Goal: Task Accomplishment & Management: Manage account settings

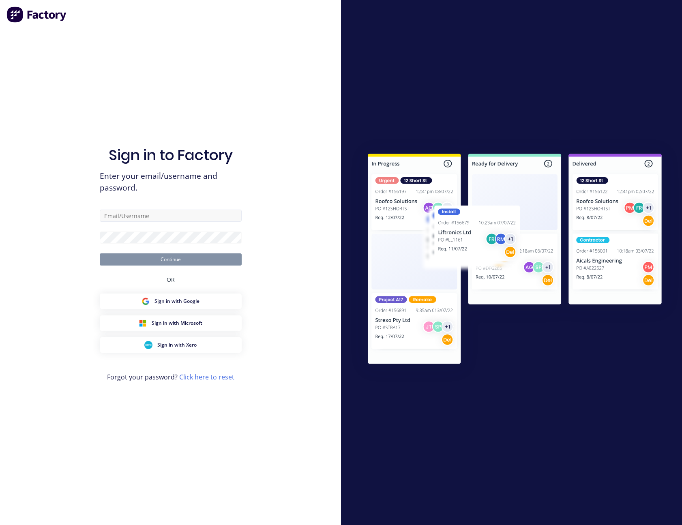
type input "[PERSON_NAME][EMAIL_ADDRESS][PERSON_NAME][DOMAIN_NAME]"
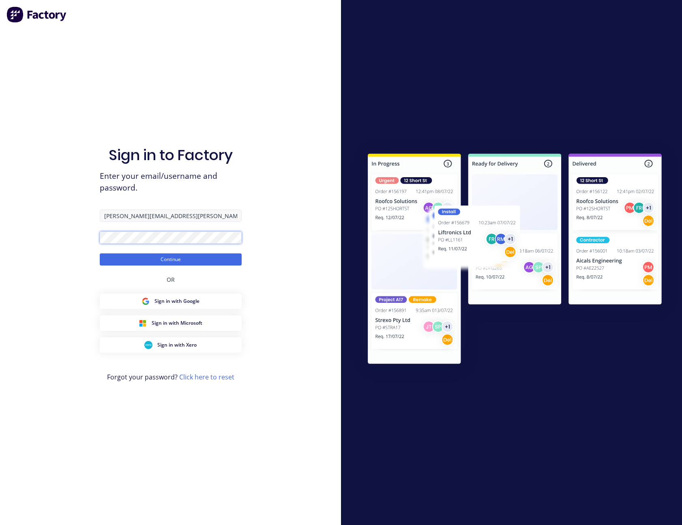
click at [100, 254] on button "Continue" at bounding box center [171, 260] width 142 height 12
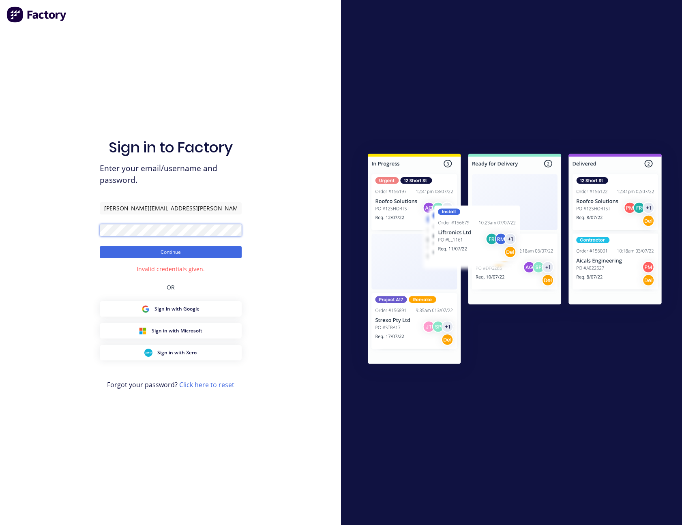
click at [86, 237] on div "Sign in to Factory Enter your email/username and password. [PERSON_NAME][EMAIL_…" at bounding box center [170, 262] width 341 height 525
click at [100, 246] on button "Continue" at bounding box center [171, 252] width 142 height 12
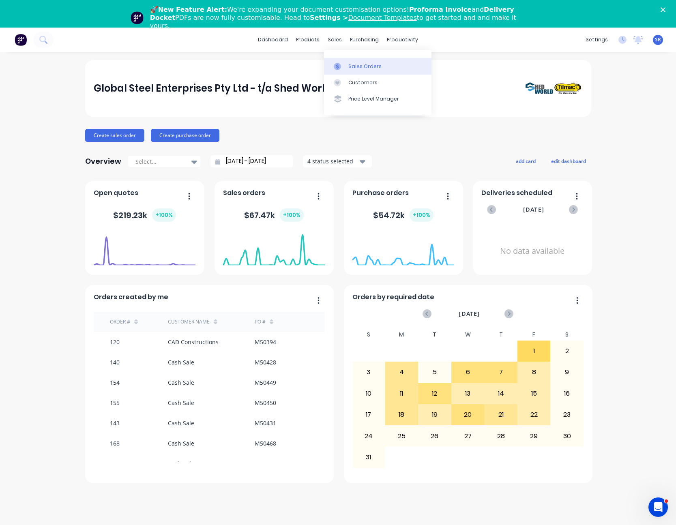
click at [356, 68] on div "Sales Orders" at bounding box center [364, 66] width 33 height 7
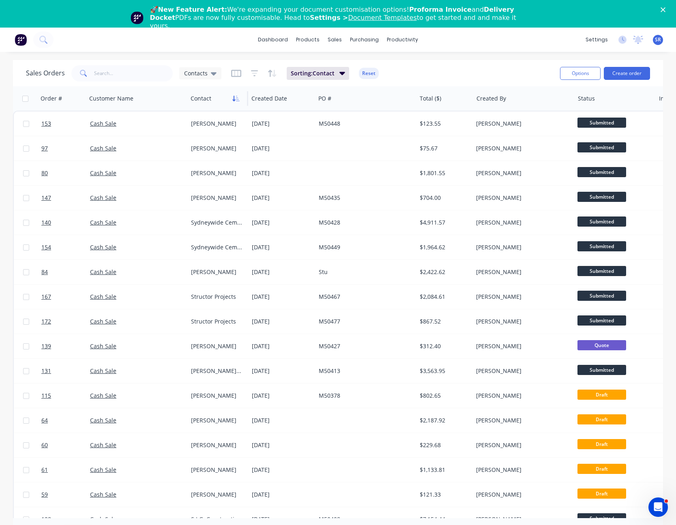
click at [232, 99] on icon "button" at bounding box center [235, 98] width 7 height 6
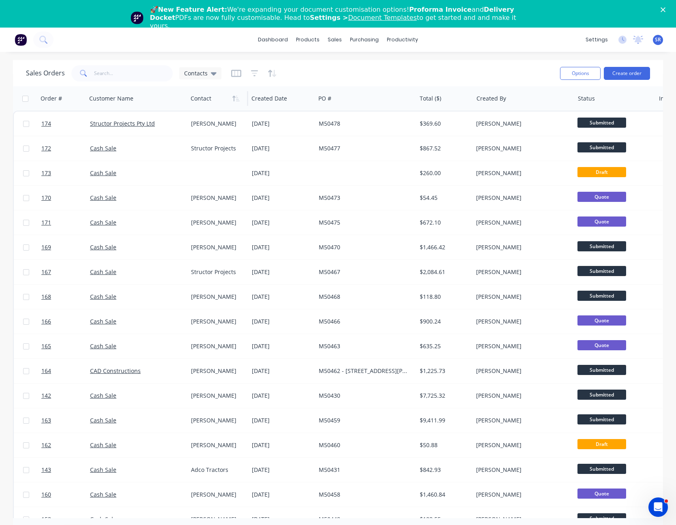
click at [212, 81] on div "Sales Orders Contacts" at bounding box center [124, 73] width 196 height 16
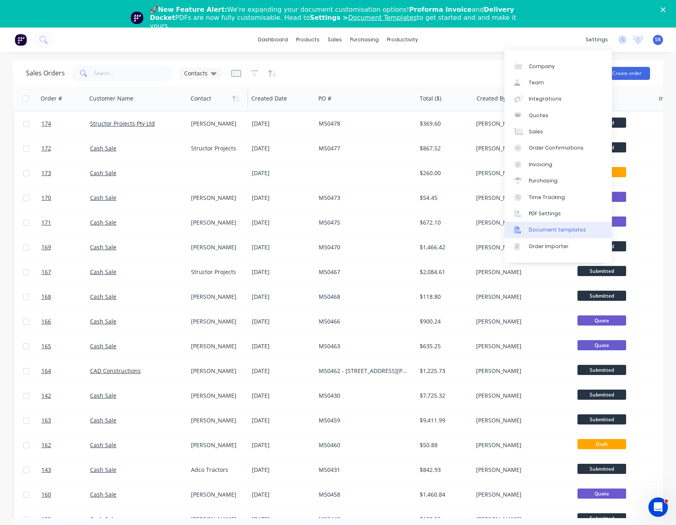
click at [557, 232] on div "Document templates" at bounding box center [557, 229] width 57 height 7
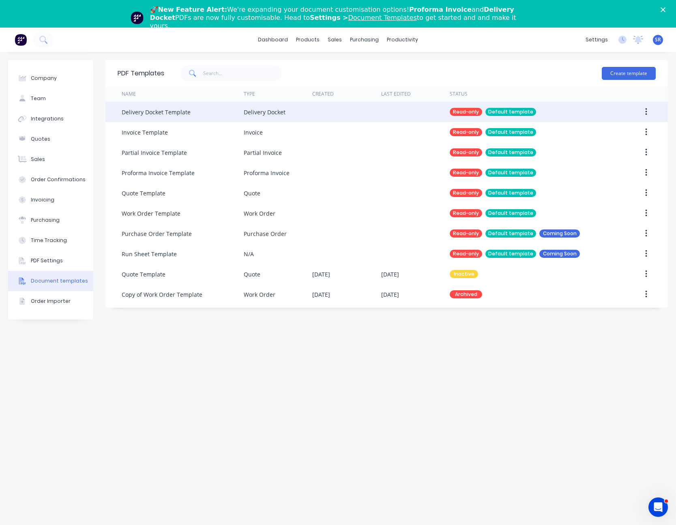
click at [172, 114] on div "Delivery Docket Template" at bounding box center [156, 112] width 69 height 9
click at [479, 112] on div "Read-only" at bounding box center [466, 112] width 32 height 8
click at [536, 111] on div "Read-only Default template" at bounding box center [493, 112] width 86 height 8
click at [647, 110] on icon "button" at bounding box center [646, 111] width 2 height 7
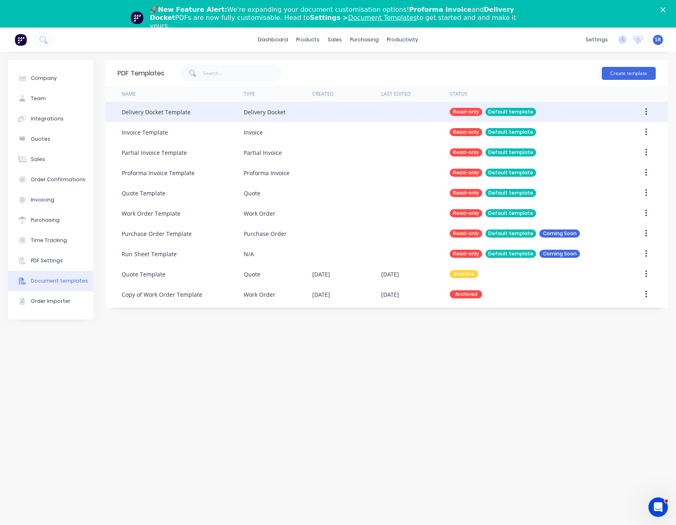
click at [289, 115] on div "Delivery Docket" at bounding box center [278, 112] width 69 height 20
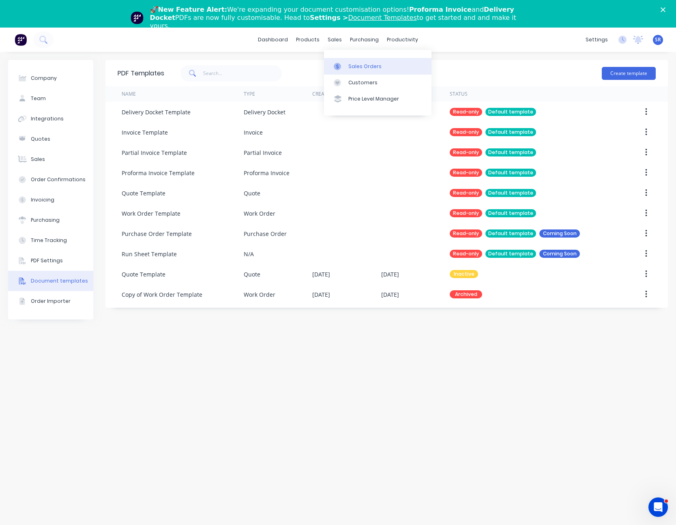
click at [363, 66] on div "Sales Orders" at bounding box center [364, 66] width 33 height 7
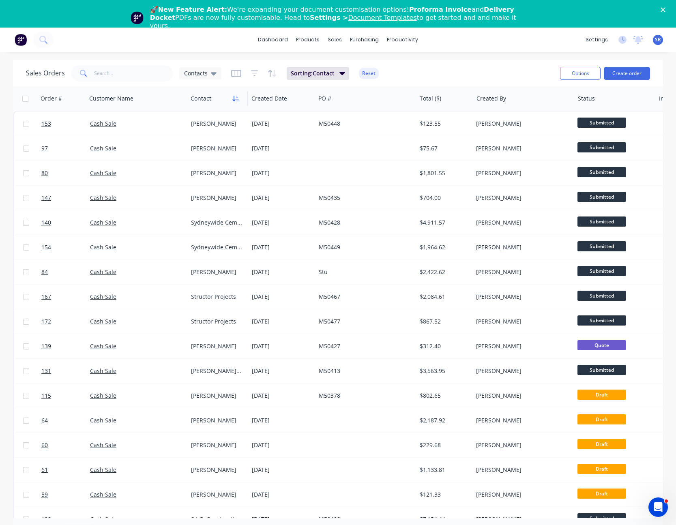
click at [239, 97] on icon "button" at bounding box center [235, 98] width 7 height 6
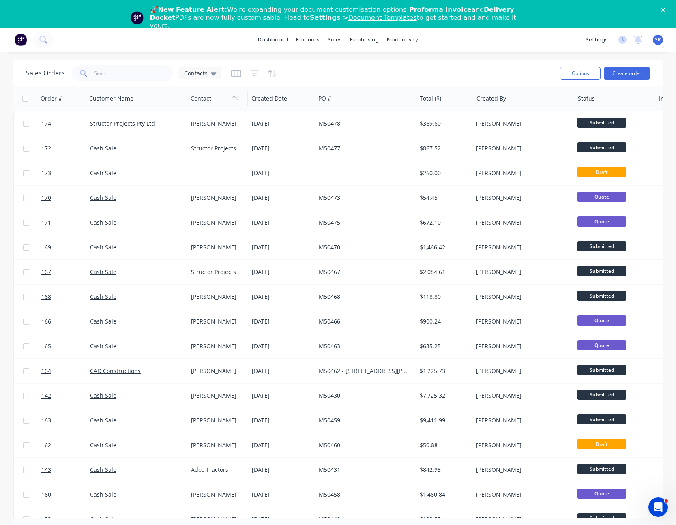
click at [669, 7] on div "🚀 New Feature Alert: We're expanding your document customisation options! Profo…" at bounding box center [338, 17] width 676 height 29
click at [666, 9] on polygon "Close" at bounding box center [663, 9] width 5 height 5
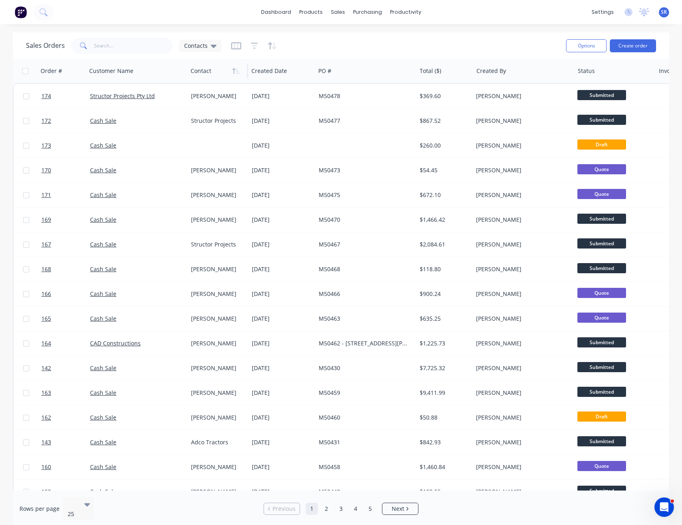
click at [368, 37] on div "Sales Orders Contacts" at bounding box center [293, 46] width 534 height 20
click at [350, 50] on div "Sales Orders Contacts" at bounding box center [293, 46] width 534 height 20
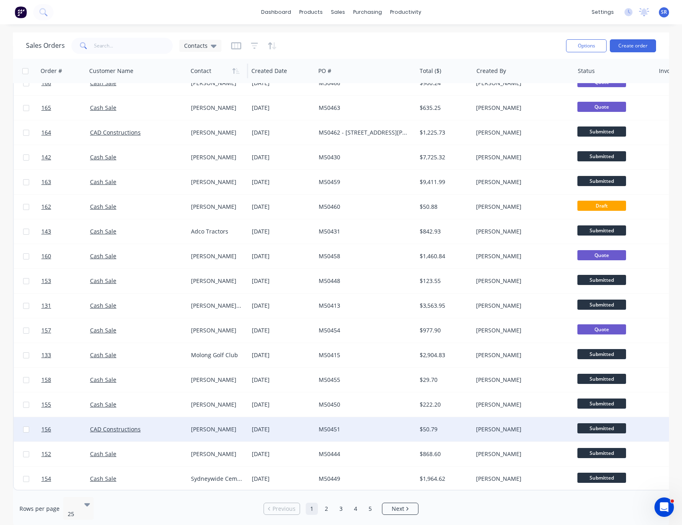
scroll to position [215, 0]
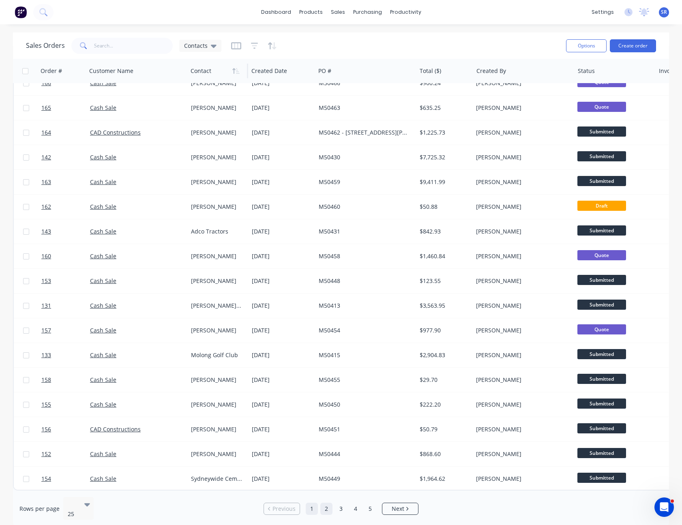
click at [325, 506] on link "2" at bounding box center [326, 509] width 12 height 12
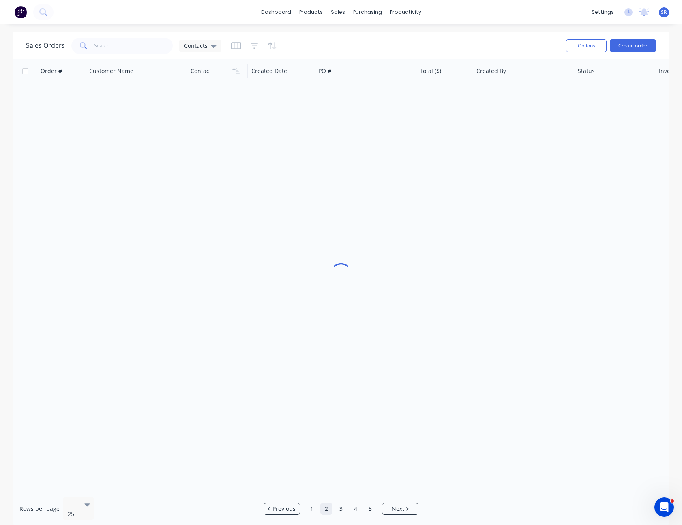
scroll to position [0, 0]
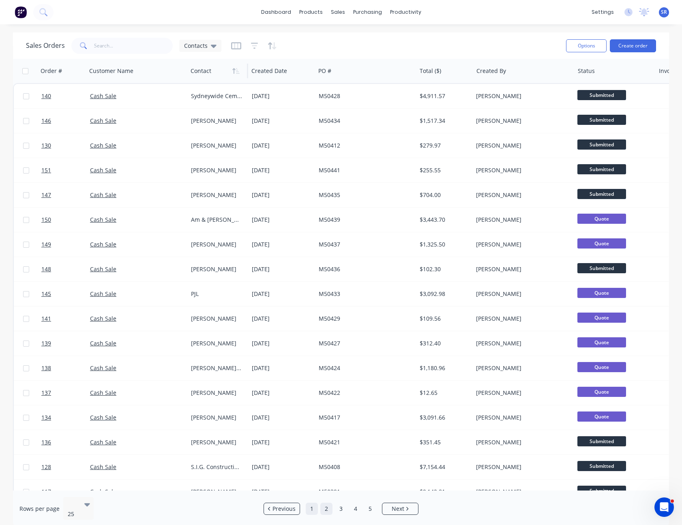
click at [310, 505] on link "1" at bounding box center [312, 509] width 12 height 12
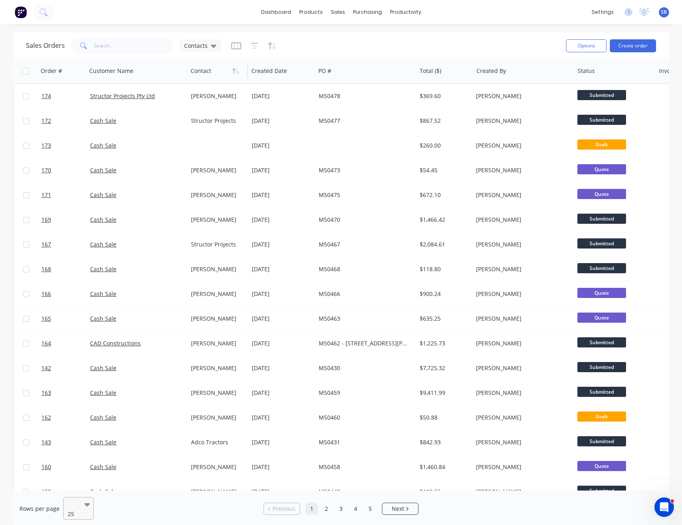
click at [84, 505] on icon at bounding box center [87, 504] width 6 height 9
click at [234, 46] on icon "button" at bounding box center [236, 45] width 4 height 5
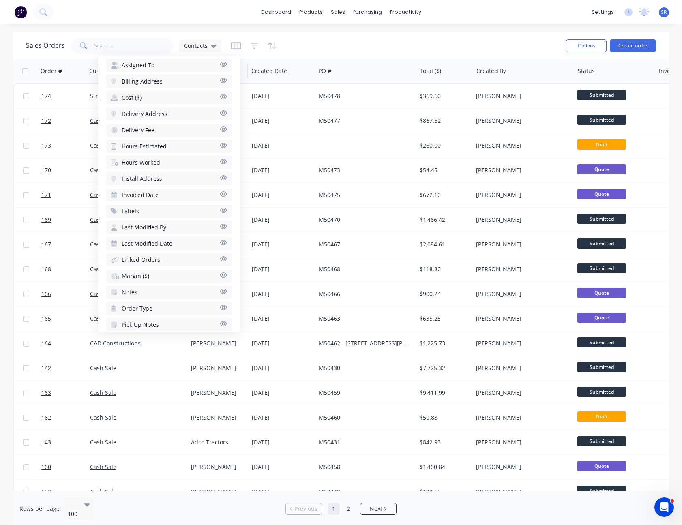
scroll to position [286, 0]
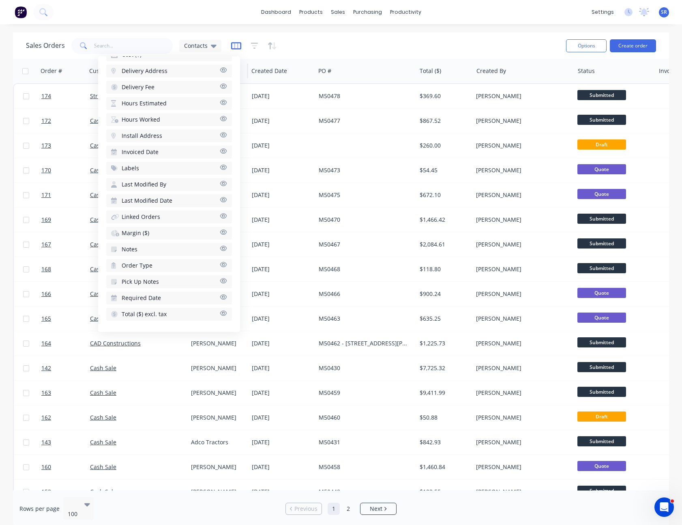
click at [233, 44] on icon "button" at bounding box center [236, 46] width 10 height 8
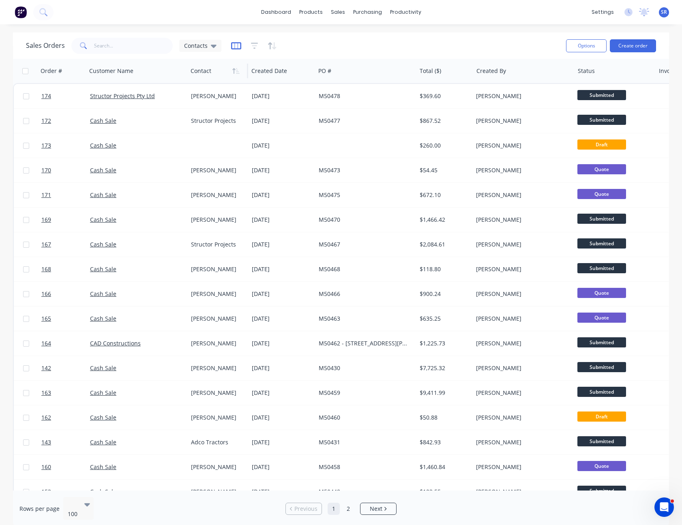
click at [238, 45] on icon "button" at bounding box center [236, 46] width 10 height 8
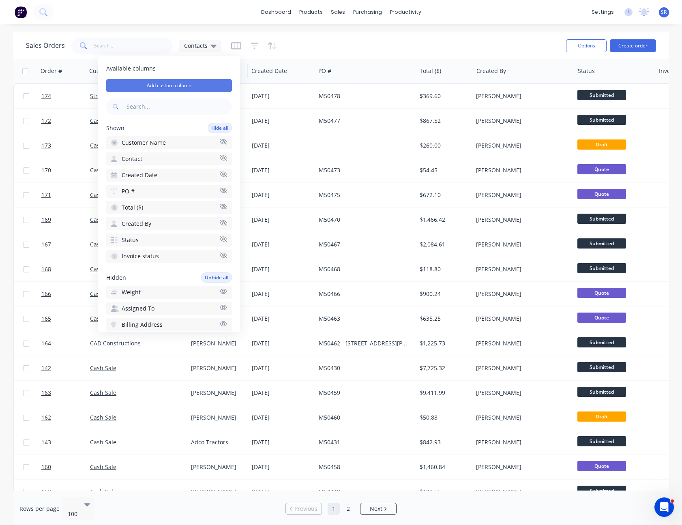
click at [178, 83] on button "Add custom column" at bounding box center [169, 85] width 126 height 13
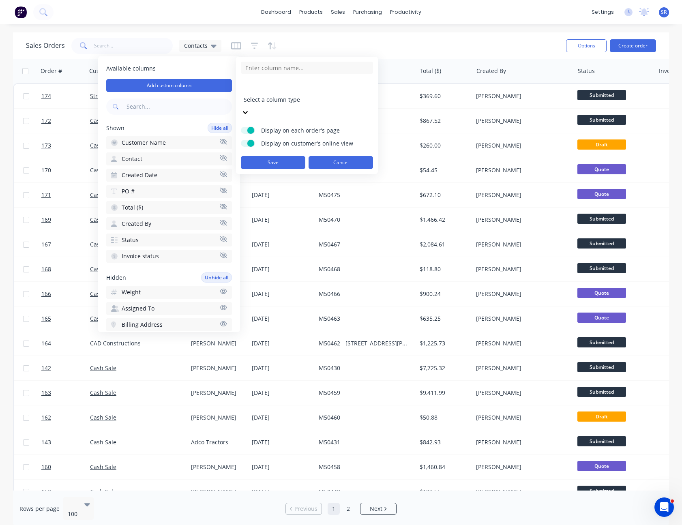
click at [341, 156] on button "Cancel" at bounding box center [341, 162] width 65 height 13
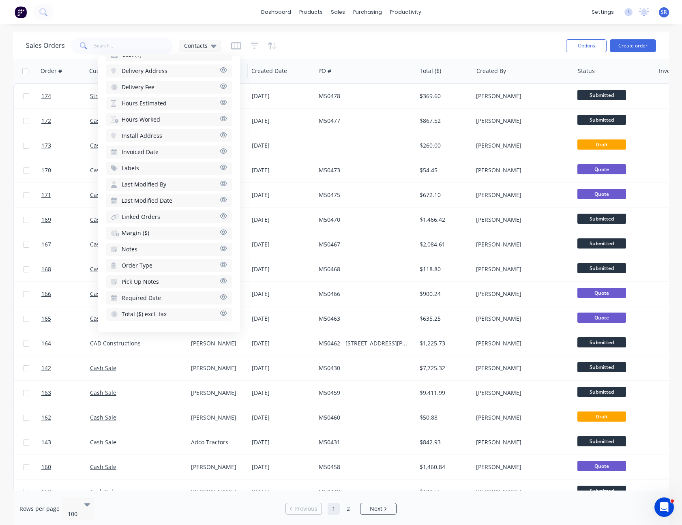
click at [325, 52] on div "Sales Orders Contacts" at bounding box center [293, 46] width 534 height 20
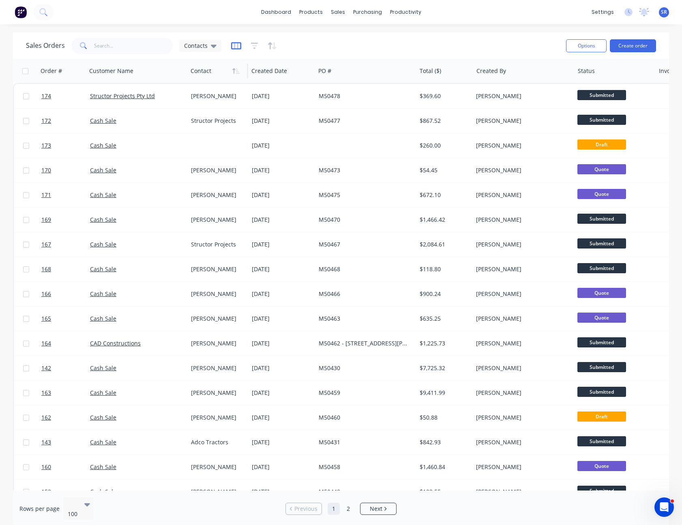
click at [238, 45] on icon "button" at bounding box center [236, 46] width 10 height 8
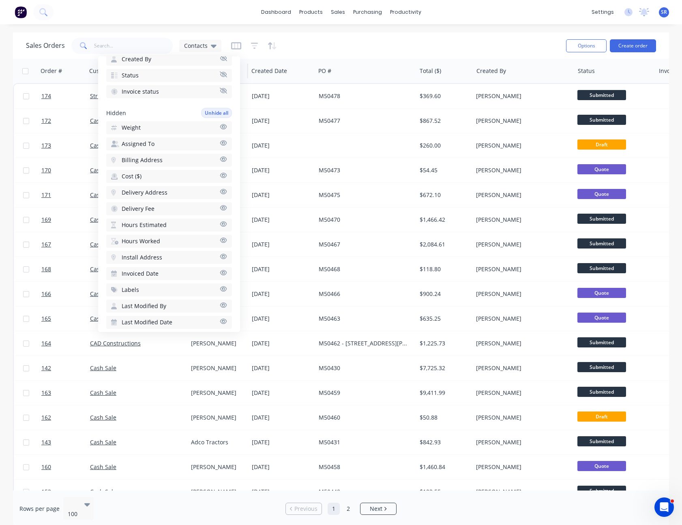
scroll to position [0, 0]
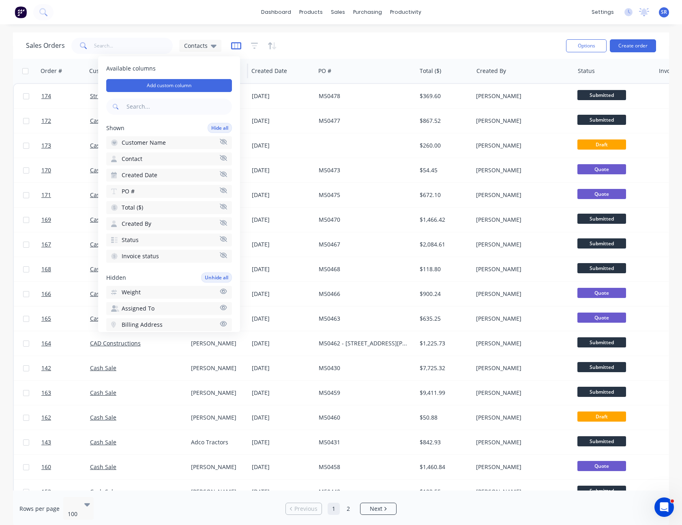
click at [237, 43] on icon "button" at bounding box center [236, 45] width 10 height 7
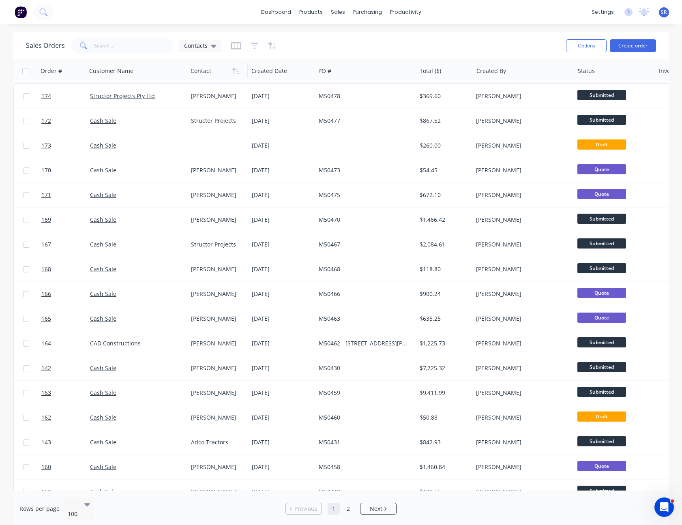
click at [660, 13] on div "SR Global Steel Enterprises Pty L... [PERSON_NAME] Administrator Profile Sign o…" at bounding box center [664, 12] width 10 height 10
click at [660, 12] on div "SR Global Steel Enterprises Pty L... [PERSON_NAME] Administrator Profile Sign o…" at bounding box center [664, 12] width 10 height 10
click at [664, 14] on span "SR" at bounding box center [664, 12] width 6 height 7
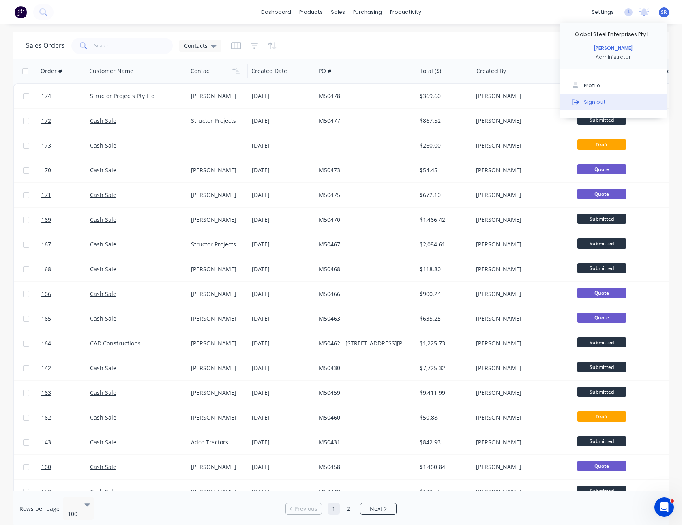
click at [602, 99] on div "Sign out" at bounding box center [595, 101] width 22 height 7
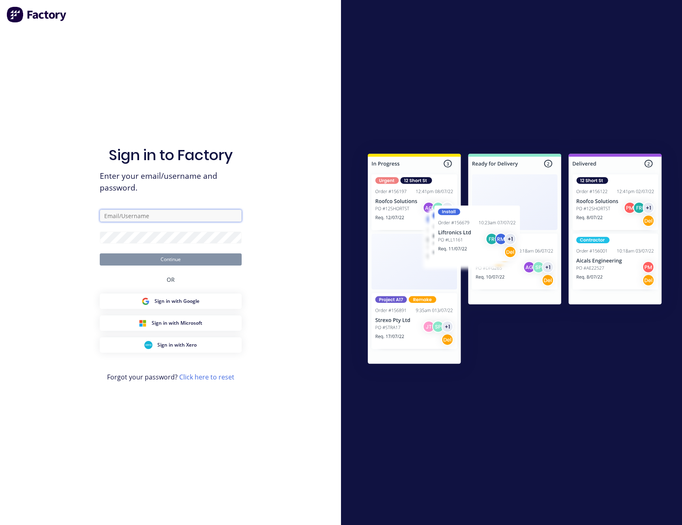
click at [202, 218] on input "text" at bounding box center [171, 216] width 142 height 12
type input "[PERSON_NAME][EMAIL_ADDRESS][PERSON_NAME][DOMAIN_NAME]"
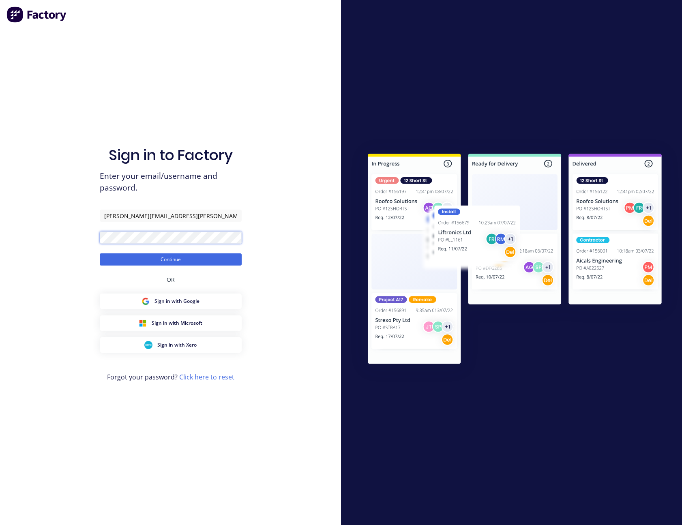
click at [100, 254] on button "Continue" at bounding box center [171, 260] width 142 height 12
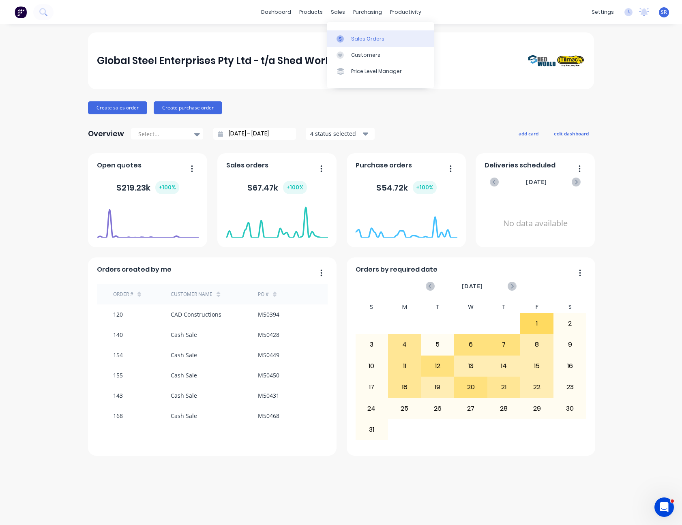
click at [348, 40] on div at bounding box center [343, 38] width 12 height 7
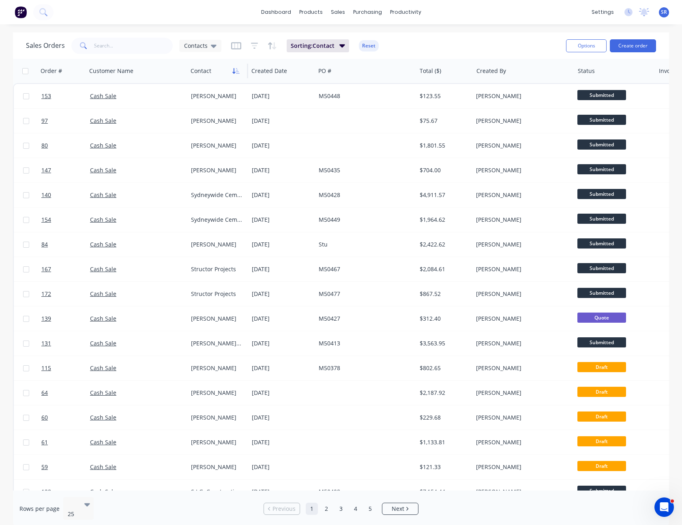
click at [236, 71] on icon "button" at bounding box center [235, 71] width 7 height 6
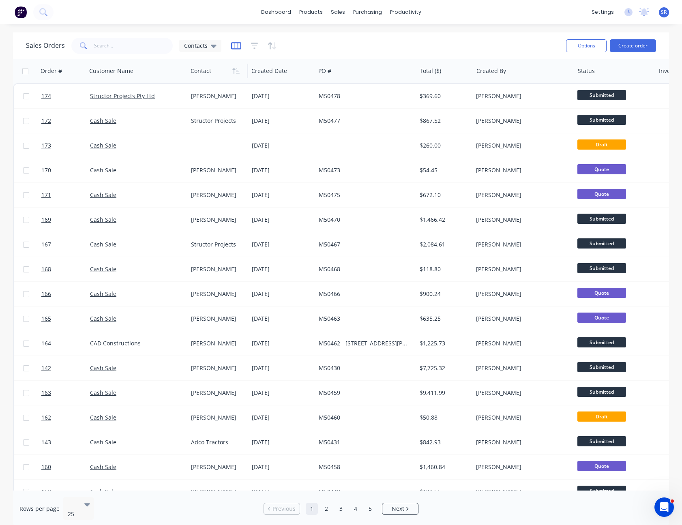
click at [232, 42] on icon "button" at bounding box center [236, 46] width 10 height 8
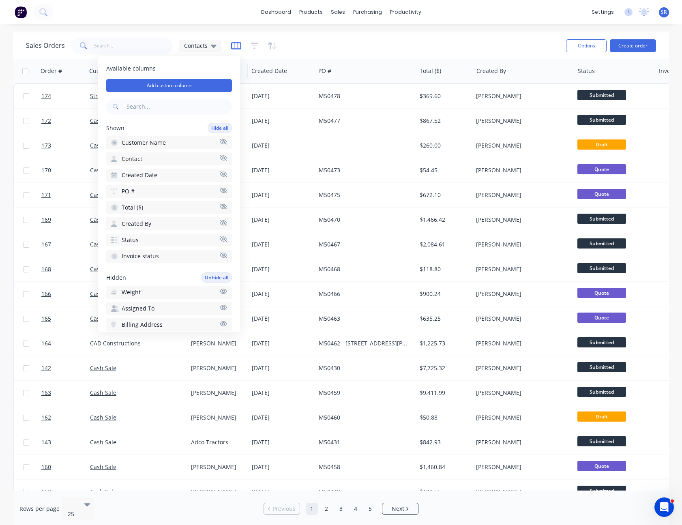
click at [234, 49] on icon "button" at bounding box center [236, 45] width 10 height 7
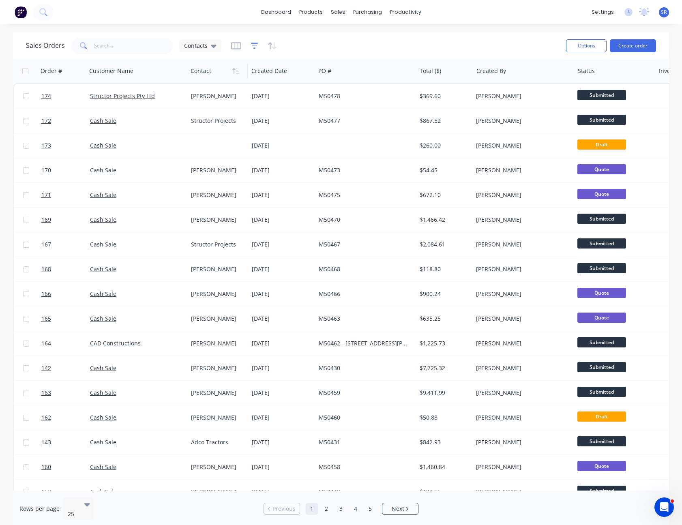
click at [254, 45] on icon "button" at bounding box center [254, 46] width 7 height 8
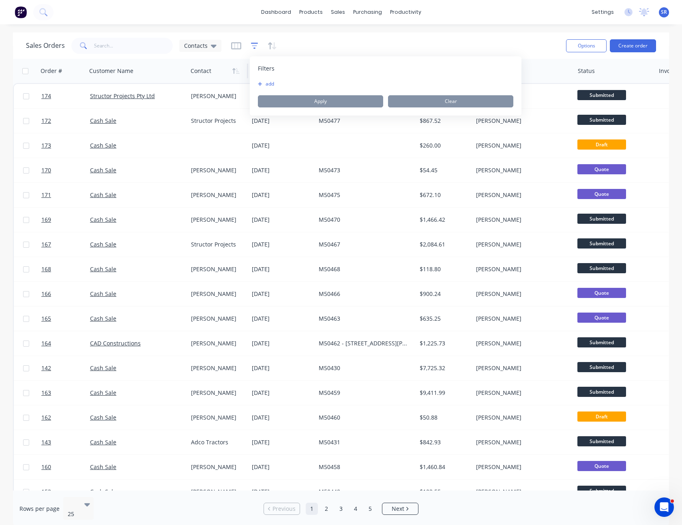
click at [254, 45] on icon "button" at bounding box center [254, 46] width 7 height 8
click at [239, 45] on icon "button" at bounding box center [236, 46] width 10 height 8
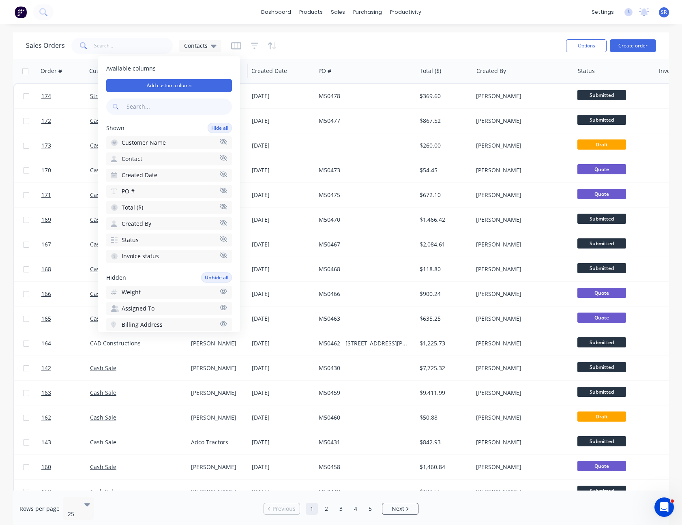
click at [170, 106] on input "text" at bounding box center [178, 107] width 107 height 16
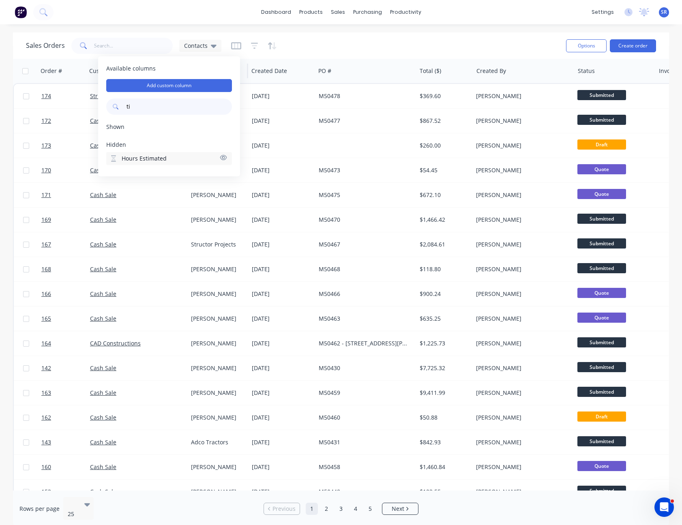
type input "t"
click at [134, 128] on div "Shown" at bounding box center [169, 127] width 126 height 8
click at [168, 113] on input "job" at bounding box center [178, 107] width 107 height 16
type input "j"
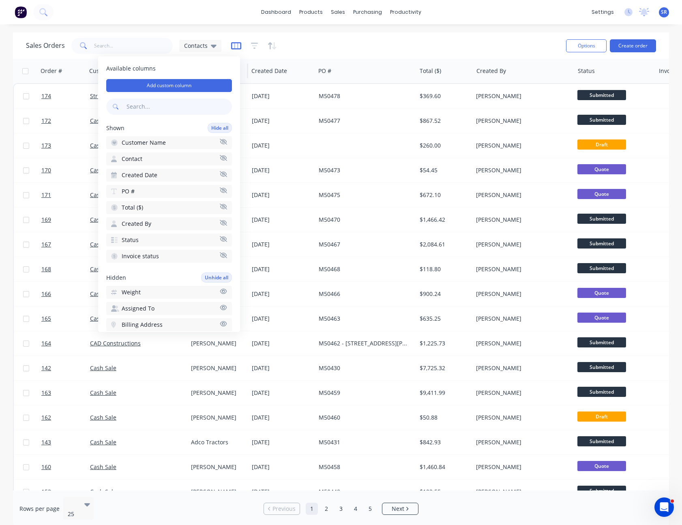
click at [235, 48] on icon "button" at bounding box center [236, 46] width 10 height 8
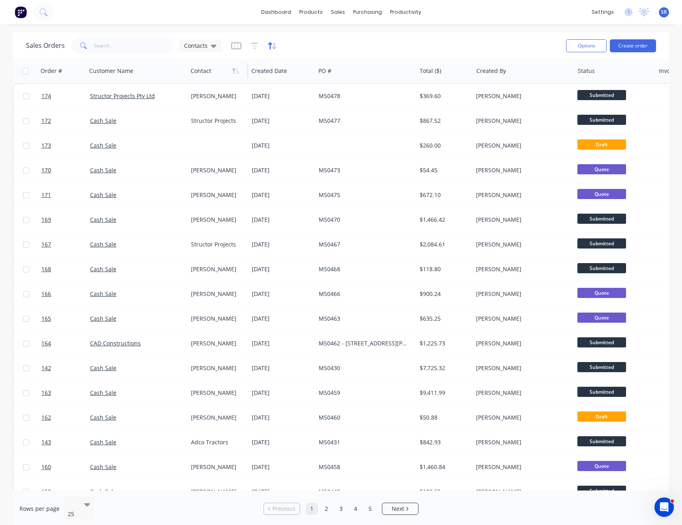
click at [273, 44] on icon "button" at bounding box center [274, 45] width 4 height 7
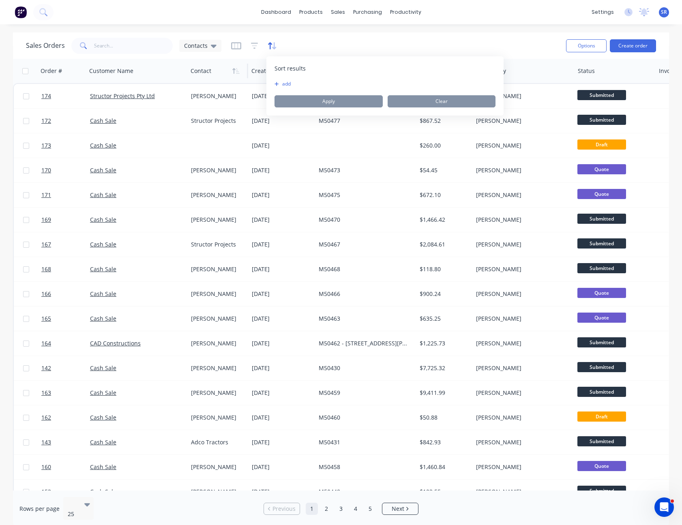
click at [273, 44] on icon "button" at bounding box center [274, 45] width 4 height 7
click at [247, 45] on div at bounding box center [254, 45] width 46 height 13
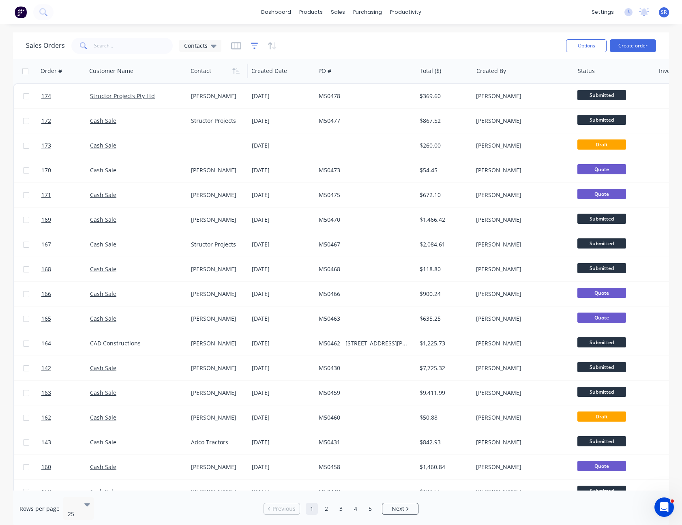
click at [251, 45] on icon "button" at bounding box center [254, 46] width 7 height 8
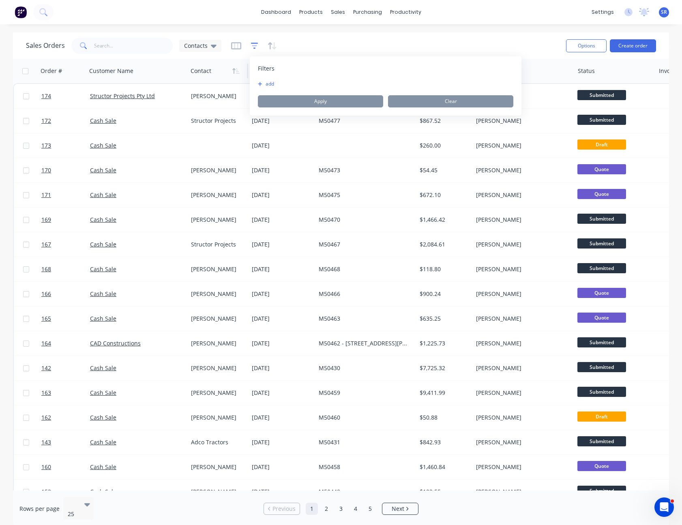
click at [251, 45] on icon "button" at bounding box center [254, 46] width 7 height 8
click at [307, 40] on div "Sales Orders Contacts" at bounding box center [293, 46] width 534 height 20
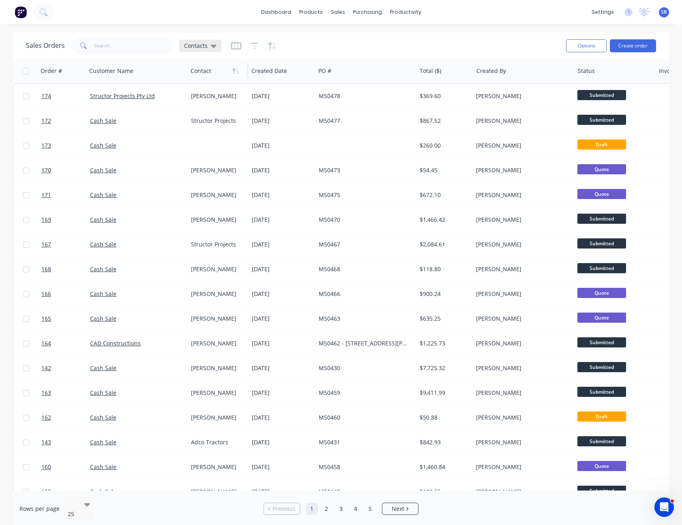
click at [208, 45] on div "Contacts" at bounding box center [200, 45] width 32 height 7
click at [307, 45] on div "Sales Orders Contacts" at bounding box center [293, 46] width 534 height 20
click at [382, 38] on div "Purchase Orders" at bounding box center [393, 38] width 43 height 7
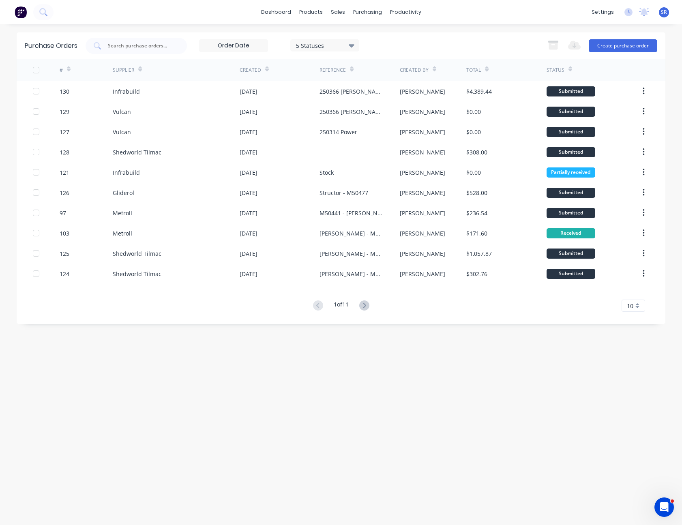
click at [638, 305] on div "10" at bounding box center [634, 306] width 24 height 12
click at [637, 404] on div "35" at bounding box center [633, 407] width 23 height 14
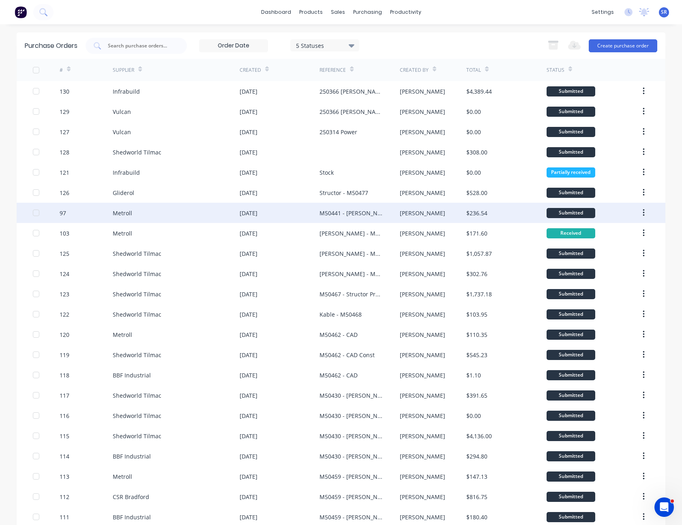
click at [419, 208] on div "[PERSON_NAME]" at bounding box center [433, 213] width 67 height 20
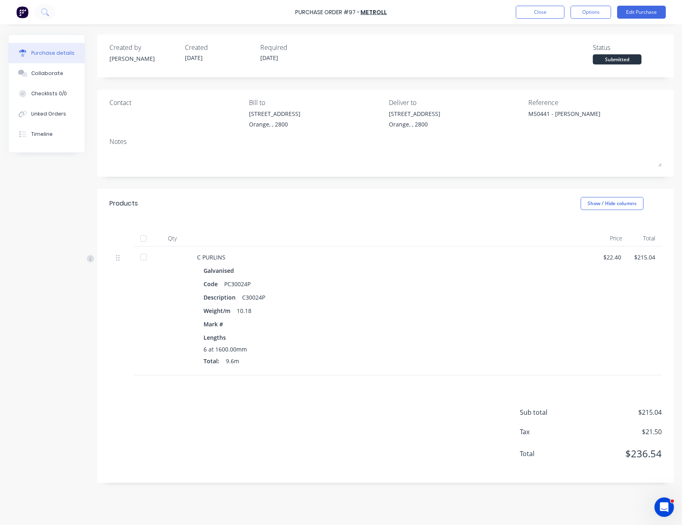
click at [145, 239] on div at bounding box center [143, 238] width 16 height 16
click at [551, 16] on button "Close" at bounding box center [540, 12] width 49 height 13
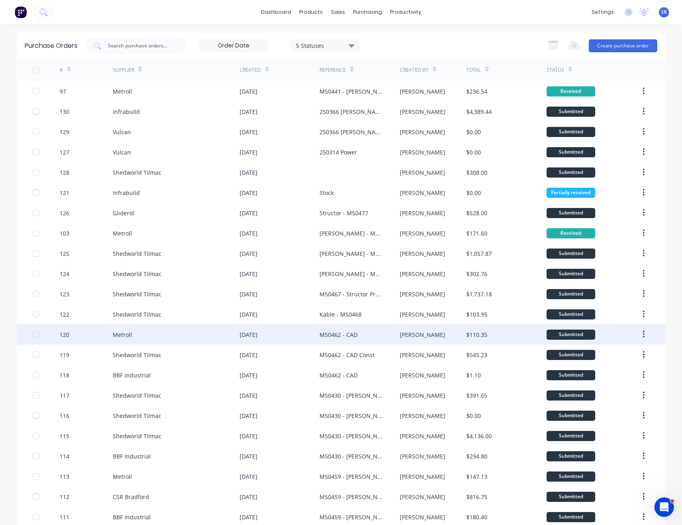
click at [475, 335] on div "$110.35" at bounding box center [477, 335] width 21 height 9
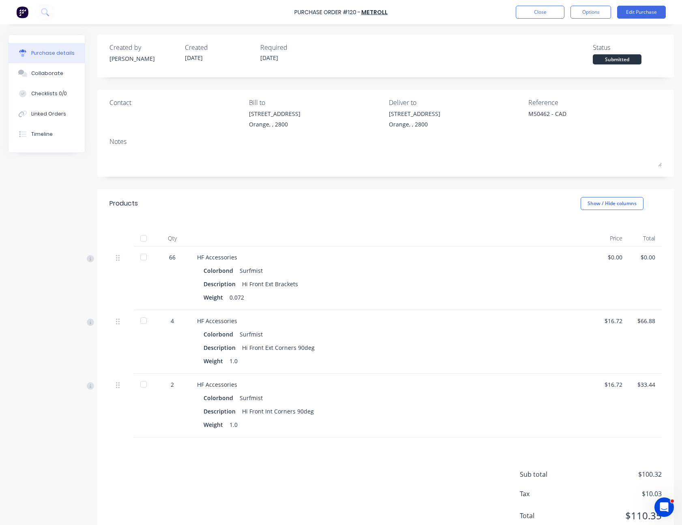
click at [144, 241] on div at bounding box center [143, 238] width 16 height 16
click at [531, 16] on button "Close" at bounding box center [540, 12] width 49 height 13
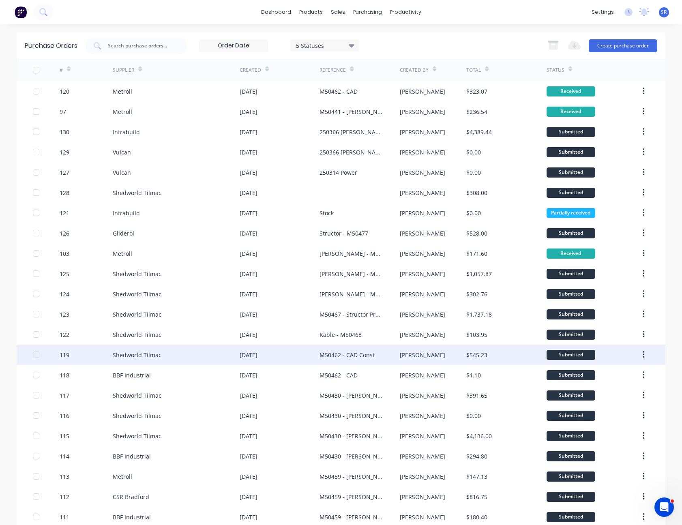
click at [490, 353] on div "$545.23" at bounding box center [507, 355] width 80 height 20
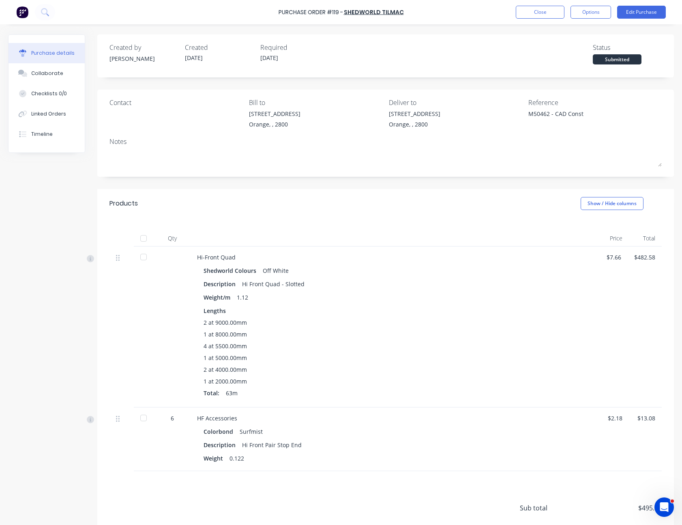
click at [142, 238] on div at bounding box center [143, 238] width 16 height 16
click at [536, 14] on button "Close" at bounding box center [540, 12] width 49 height 13
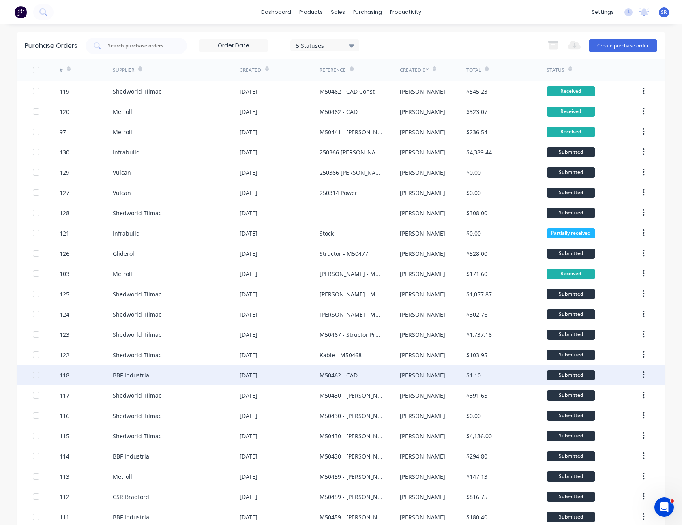
click at [422, 372] on div "[PERSON_NAME]" at bounding box center [433, 375] width 67 height 20
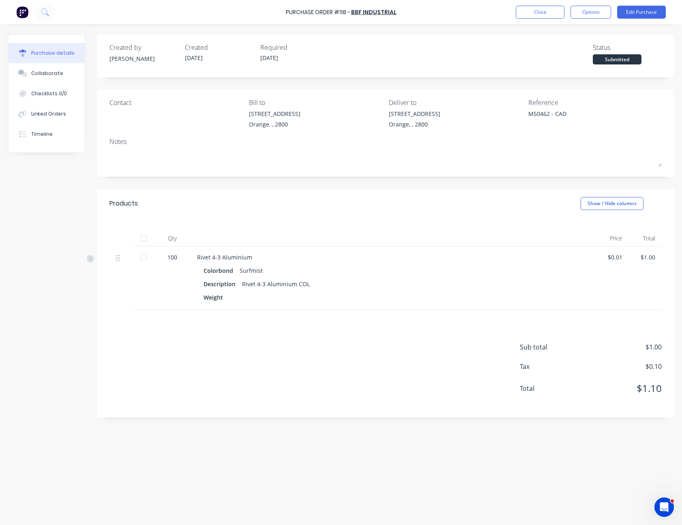
click at [144, 237] on div at bounding box center [143, 238] width 16 height 16
click at [548, 9] on button "Close" at bounding box center [540, 12] width 49 height 13
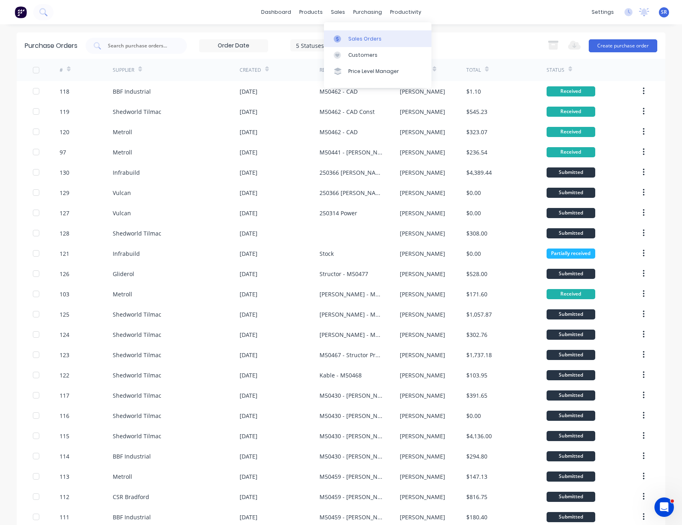
click at [349, 38] on div "Sales Orders" at bounding box center [364, 38] width 33 height 7
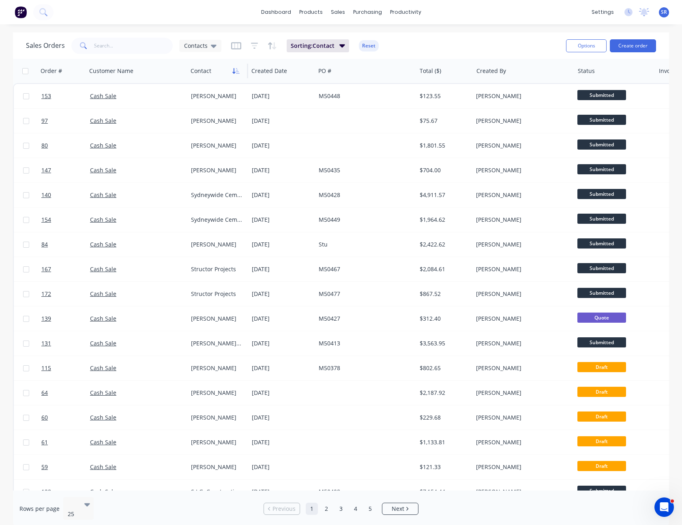
click at [236, 69] on icon "button" at bounding box center [235, 71] width 7 height 6
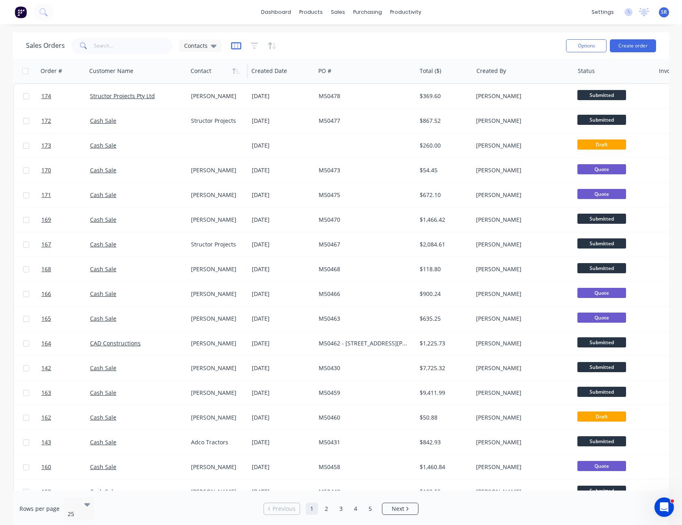
click at [235, 46] on icon "button" at bounding box center [236, 46] width 10 height 8
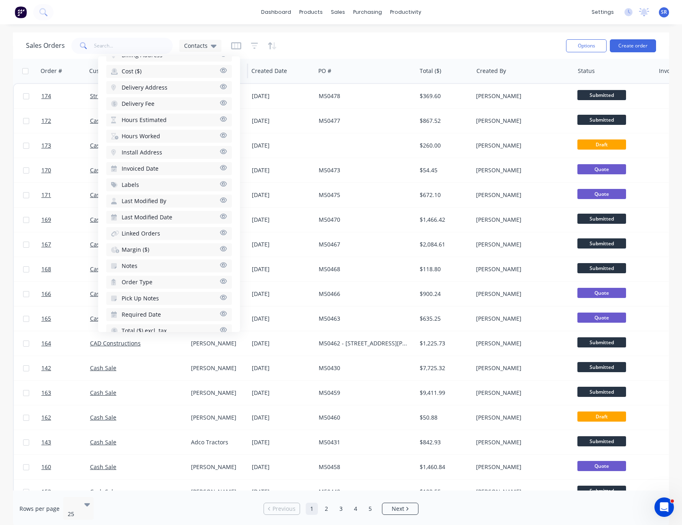
scroll to position [284, 0]
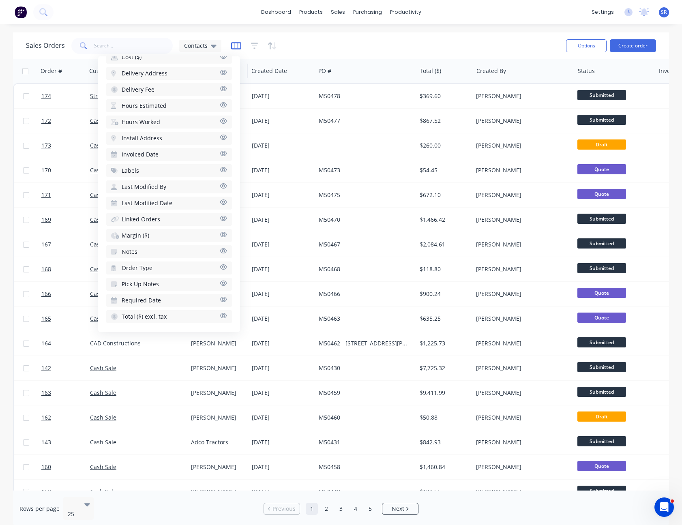
click at [236, 45] on icon "button" at bounding box center [236, 46] width 10 height 8
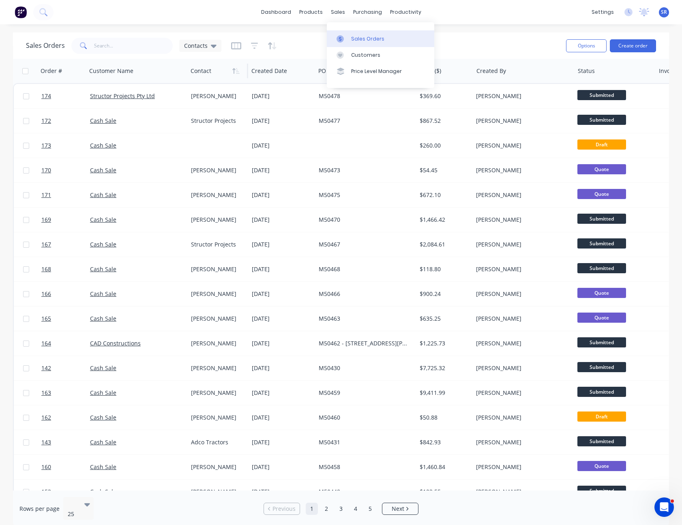
click at [364, 38] on div "Sales Orders" at bounding box center [367, 38] width 33 height 7
click at [239, 47] on icon "button" at bounding box center [236, 46] width 10 height 8
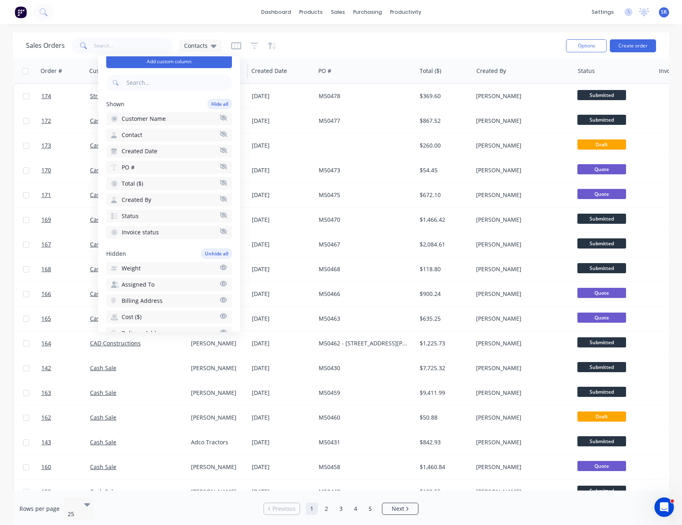
scroll to position [0, 0]
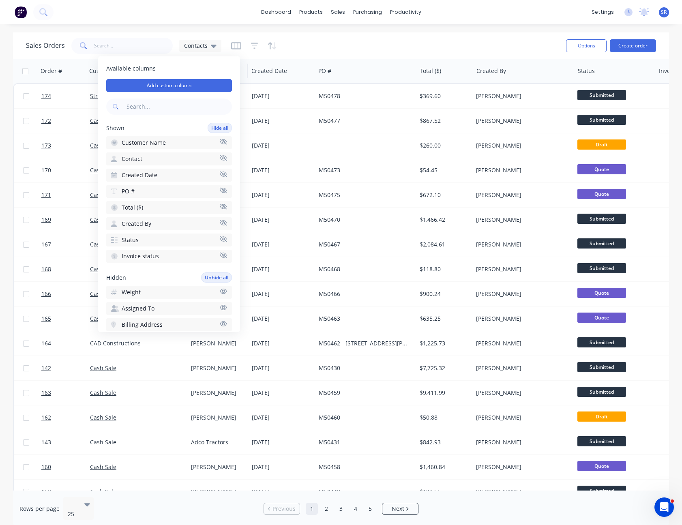
click at [323, 39] on div "Sales Orders Contacts" at bounding box center [293, 46] width 534 height 20
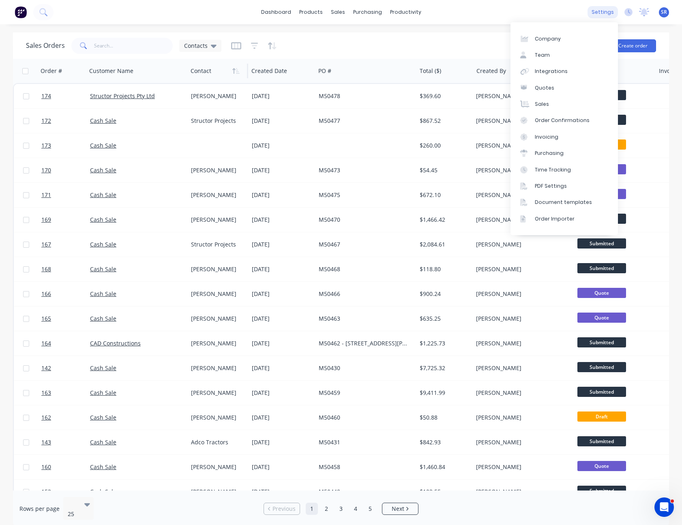
click at [607, 13] on div "settings" at bounding box center [603, 12] width 30 height 12
click at [559, 102] on link "Sales" at bounding box center [565, 104] width 108 height 16
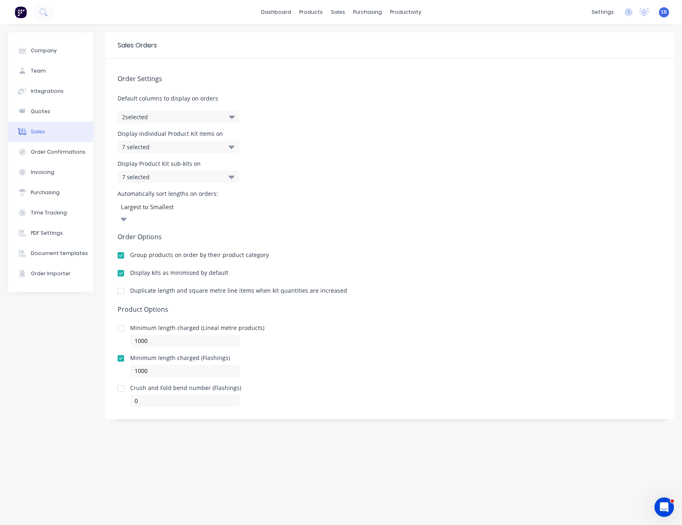
click at [232, 118] on icon "button" at bounding box center [232, 117] width 6 height 3
click at [233, 147] on icon at bounding box center [232, 147] width 6 height 3
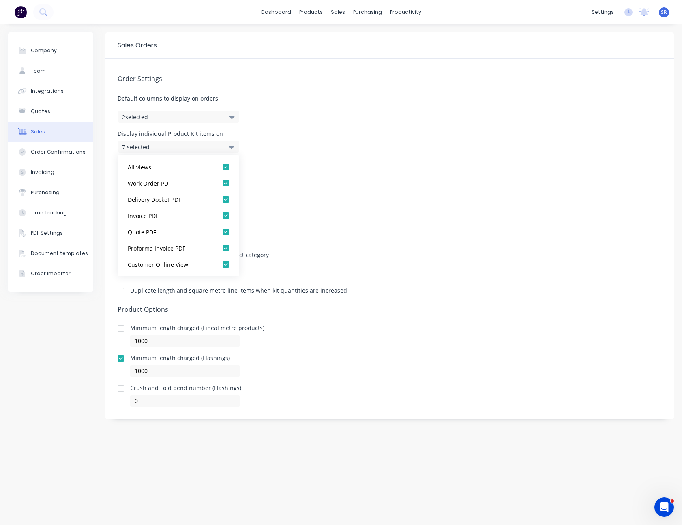
click at [233, 147] on icon at bounding box center [232, 147] width 6 height 3
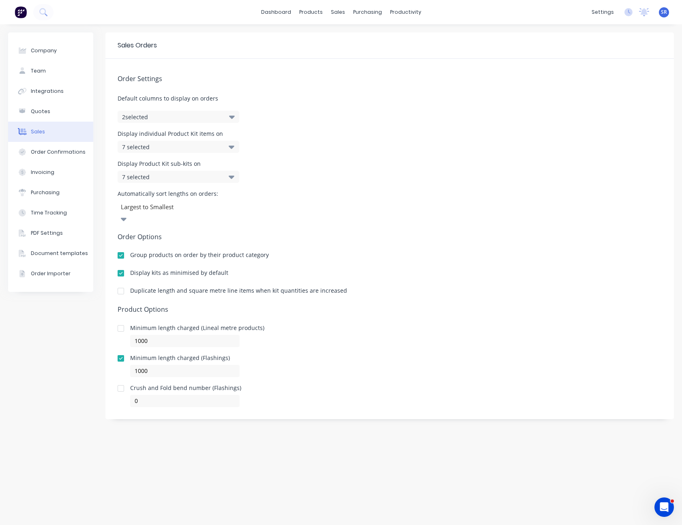
click at [230, 177] on icon at bounding box center [232, 177] width 6 height 3
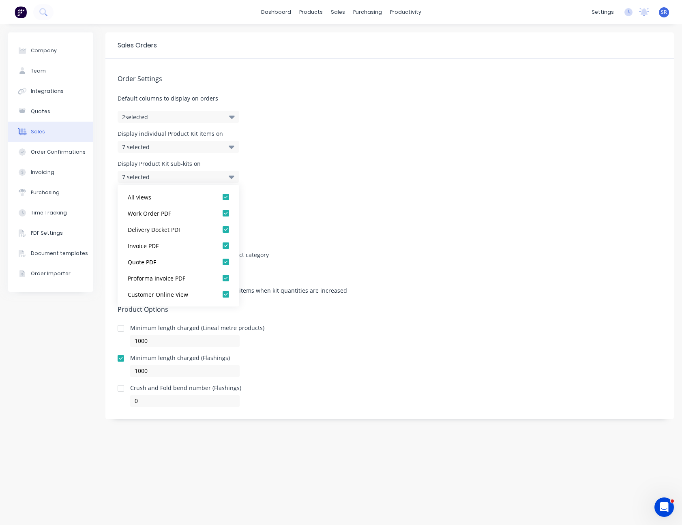
click at [230, 177] on icon at bounding box center [232, 177] width 6 height 3
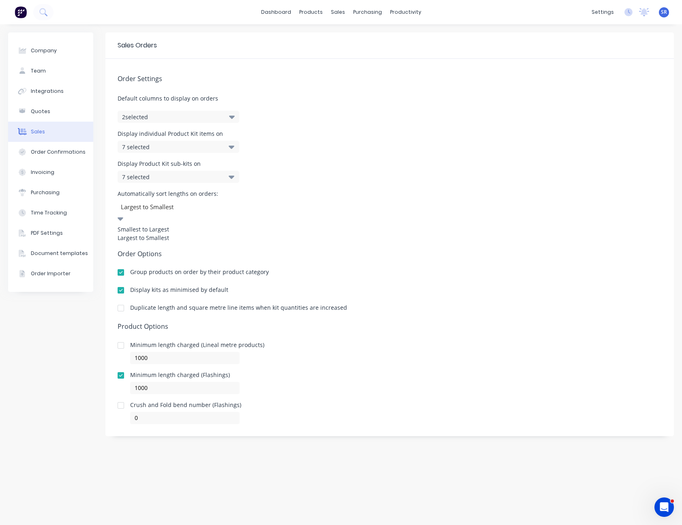
click at [123, 214] on div at bounding box center [121, 219] width 6 height 10
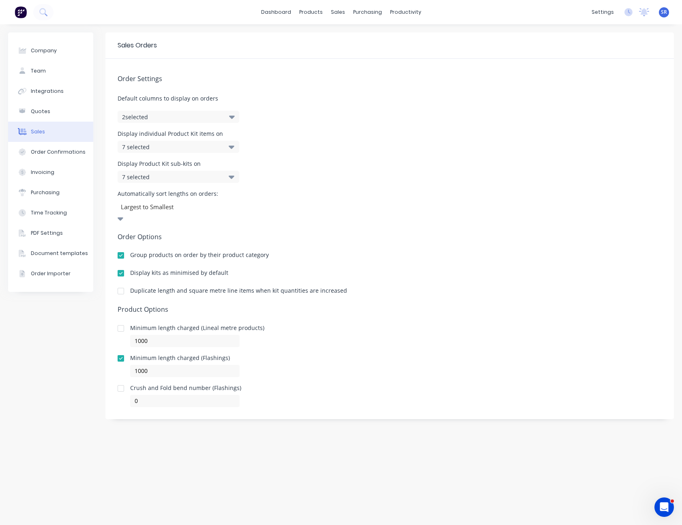
click at [123, 214] on div at bounding box center [121, 219] width 6 height 10
click at [340, 15] on div "sales" at bounding box center [338, 12] width 22 height 12
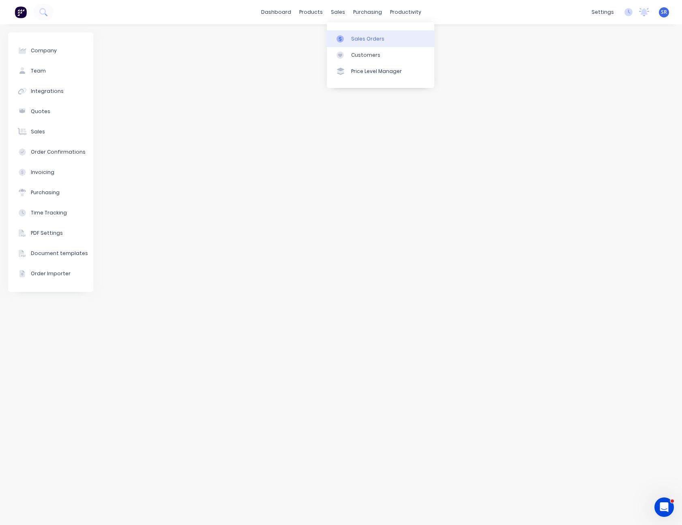
click at [357, 33] on link "Sales Orders" at bounding box center [381, 38] width 108 height 16
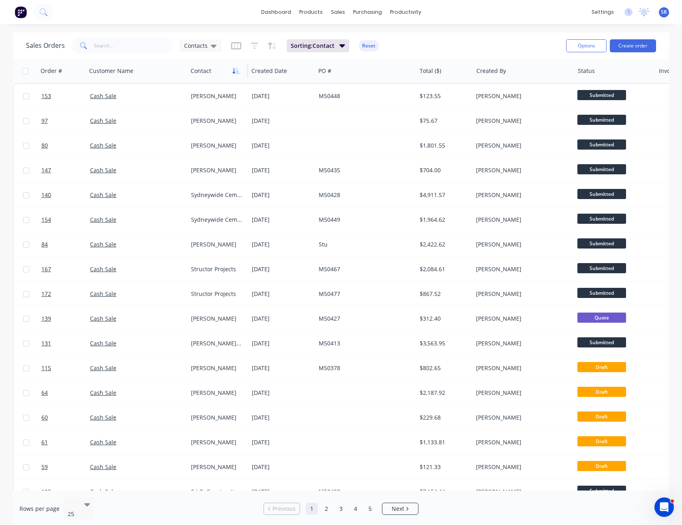
click at [235, 71] on icon "button" at bounding box center [235, 71] width 7 height 6
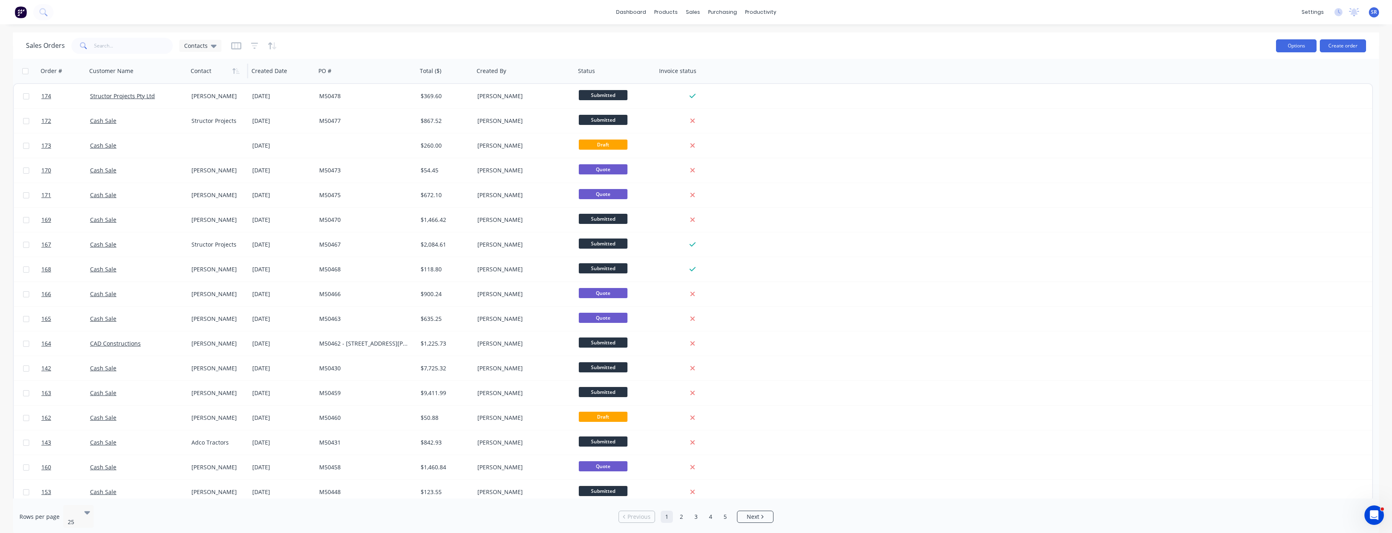
click at [682, 50] on button "Options" at bounding box center [1296, 45] width 41 height 13
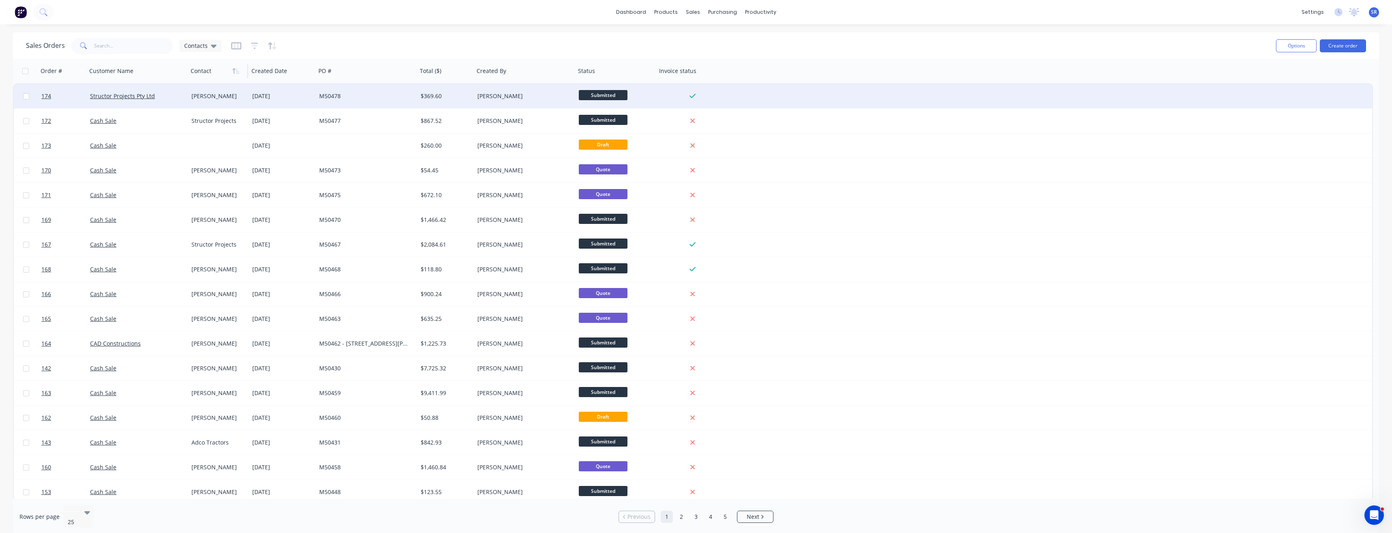
click at [682, 39] on button "Options" at bounding box center [1296, 45] width 41 height 13
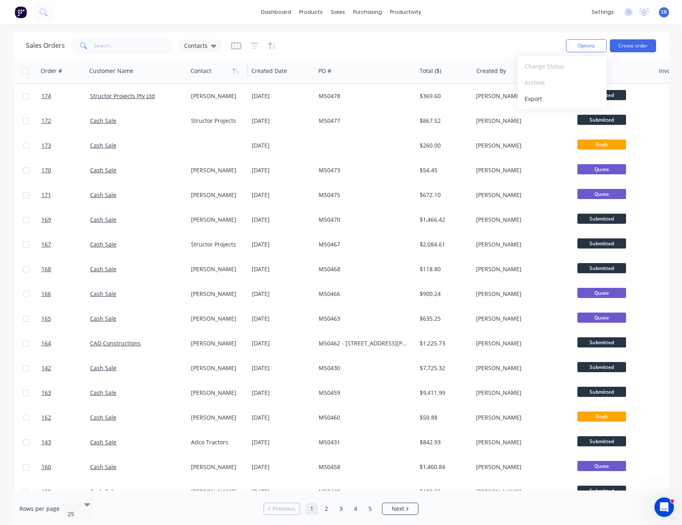
click at [438, 43] on div "Sales Orders Contacts" at bounding box center [293, 46] width 534 height 20
click at [231, 45] on icon "button" at bounding box center [236, 46] width 10 height 8
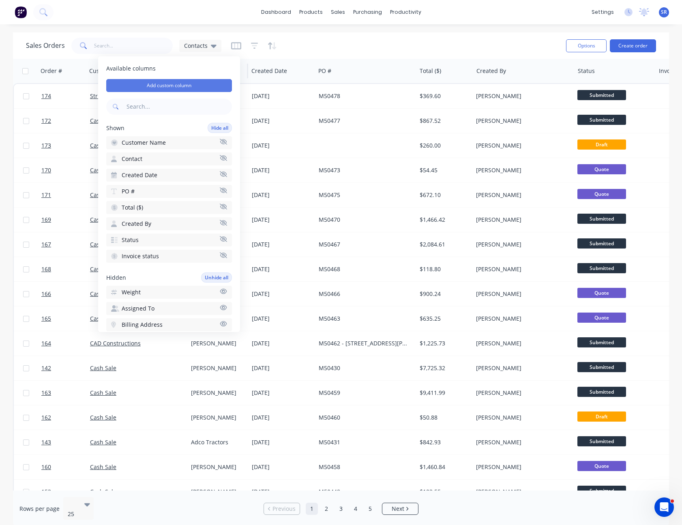
click at [172, 83] on button "Add custom column" at bounding box center [169, 85] width 126 height 13
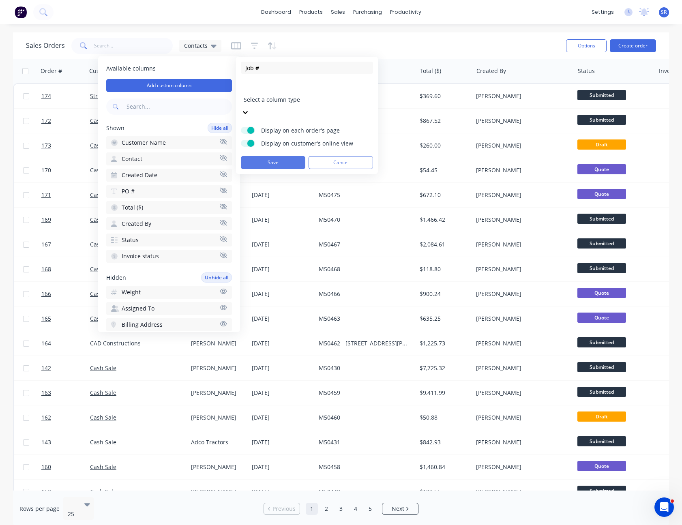
type input "Job #"
click at [262, 156] on button "Save" at bounding box center [273, 162] width 65 height 13
click at [314, 92] on div at bounding box center [302, 89] width 117 height 10
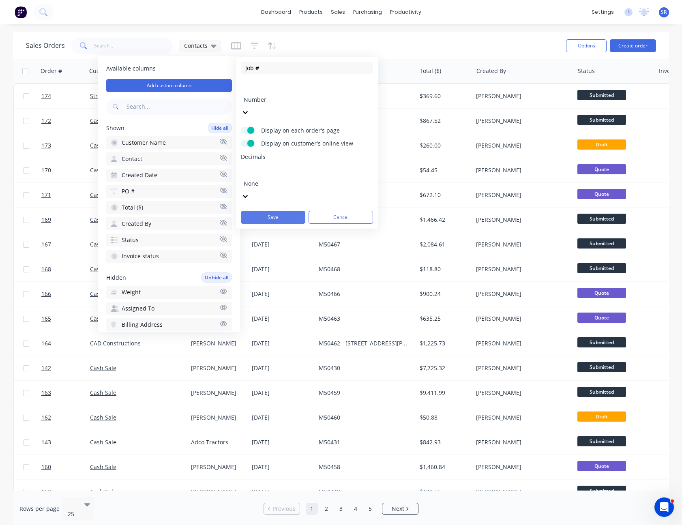
click at [289, 211] on button "Save" at bounding box center [273, 217] width 65 height 13
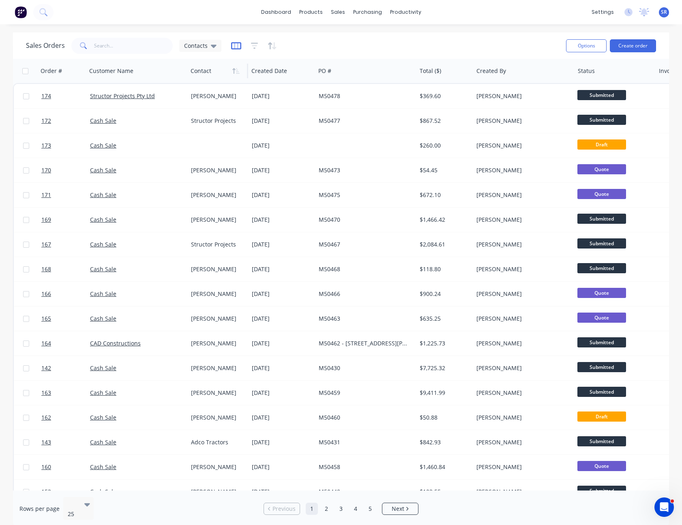
click at [234, 45] on icon "button" at bounding box center [236, 46] width 10 height 8
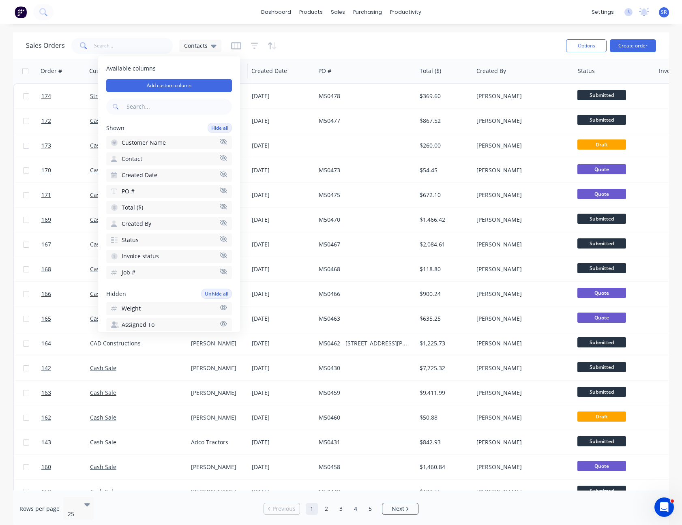
drag, startPoint x: 141, startPoint y: 276, endPoint x: 146, endPoint y: 193, distance: 83.3
click at [146, 193] on div "Shown Hide all Customer Name Contact Created Date PO # Total ($) Created By Sta…" at bounding box center [169, 201] width 126 height 156
click at [158, 254] on button "Invoice status" at bounding box center [169, 256] width 126 height 13
click at [151, 287] on button "Invoice status" at bounding box center [169, 292] width 126 height 13
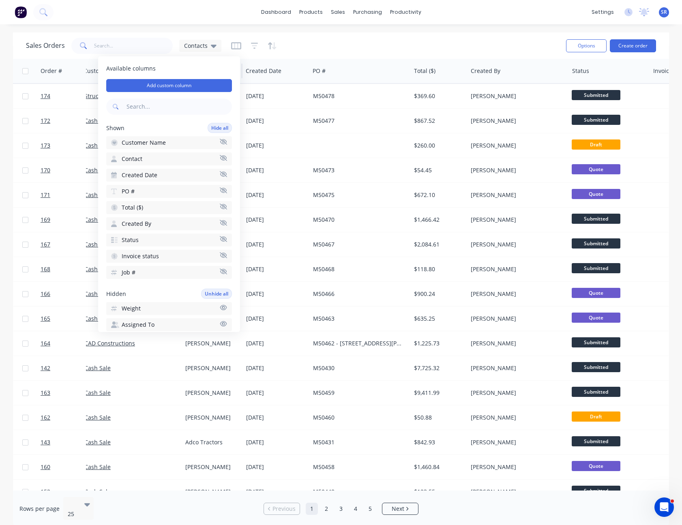
scroll to position [0, 0]
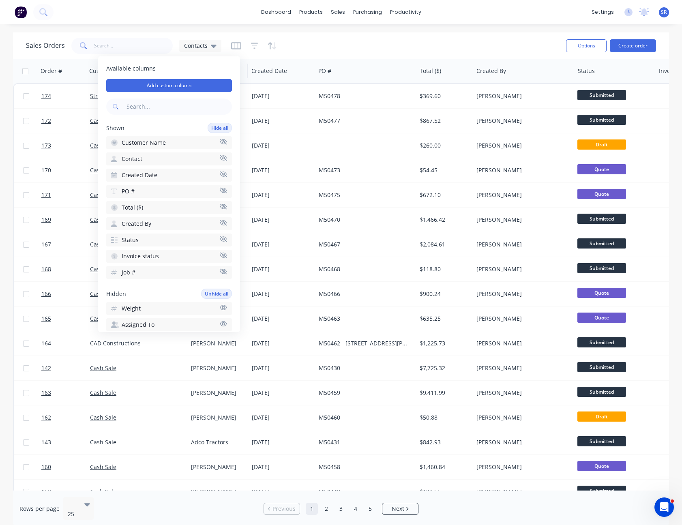
click at [188, 277] on button "Job #" at bounding box center [169, 272] width 126 height 13
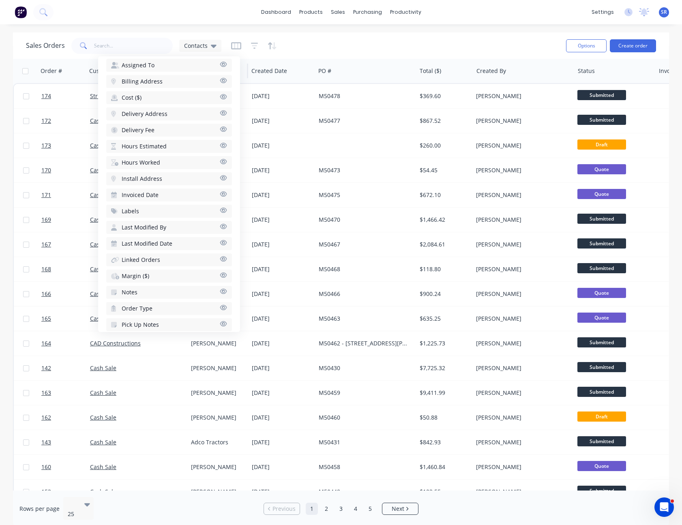
scroll to position [303, 0]
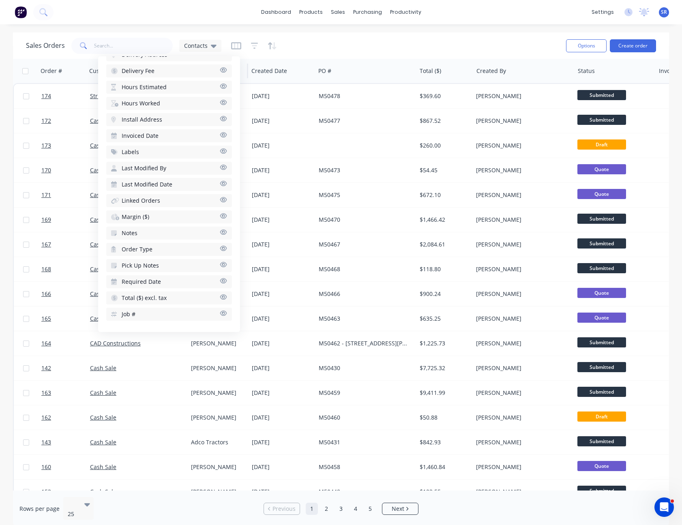
drag, startPoint x: 194, startPoint y: 312, endPoint x: 169, endPoint y: 315, distance: 25.3
click at [169, 315] on button "Job #" at bounding box center [169, 314] width 126 height 13
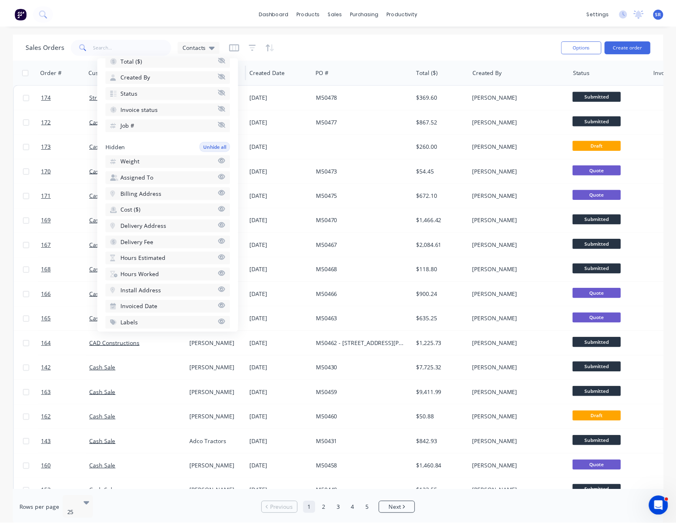
scroll to position [100, 0]
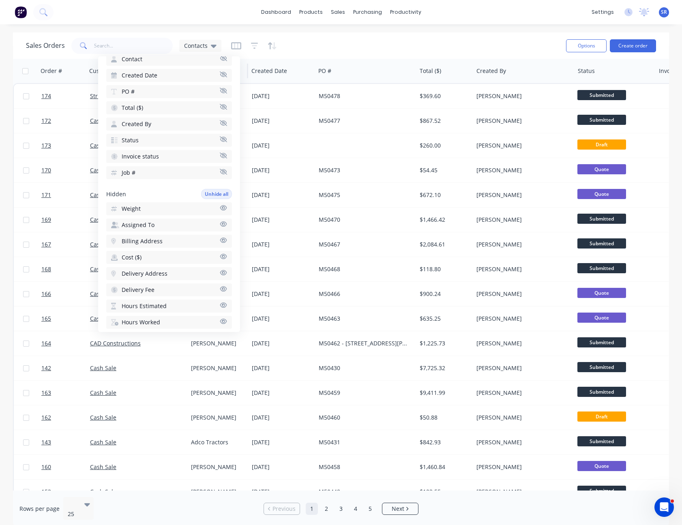
click at [161, 169] on button "Job #" at bounding box center [169, 172] width 126 height 13
click at [235, 45] on icon "button" at bounding box center [236, 46] width 10 height 8
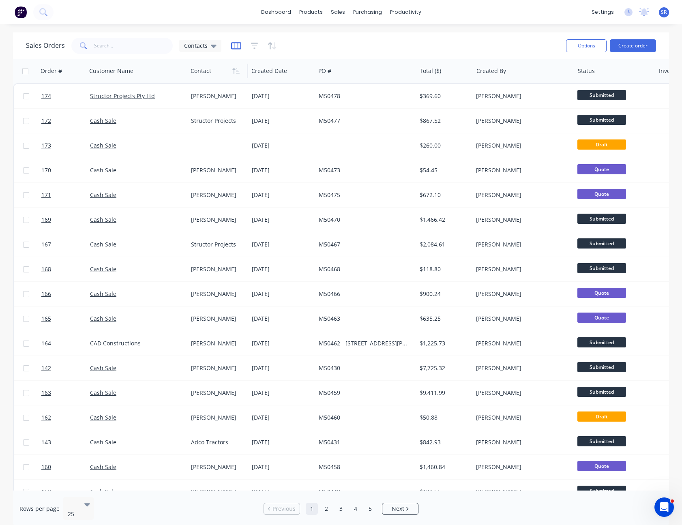
click at [235, 45] on icon "button" at bounding box center [236, 46] width 10 height 8
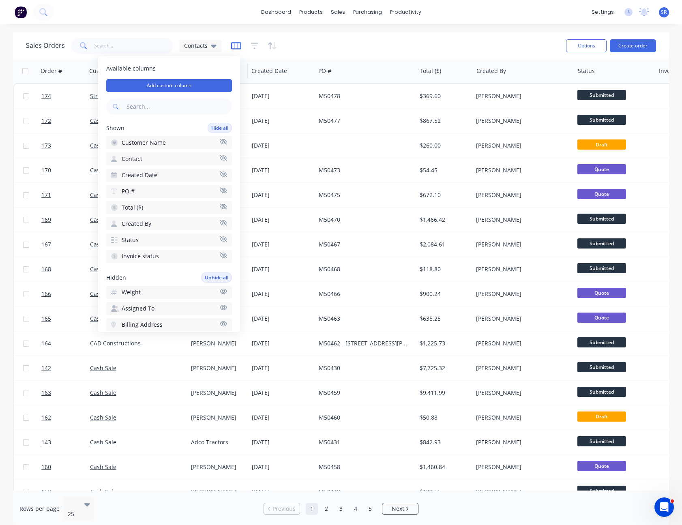
click at [237, 49] on icon "button" at bounding box center [236, 46] width 10 height 8
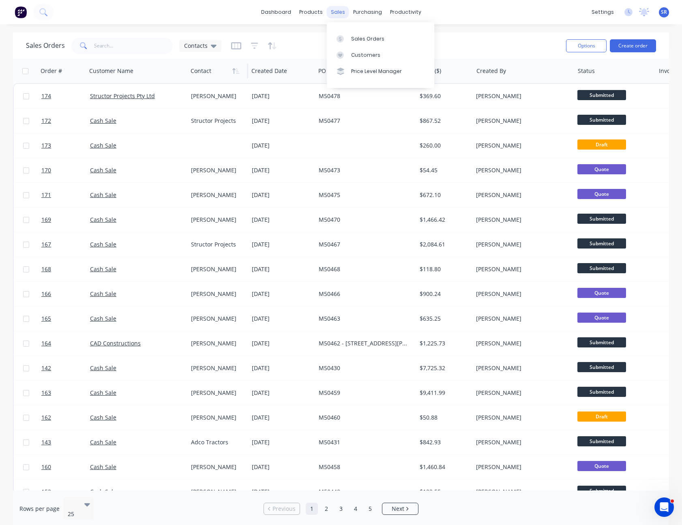
click at [345, 13] on div "sales" at bounding box center [338, 12] width 22 height 12
click at [532, 24] on div "dashboard products sales purchasing productivity dashboard products Product Cat…" at bounding box center [341, 262] width 682 height 525
click at [637, 48] on button "Create order" at bounding box center [633, 45] width 46 height 13
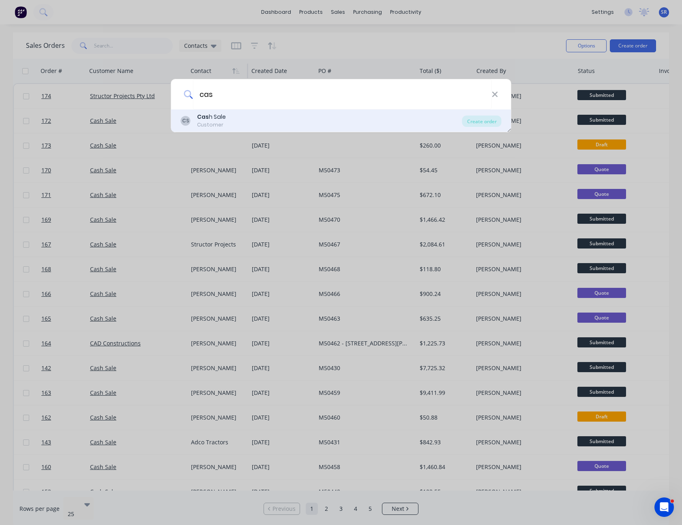
type input "cas"
click at [223, 114] on div "Cas h Sale" at bounding box center [211, 117] width 29 height 9
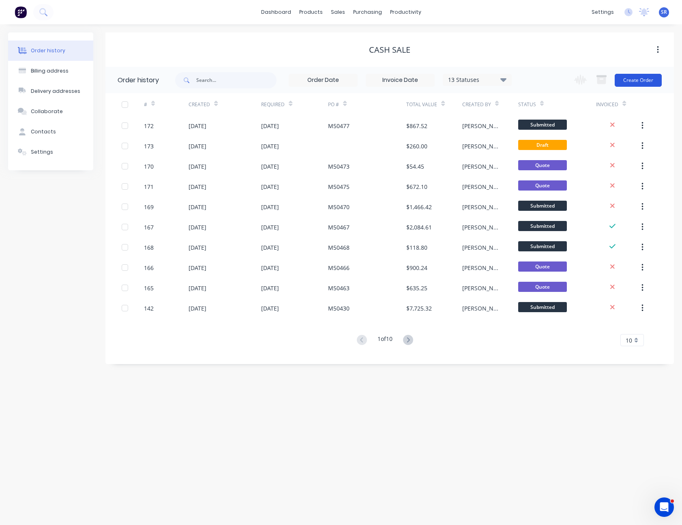
click at [638, 80] on button "Create Order" at bounding box center [638, 80] width 47 height 13
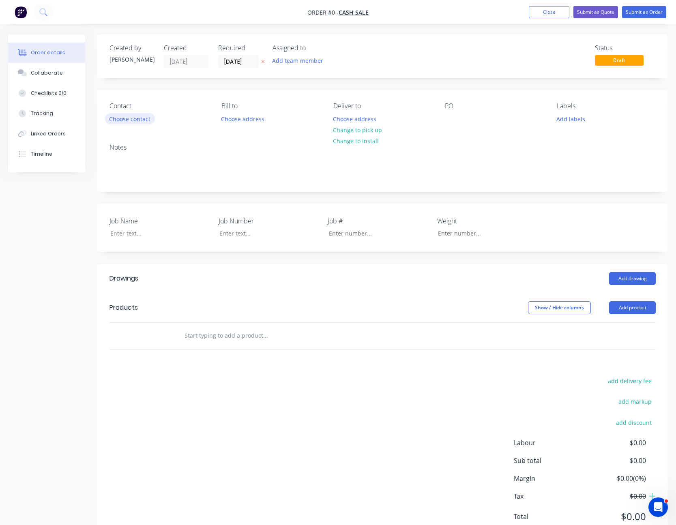
click at [131, 119] on button "Choose contact" at bounding box center [130, 118] width 50 height 11
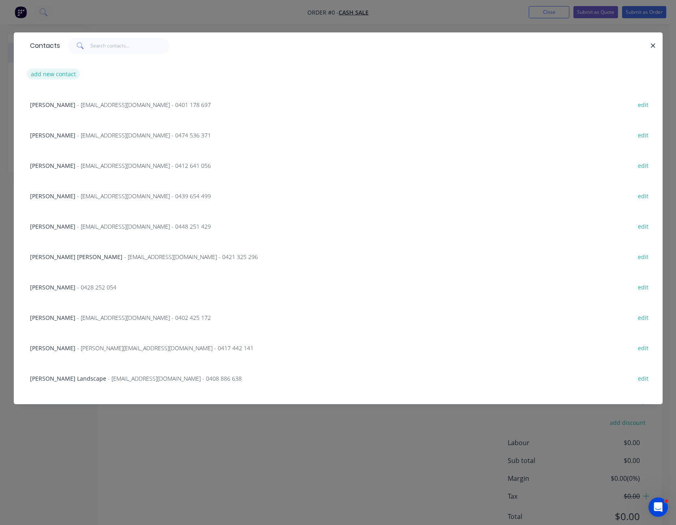
click at [55, 75] on button "add new contact" at bounding box center [54, 74] width 54 height 11
select select "AU"
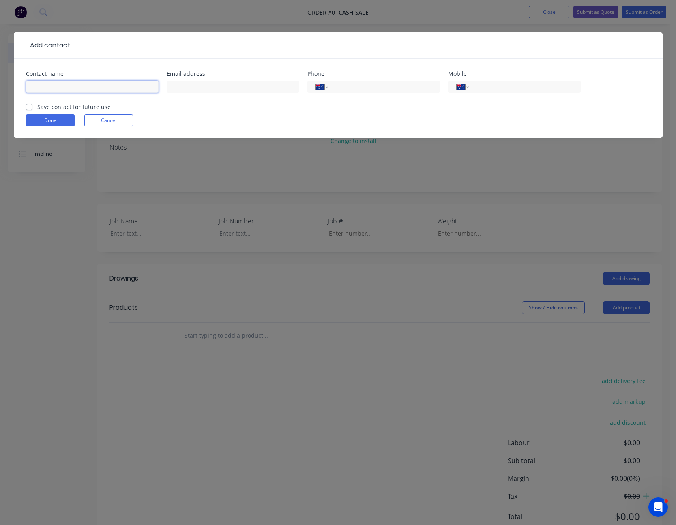
click at [49, 88] on input "text" at bounding box center [92, 87] width 133 height 12
type input "Zylem"
type input "[PERSON_NAME][EMAIL_ADDRESS][DOMAIN_NAME]"
type input "0417 475 396"
click at [37, 107] on label "Save contact for future use" at bounding box center [73, 107] width 73 height 9
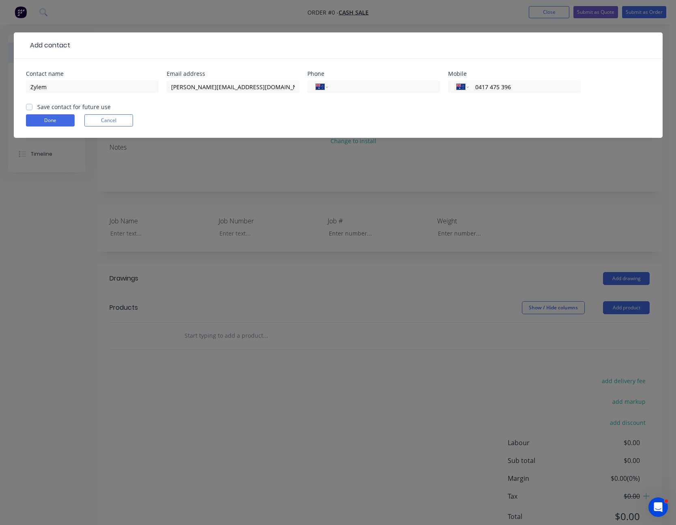
click at [28, 107] on input "Save contact for future use" at bounding box center [29, 107] width 6 height 8
checkbox input "true"
click at [44, 122] on button "Done" at bounding box center [50, 120] width 49 height 12
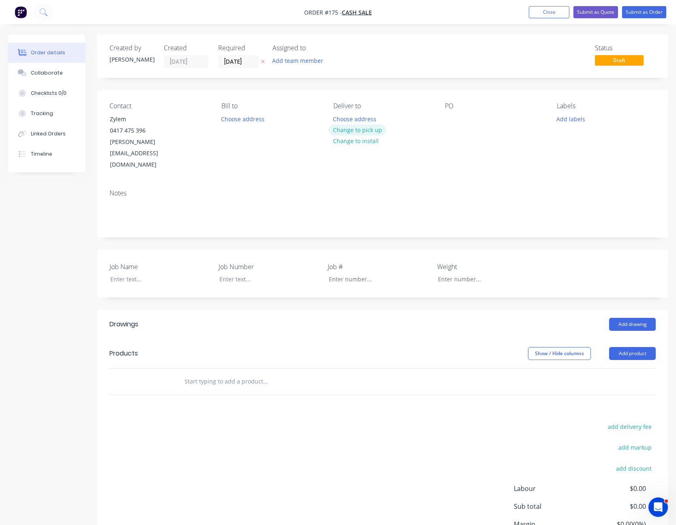
click at [358, 129] on button "Change to pick up" at bounding box center [358, 130] width 58 height 11
click at [631, 347] on button "Add product" at bounding box center [632, 353] width 47 height 13
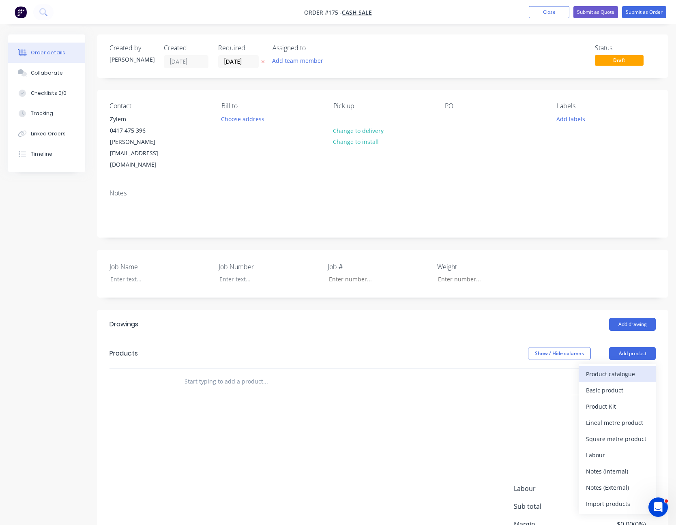
click at [626, 368] on div "Product catalogue" at bounding box center [617, 374] width 62 height 12
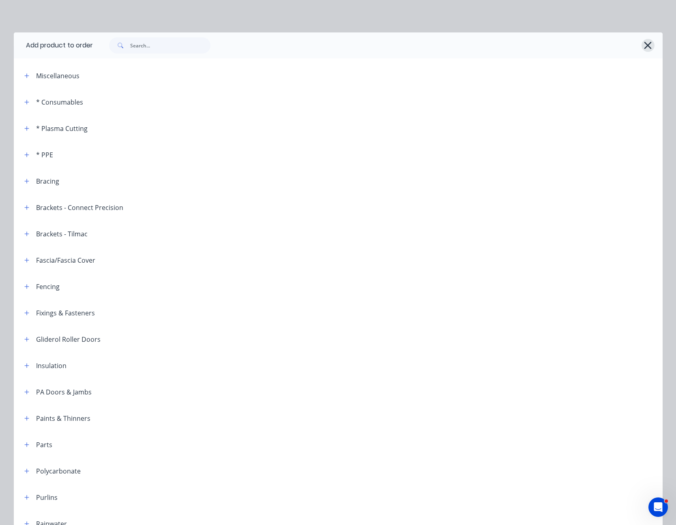
click at [645, 48] on icon "button" at bounding box center [648, 45] width 9 height 11
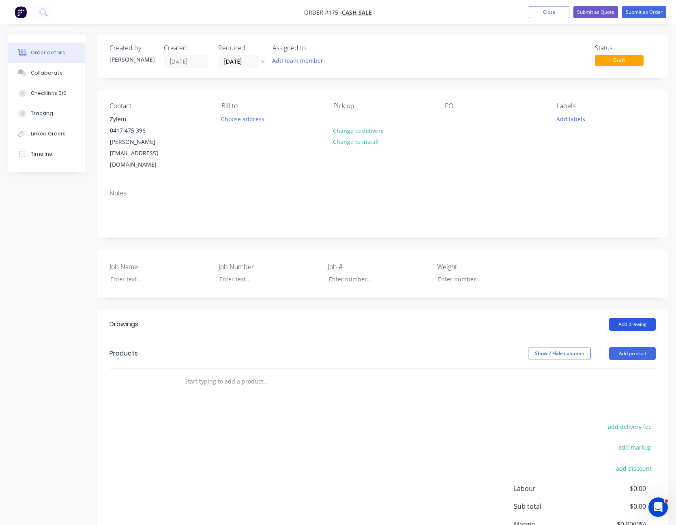
click at [633, 318] on button "Add drawing" at bounding box center [632, 324] width 47 height 13
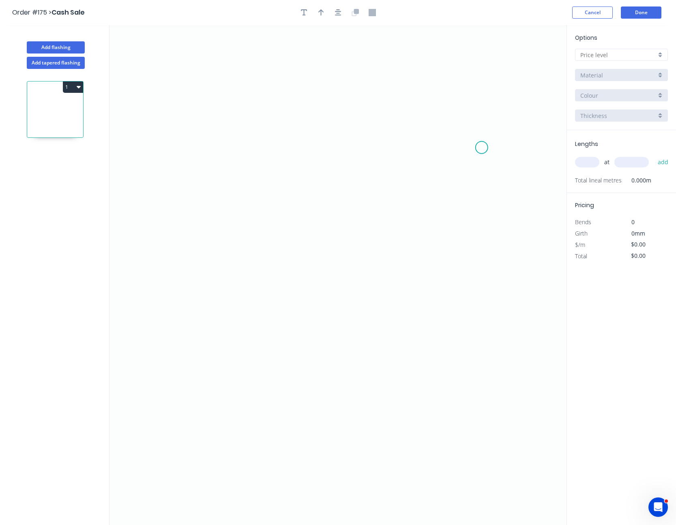
click at [482, 148] on icon "0" at bounding box center [338, 275] width 457 height 500
click at [164, 152] on icon "0" at bounding box center [338, 275] width 457 height 500
click at [164, 152] on circle at bounding box center [164, 148] width 12 height 12
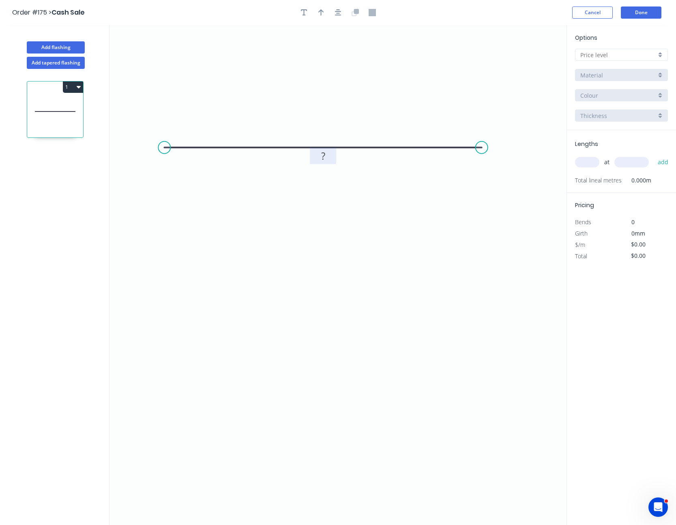
click at [329, 159] on rect at bounding box center [323, 156] width 16 height 11
click at [322, 8] on button "button" at bounding box center [321, 12] width 12 height 12
drag, startPoint x: 527, startPoint y: 64, endPoint x: 319, endPoint y: 111, distance: 213.4
click at [319, 111] on icon at bounding box center [318, 101] width 7 height 26
click at [335, 15] on icon "button" at bounding box center [338, 12] width 6 height 7
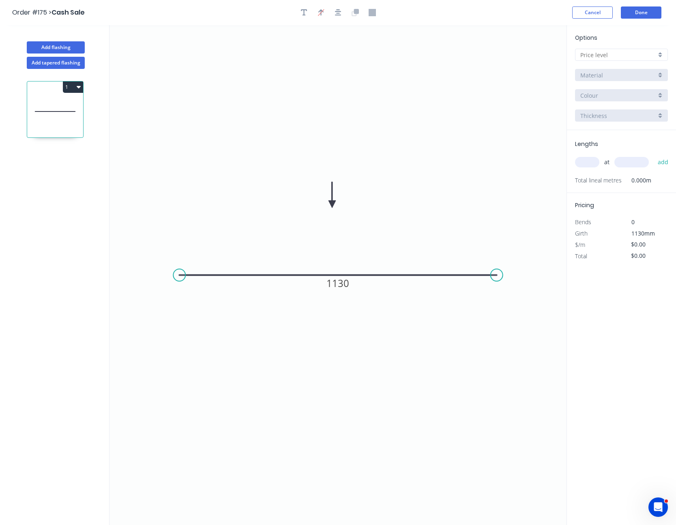
drag, startPoint x: 320, startPoint y: 108, endPoint x: 338, endPoint y: 224, distance: 117.3
click at [336, 208] on icon at bounding box center [332, 195] width 7 height 26
click at [620, 54] on input "text" at bounding box center [619, 55] width 76 height 9
click at [619, 69] on div "A" at bounding box center [622, 70] width 92 height 14
type input "A"
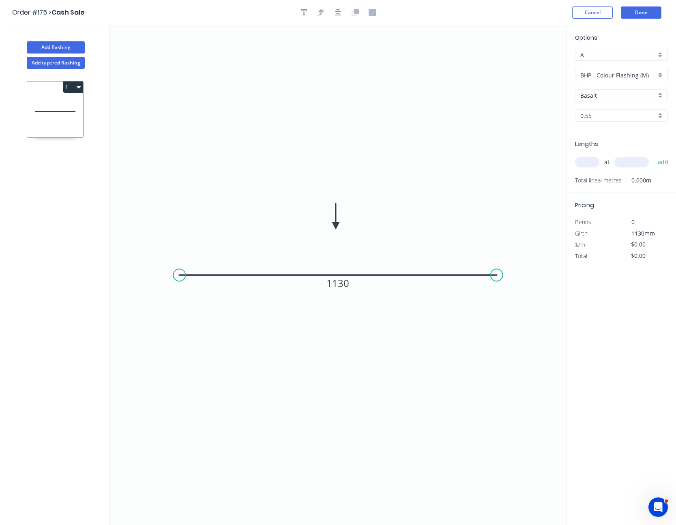
click at [619, 73] on input "BHP - Colour Flashing (M)" at bounding box center [619, 75] width 76 height 9
click at [621, 131] on div "SW - Zinc Flashing" at bounding box center [622, 133] width 92 height 14
type input "SW - Zinc Flashing"
type input "Zinc"
click at [593, 163] on input "text" at bounding box center [587, 162] width 24 height 11
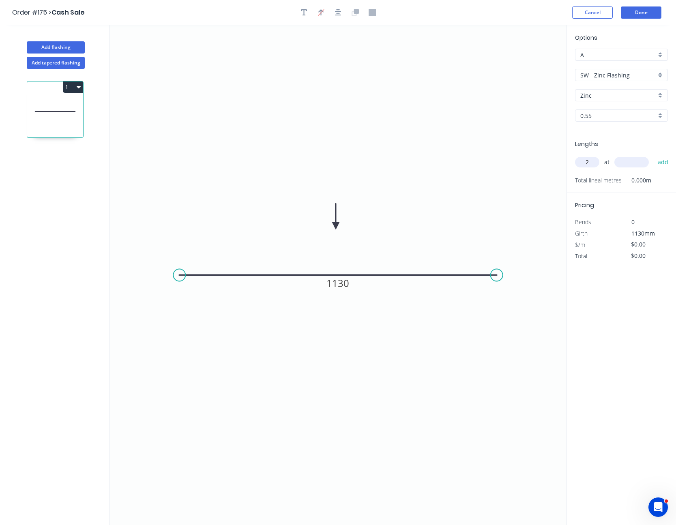
type input "2"
type input "3000"
click at [654, 155] on button "add" at bounding box center [663, 162] width 19 height 14
type input "2"
type input "1130"
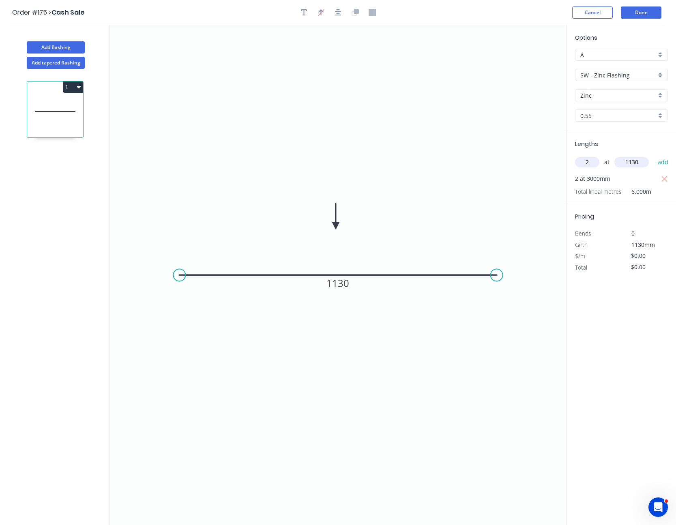
click at [654, 155] on button "add" at bounding box center [663, 162] width 19 height 14
click at [645, 16] on button "Done" at bounding box center [641, 12] width 41 height 12
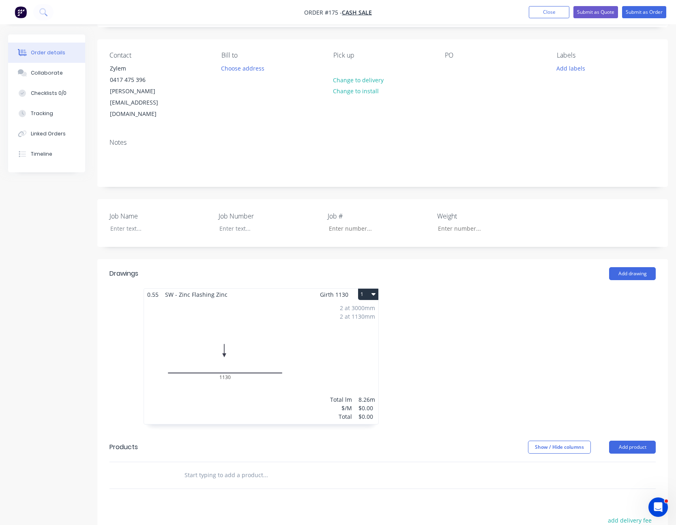
scroll to position [122, 0]
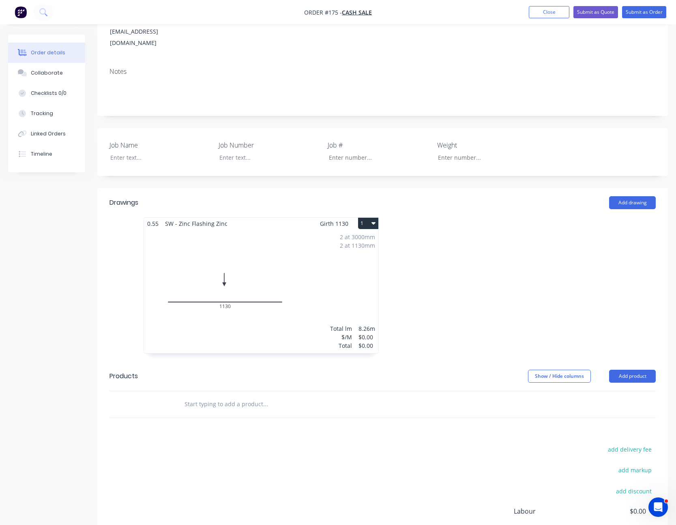
click at [342, 246] on div "2 at 3000mm 2 at 1130mm Total lm $/M Total 8.26m $0.00 $0.00" at bounding box center [261, 292] width 234 height 124
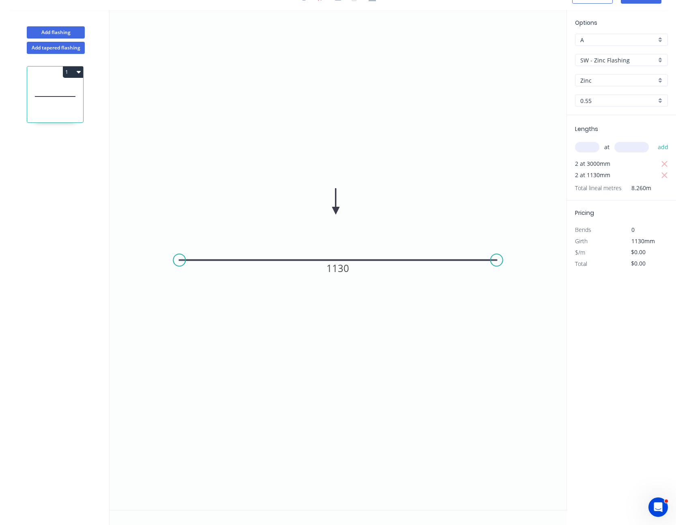
scroll to position [15, 0]
click at [638, 254] on input "$0.00" at bounding box center [645, 252] width 28 height 11
type input "$0.00"
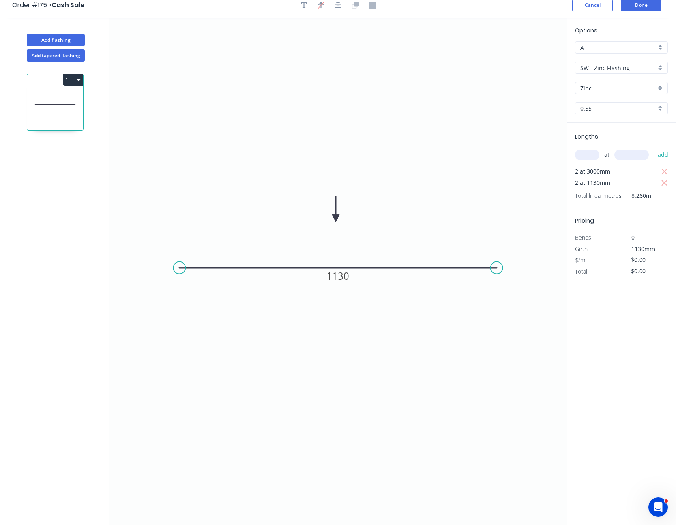
scroll to position [0, 0]
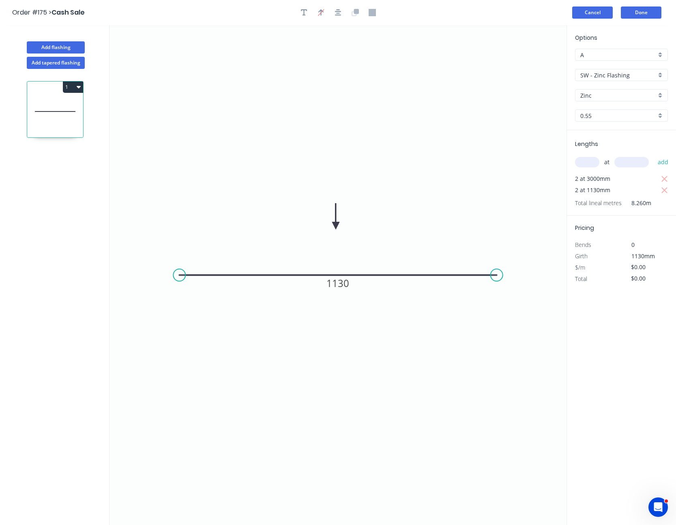
click at [594, 10] on button "Cancel" at bounding box center [592, 12] width 41 height 12
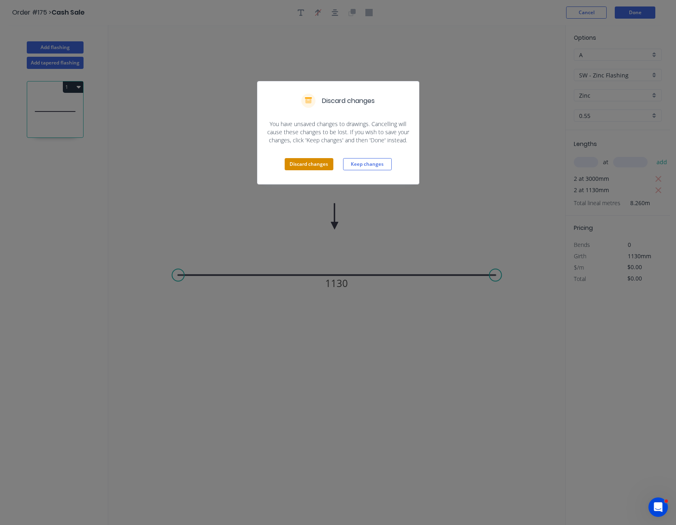
click at [316, 163] on button "Discard changes" at bounding box center [309, 164] width 49 height 12
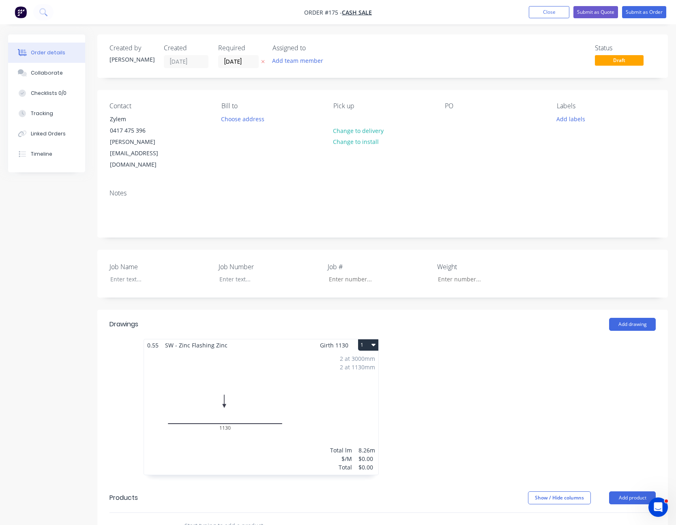
click at [375, 344] on icon "button" at bounding box center [374, 345] width 4 height 2
click at [338, 389] on button "Delete" at bounding box center [339, 397] width 77 height 16
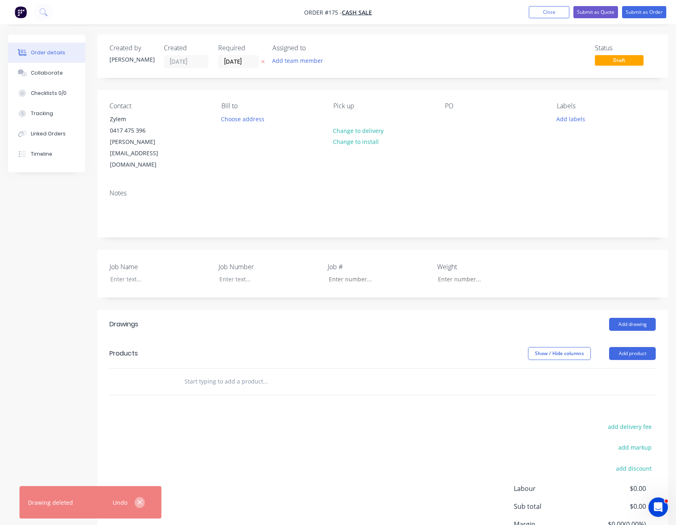
click at [142, 502] on icon "button" at bounding box center [139, 502] width 5 height 7
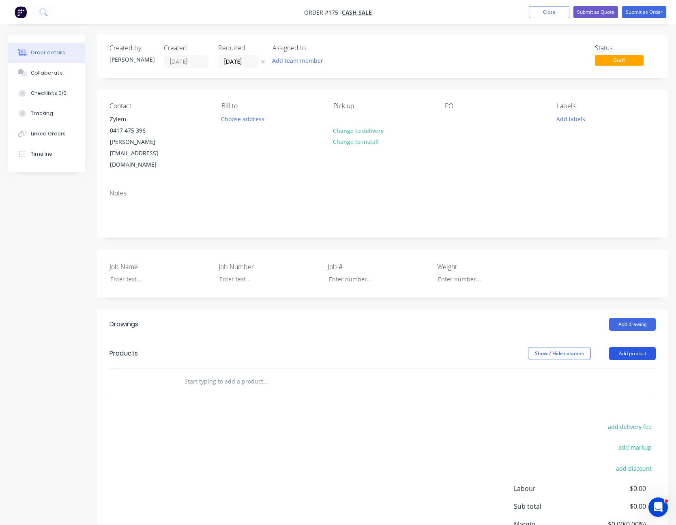
click at [630, 347] on button "Add product" at bounding box center [632, 353] width 47 height 13
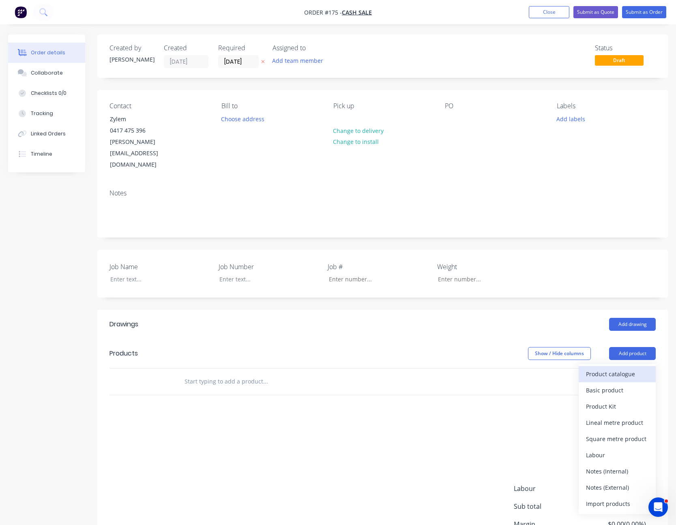
click at [623, 368] on div "Product catalogue" at bounding box center [617, 374] width 62 height 12
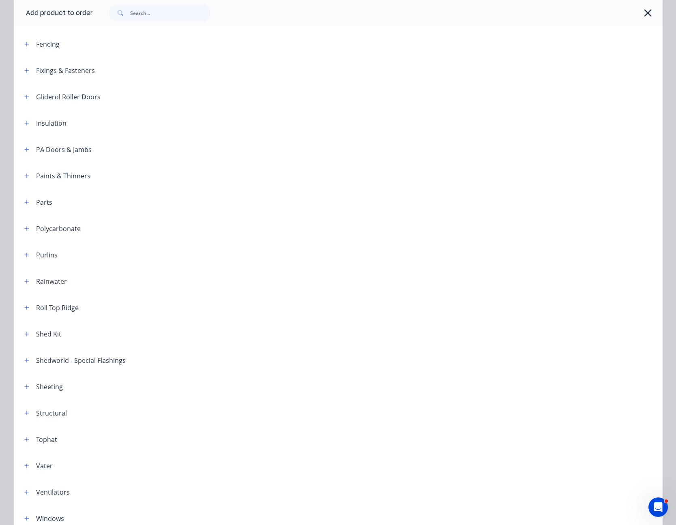
scroll to position [284, 0]
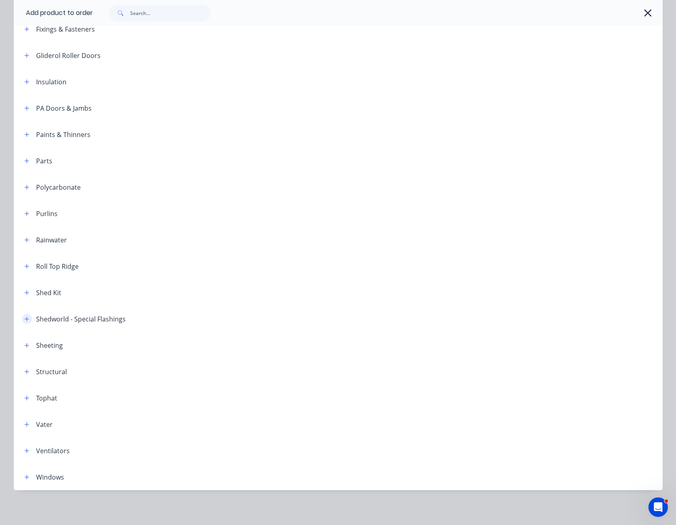
click at [24, 320] on icon "button" at bounding box center [26, 319] width 5 height 6
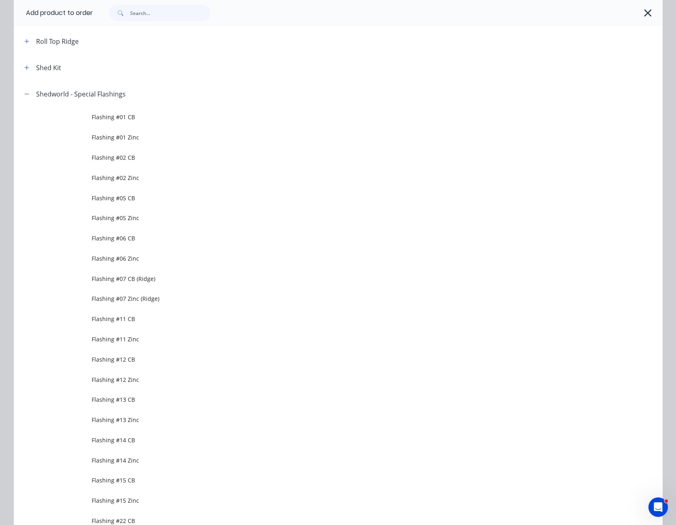
scroll to position [446, 0]
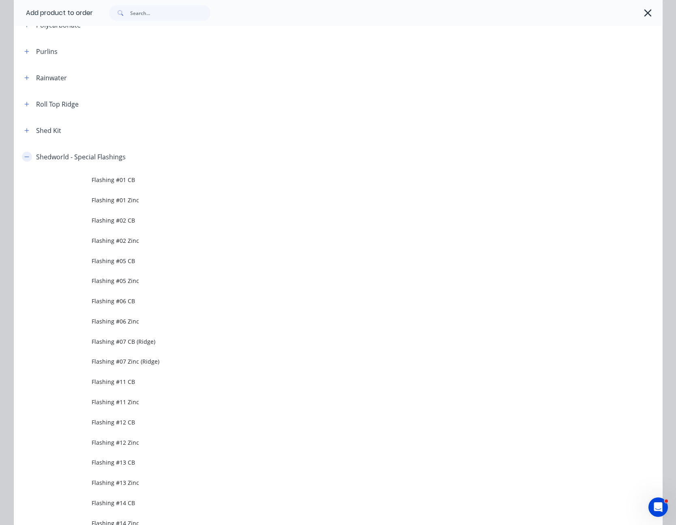
click at [24, 159] on icon "button" at bounding box center [26, 157] width 5 height 6
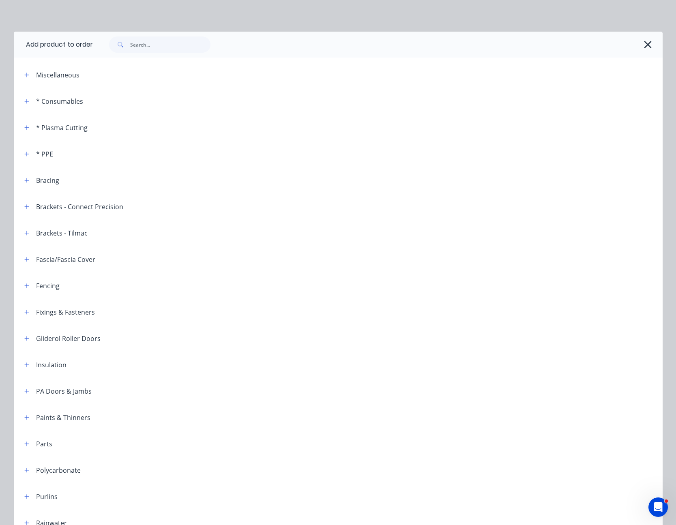
scroll to position [0, 0]
click at [645, 45] on icon "button" at bounding box center [648, 45] width 9 height 11
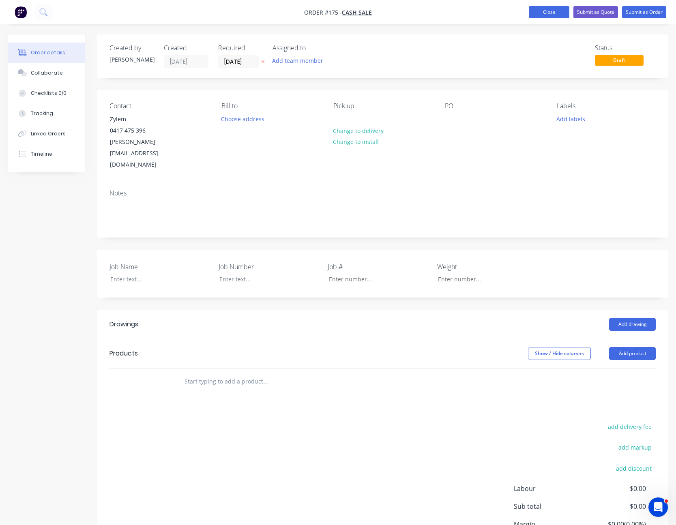
click at [547, 9] on button "Close" at bounding box center [549, 12] width 41 height 12
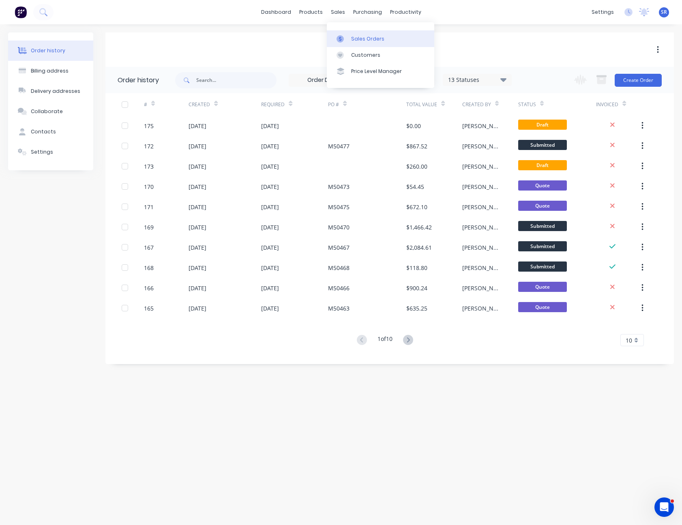
click at [356, 38] on div "Sales Orders" at bounding box center [367, 38] width 33 height 7
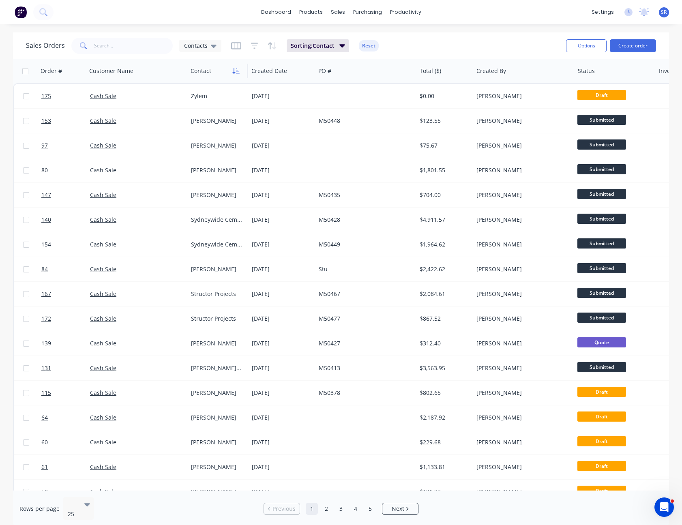
click at [239, 68] on icon "button" at bounding box center [235, 71] width 7 height 6
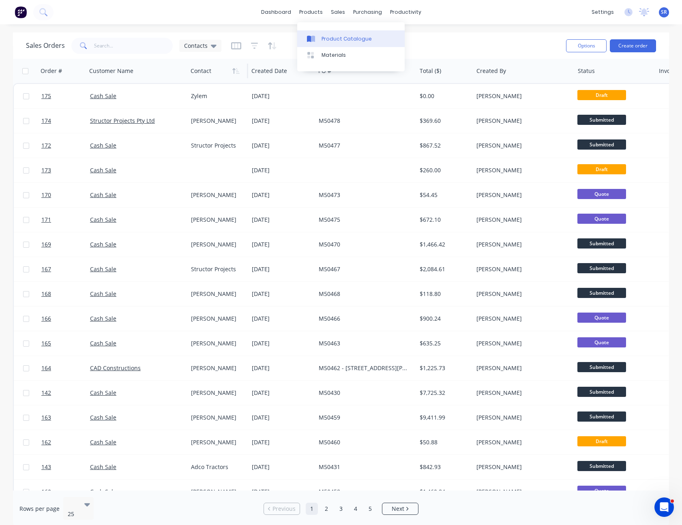
click at [323, 35] on div "Product Catalogue" at bounding box center [347, 38] width 50 height 7
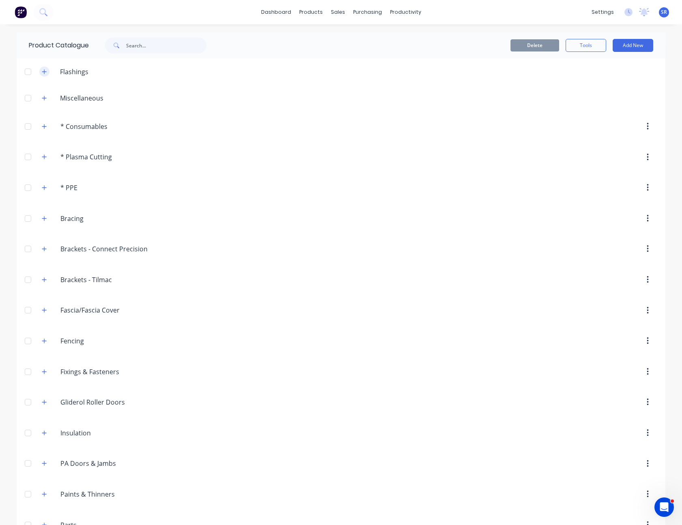
click at [42, 69] on icon "button" at bounding box center [44, 72] width 5 height 6
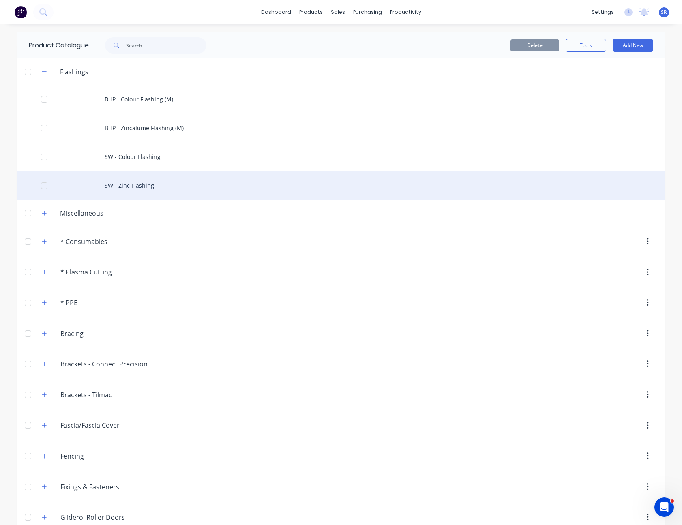
click at [137, 194] on div "SW - Zinc Flashing" at bounding box center [341, 185] width 649 height 29
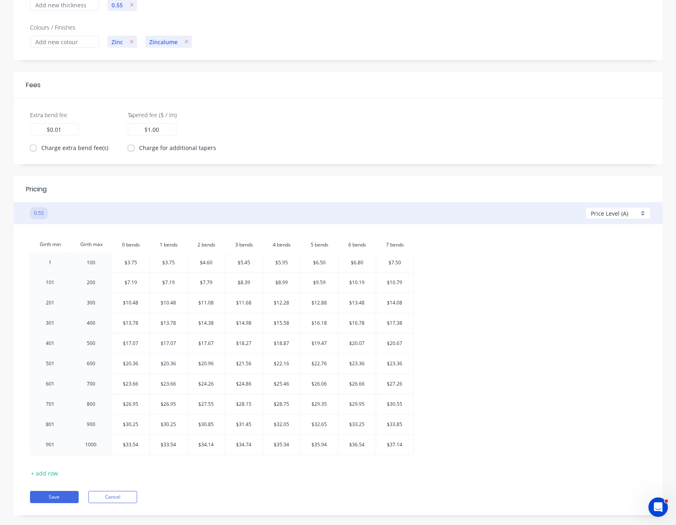
scroll to position [153, 0]
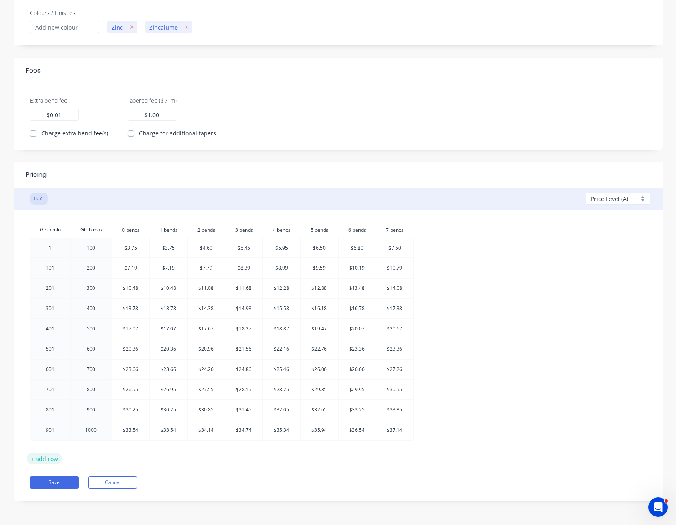
click at [52, 460] on button "+ add row" at bounding box center [45, 458] width 36 height 11
click at [49, 452] on div at bounding box center [49, 450] width 39 height 19
type input "1001"
click at [93, 453] on div at bounding box center [91, 450] width 41 height 19
type input "1100"
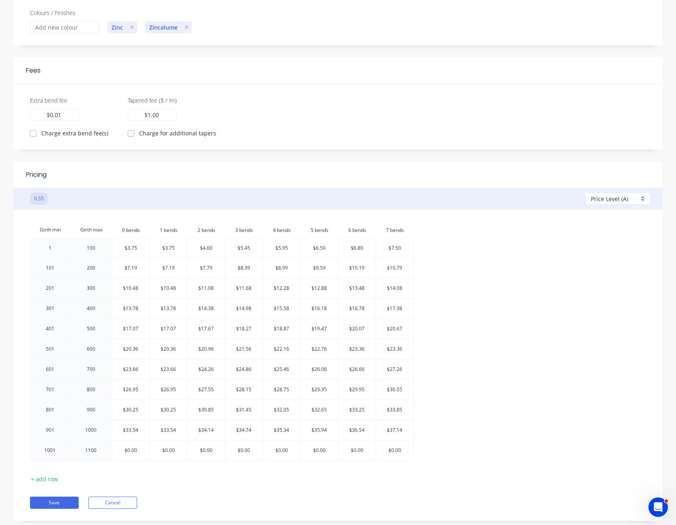
click at [132, 455] on div at bounding box center [130, 450] width 37 height 19
click at [132, 455] on input "$0.00" at bounding box center [131, 450] width 13 height 19
type input "$37.10"
click at [170, 450] on div at bounding box center [168, 450] width 37 height 19
type input "$37.10"
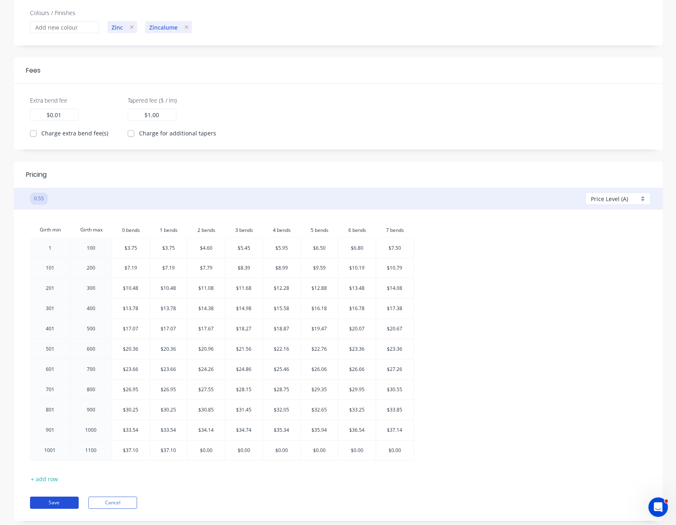
click at [213, 450] on div at bounding box center [206, 450] width 37 height 19
click at [213, 450] on div "$0.00 $0.00" at bounding box center [206, 450] width 37 height 19
click at [206, 451] on input "$0.00" at bounding box center [206, 450] width 13 height 19
type input "$37.75"
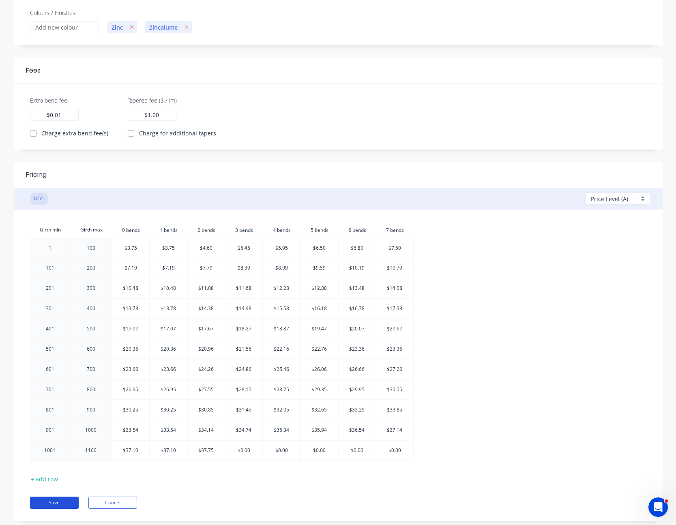
click at [243, 452] on div at bounding box center [244, 450] width 37 height 19
type input "$38.35"
click at [281, 453] on div at bounding box center [281, 450] width 37 height 19
click at [281, 453] on input "$0.00" at bounding box center [281, 450] width 13 height 19
type input "$38.95"
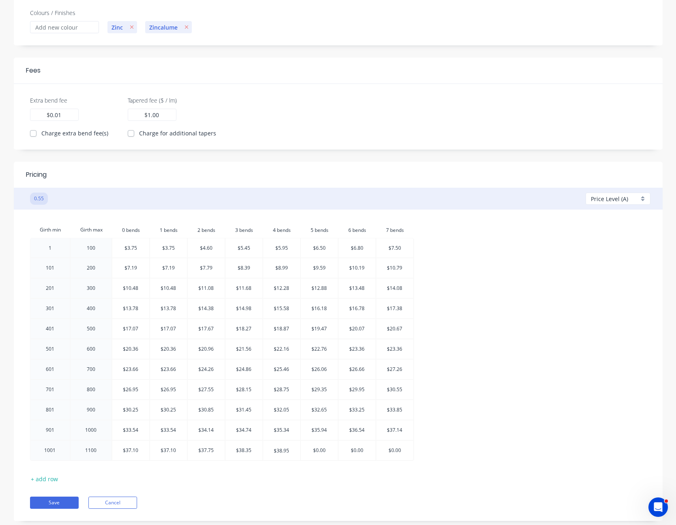
click at [320, 452] on div at bounding box center [319, 450] width 37 height 19
type input "$39.55"
click at [358, 455] on div at bounding box center [357, 450] width 37 height 19
click at [358, 455] on input "$0.00" at bounding box center [357, 450] width 13 height 19
type input "$40.15"
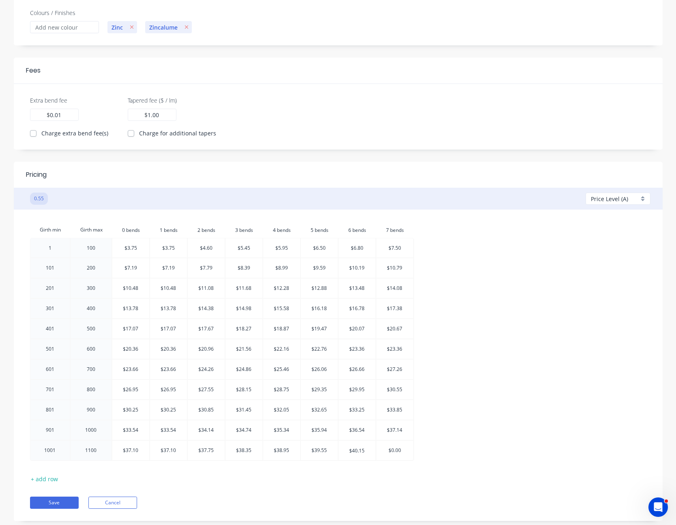
click at [397, 456] on div at bounding box center [394, 450] width 37 height 19
type input "$40.75"
click at [44, 479] on button "+ add row" at bounding box center [45, 478] width 36 height 11
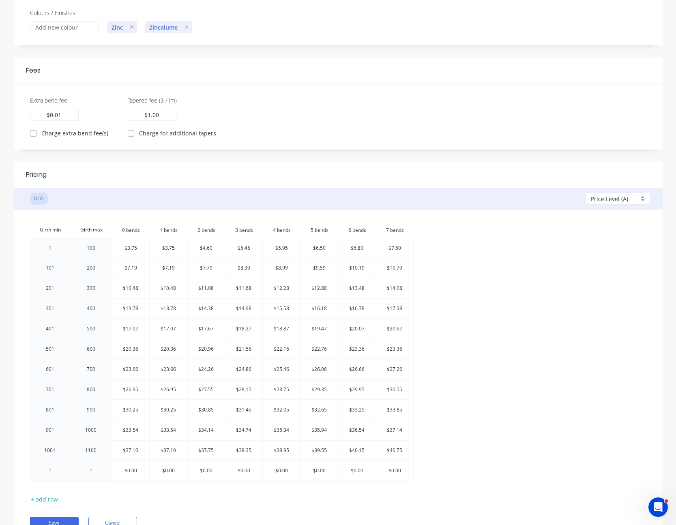
click at [56, 472] on div at bounding box center [49, 470] width 39 height 19
type input "1101"
click at [95, 474] on div at bounding box center [91, 470] width 41 height 19
type input "1200"
click at [135, 474] on div at bounding box center [131, 470] width 37 height 19
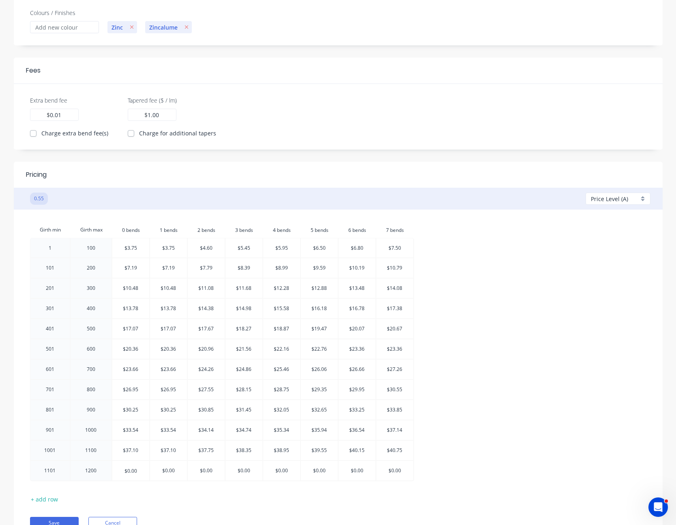
click at [135, 474] on input "$0.00" at bounding box center [131, 470] width 13 height 19
type input "$40.70"
click at [173, 472] on div at bounding box center [168, 470] width 37 height 19
type input "$40.70"
click at [209, 472] on div at bounding box center [206, 470] width 37 height 19
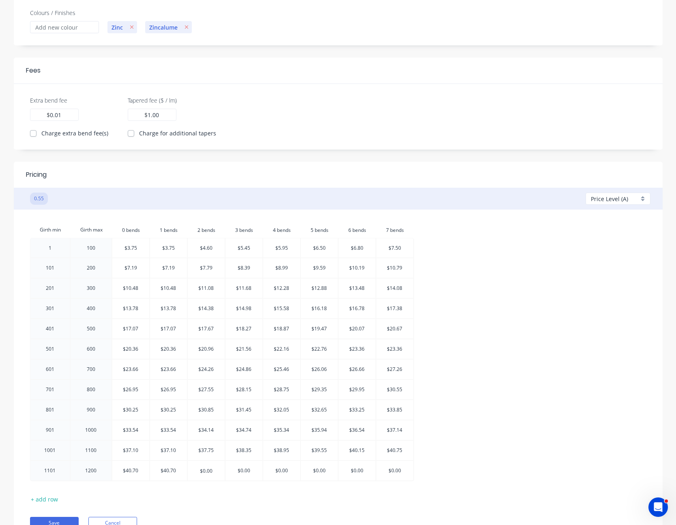
click at [209, 472] on input "$0.00" at bounding box center [206, 470] width 13 height 19
type input "$41.35"
click at [248, 472] on div at bounding box center [244, 470] width 37 height 19
click at [248, 472] on input "$0.00" at bounding box center [244, 470] width 13 height 19
type input "$41.95"
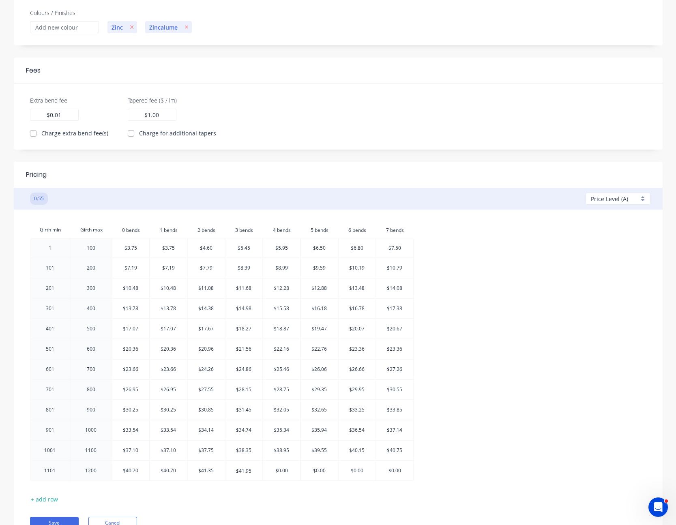
click at [281, 473] on div at bounding box center [281, 470] width 37 height 19
click at [281, 473] on input "$0.00" at bounding box center [281, 470] width 13 height 19
type input "$42.55"
click at [319, 474] on div at bounding box center [319, 470] width 37 height 19
click at [319, 474] on input "$0.00" at bounding box center [319, 470] width 13 height 19
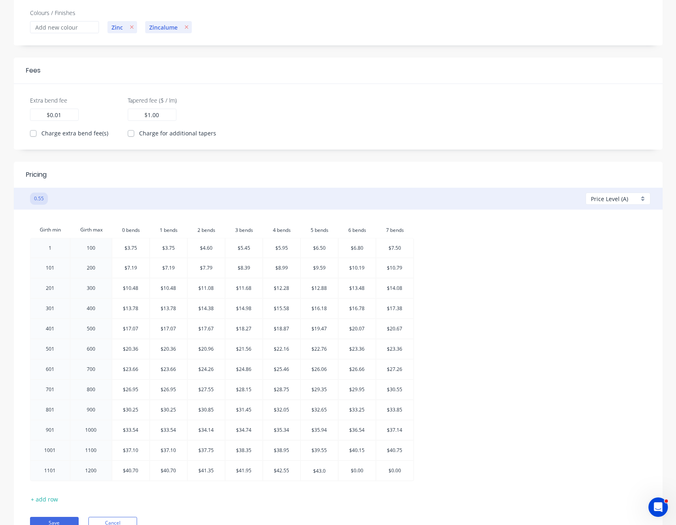
type input "$43.05"
click at [355, 472] on div at bounding box center [357, 470] width 37 height 19
click at [355, 472] on input "$0.00" at bounding box center [357, 470] width 13 height 19
type input "$43.65"
click at [395, 473] on div at bounding box center [394, 470] width 37 height 19
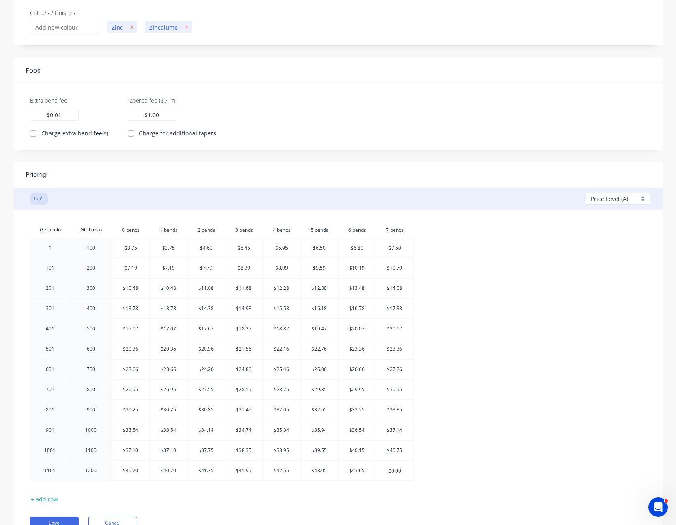
click at [395, 473] on input "$0.00" at bounding box center [395, 470] width 13 height 19
type input "$44.15"
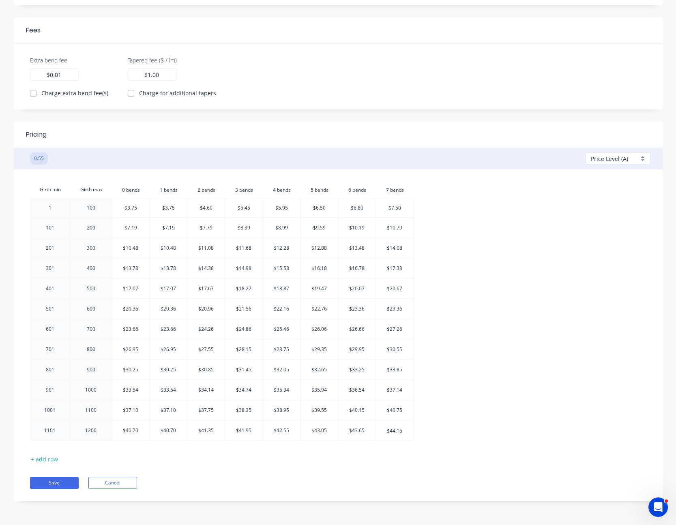
scroll to position [193, 0]
click at [60, 479] on button "Save" at bounding box center [54, 483] width 49 height 12
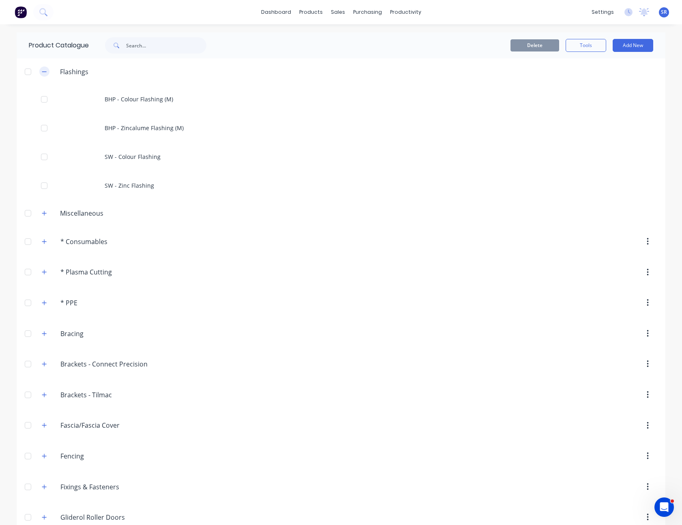
click at [43, 69] on icon "button" at bounding box center [44, 72] width 5 height 6
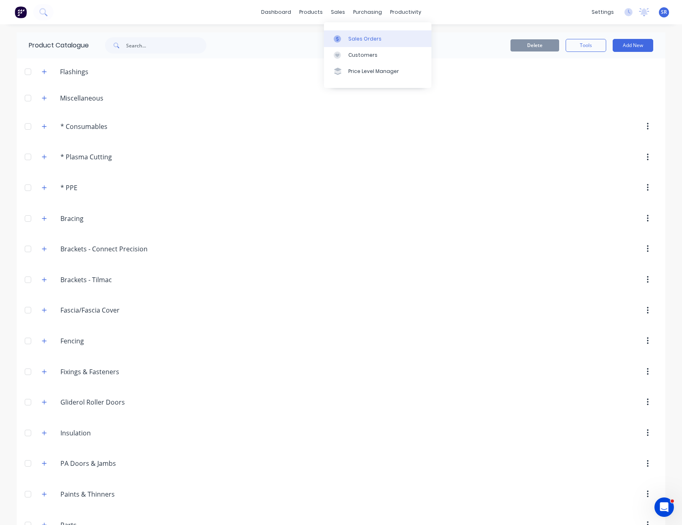
click at [355, 40] on div "Sales Orders" at bounding box center [364, 38] width 33 height 7
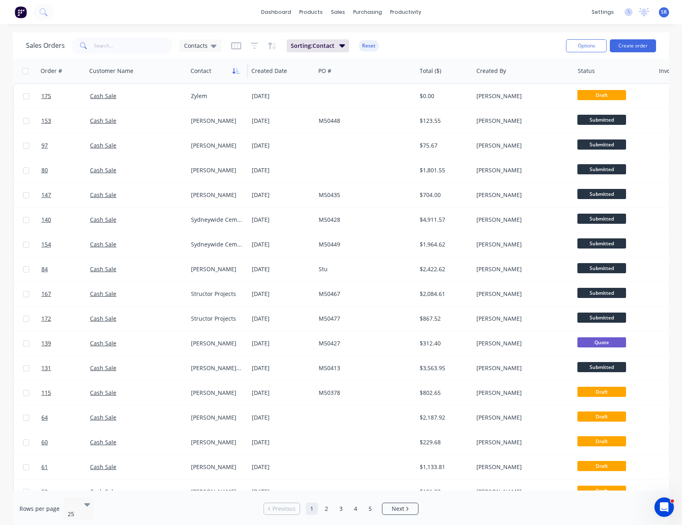
click at [233, 70] on icon "button" at bounding box center [235, 71] width 7 height 6
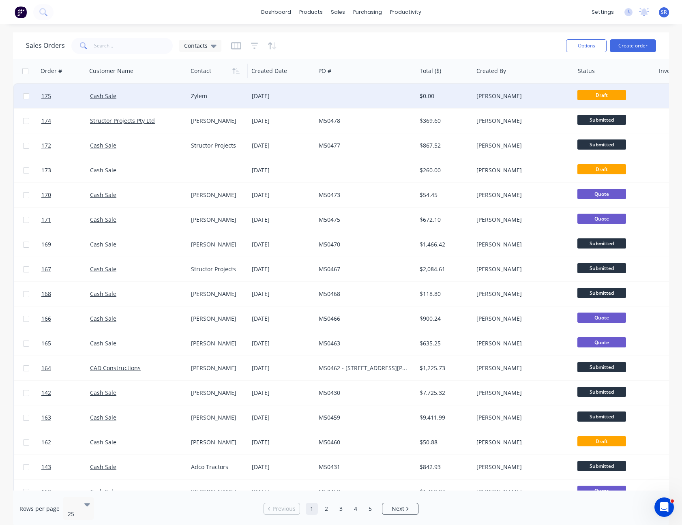
click at [227, 90] on div "Zylem" at bounding box center [218, 96] width 61 height 24
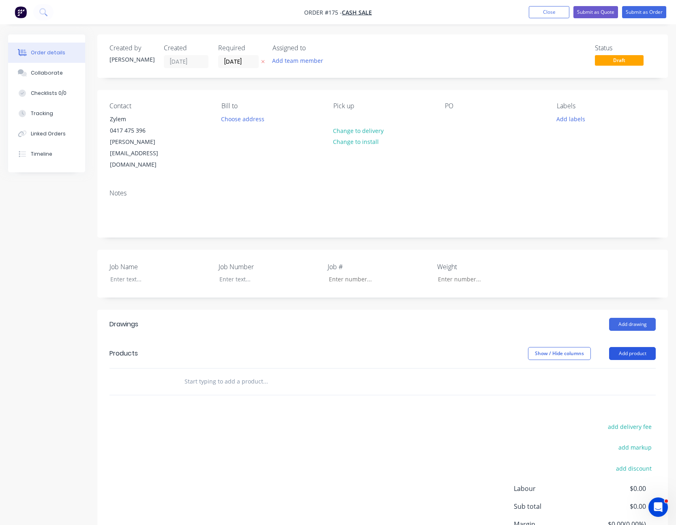
click at [629, 347] on button "Add product" at bounding box center [632, 353] width 47 height 13
click at [636, 318] on button "Add drawing" at bounding box center [632, 324] width 47 height 13
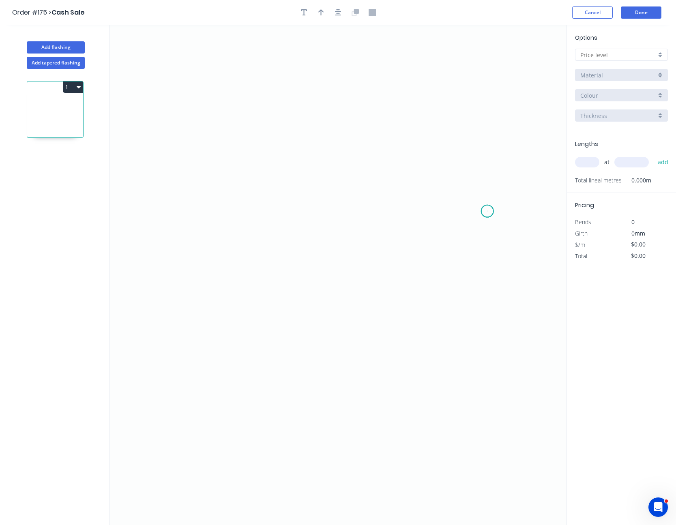
click at [488, 211] on icon "0" at bounding box center [338, 275] width 457 height 500
click at [178, 204] on icon "0" at bounding box center [338, 275] width 457 height 500
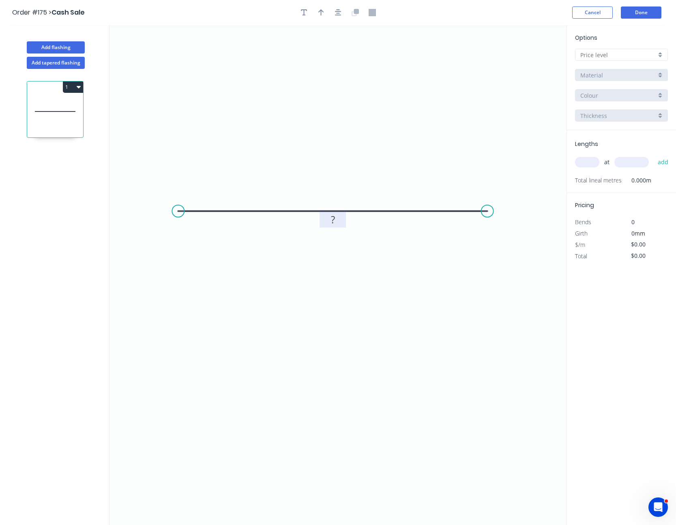
click at [340, 221] on rect at bounding box center [333, 220] width 16 height 11
click at [623, 54] on input "text" at bounding box center [619, 55] width 76 height 9
click at [600, 71] on div "A" at bounding box center [622, 70] width 92 height 14
type input "A"
click at [600, 80] on div "BHP - Colour Flashing (M)" at bounding box center [621, 75] width 93 height 12
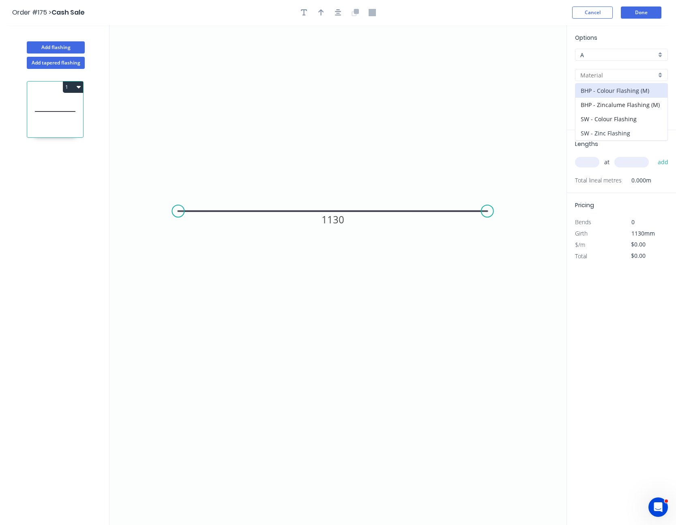
click at [614, 134] on div "SW - Zinc Flashing" at bounding box center [622, 133] width 92 height 14
type input "SW - Zinc Flashing"
type input "Zinc"
type input "$40.70"
click at [589, 160] on input "text" at bounding box center [587, 162] width 24 height 11
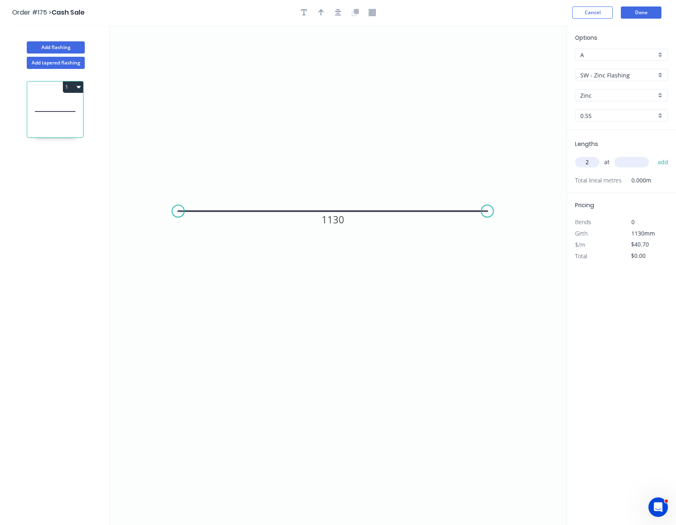
type input "2"
type input "3000"
click at [654, 155] on button "add" at bounding box center [663, 162] width 19 height 14
type input "$244.20"
type input "2"
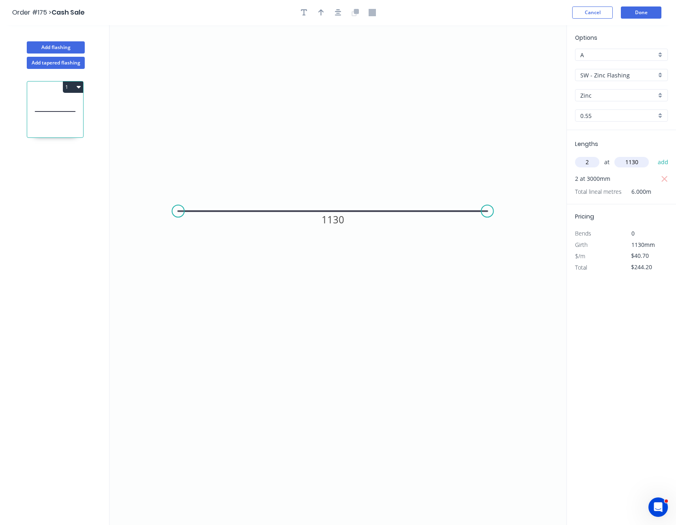
type input "1130"
click at [654, 155] on button "add" at bounding box center [663, 162] width 19 height 14
type input "$336.18"
click at [640, 13] on button "Done" at bounding box center [641, 12] width 41 height 12
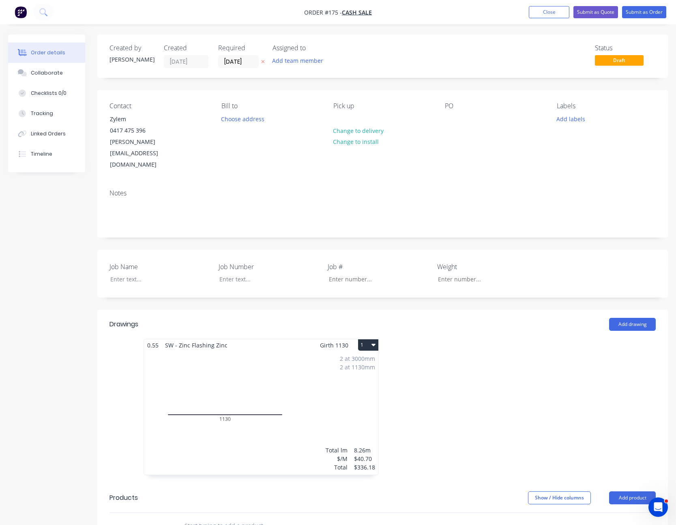
scroll to position [81, 0]
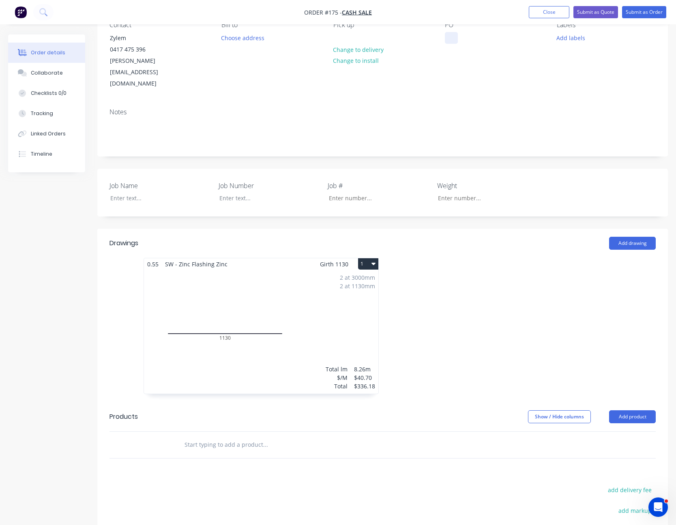
click at [447, 39] on div at bounding box center [451, 38] width 13 height 12
click at [461, 73] on div "Contact Zylem [PHONE_NUMBER] [PERSON_NAME][EMAIL_ADDRESS][DOMAIN_NAME] Bill to …" at bounding box center [382, 55] width 571 height 93
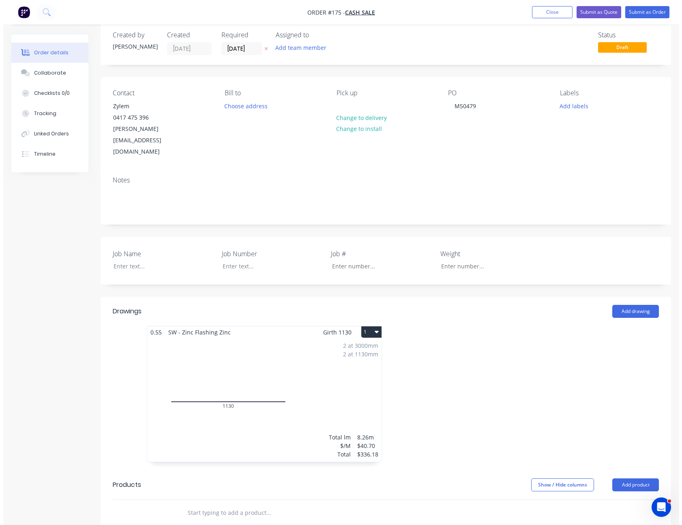
scroll to position [0, 0]
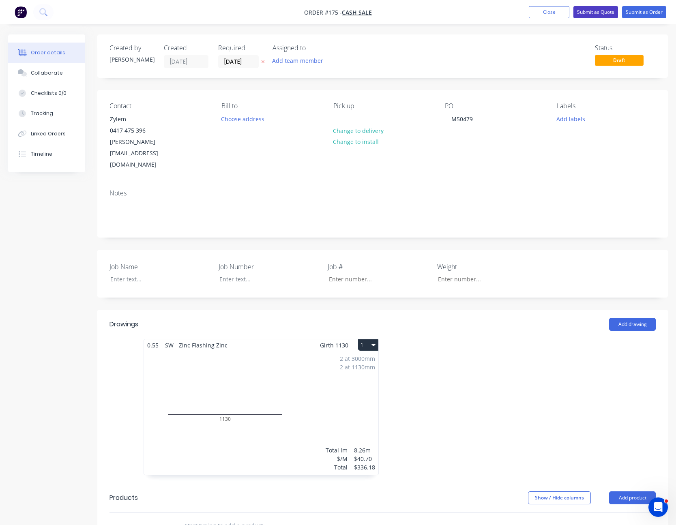
click at [608, 14] on button "Submit as Quote" at bounding box center [596, 12] width 45 height 12
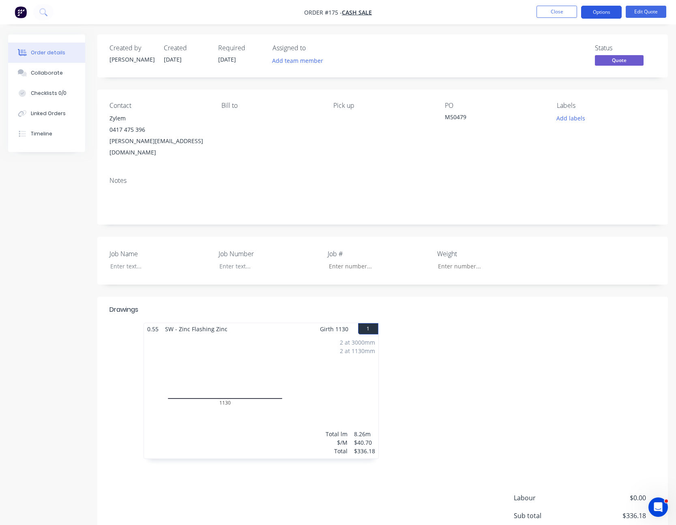
click at [607, 11] on button "Options" at bounding box center [601, 12] width 41 height 13
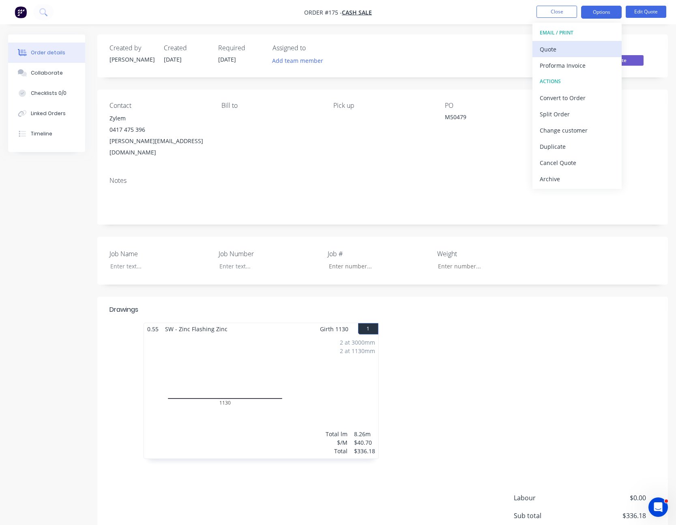
click at [582, 45] on div "Quote" at bounding box center [577, 49] width 75 height 12
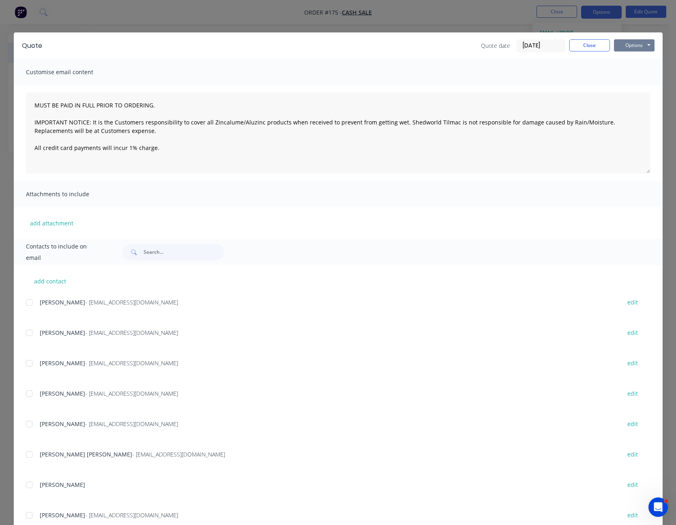
click at [632, 46] on button "Options" at bounding box center [634, 45] width 41 height 12
click at [630, 70] on button "Print" at bounding box center [640, 73] width 52 height 13
click at [587, 50] on button "Close" at bounding box center [590, 45] width 41 height 12
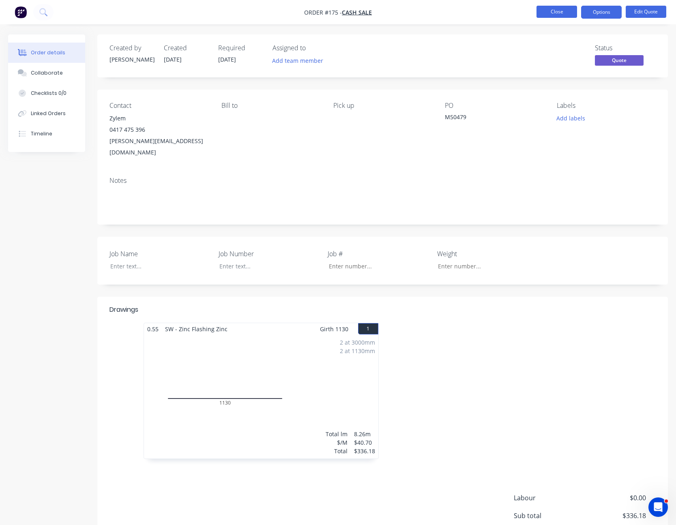
click at [555, 10] on button "Close" at bounding box center [557, 12] width 41 height 12
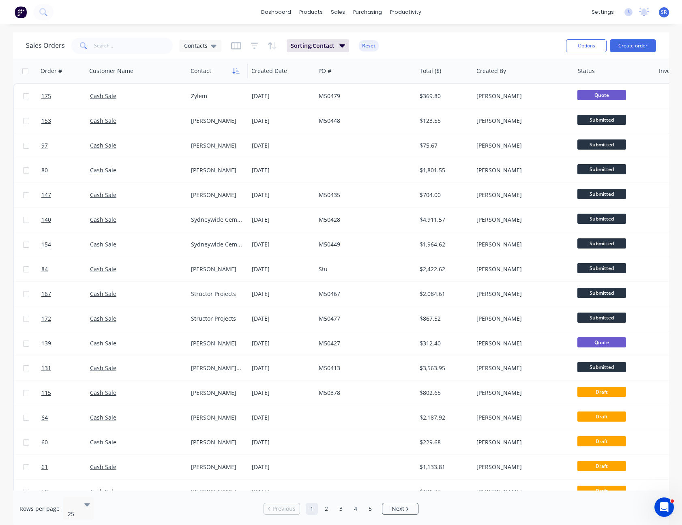
click at [235, 68] on icon "button" at bounding box center [235, 71] width 7 height 6
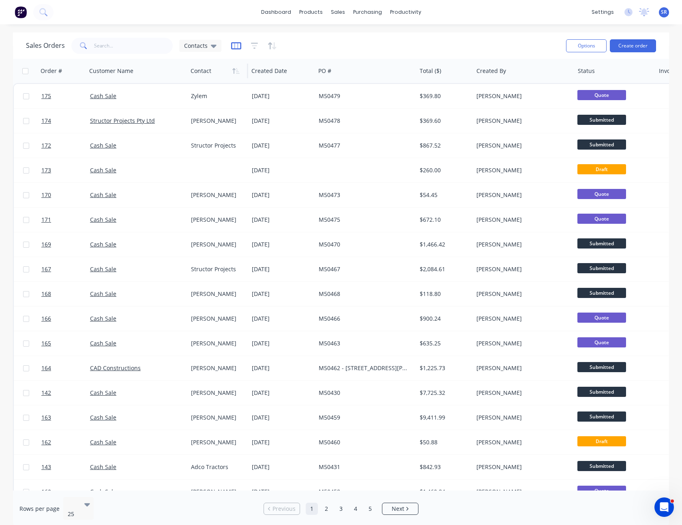
click at [234, 45] on icon "button" at bounding box center [236, 45] width 4 height 5
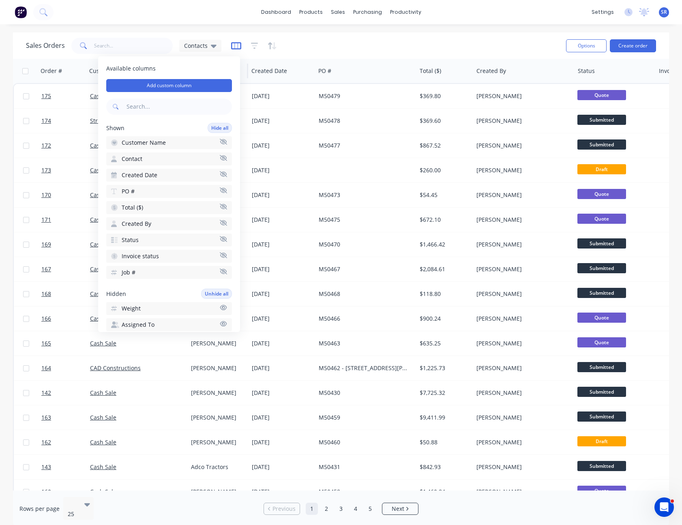
click at [234, 45] on icon "button" at bounding box center [236, 45] width 4 height 5
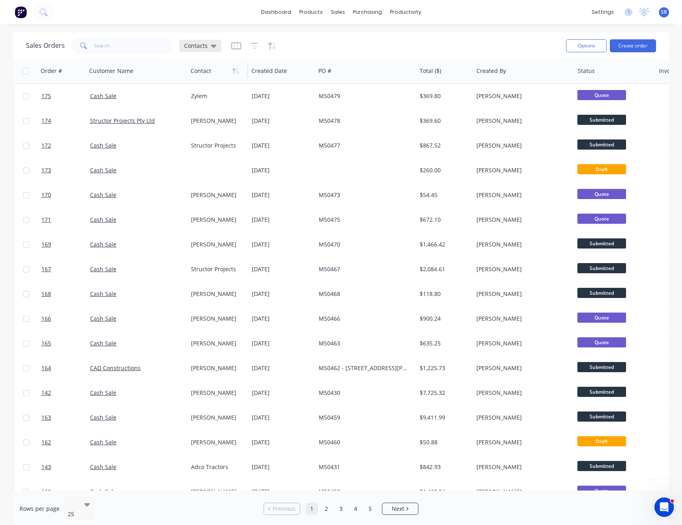
click at [216, 45] on div "Contacts" at bounding box center [200, 46] width 42 height 12
click at [223, 130] on button "Contacts (Default)" at bounding box center [228, 131] width 92 height 9
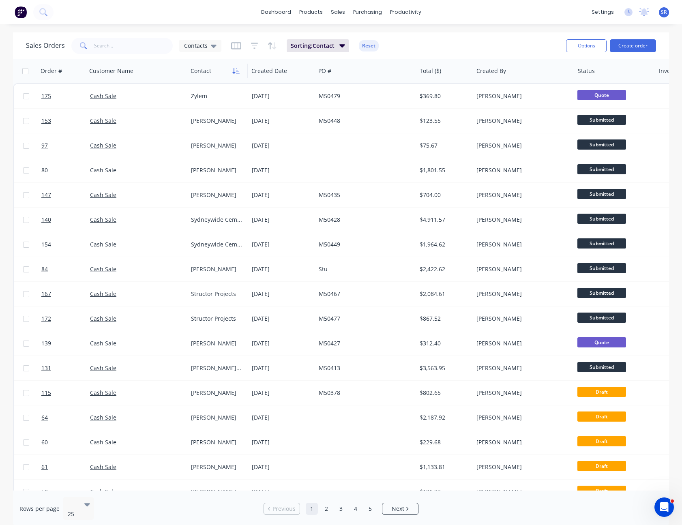
click at [237, 72] on icon "button" at bounding box center [238, 71] width 4 height 6
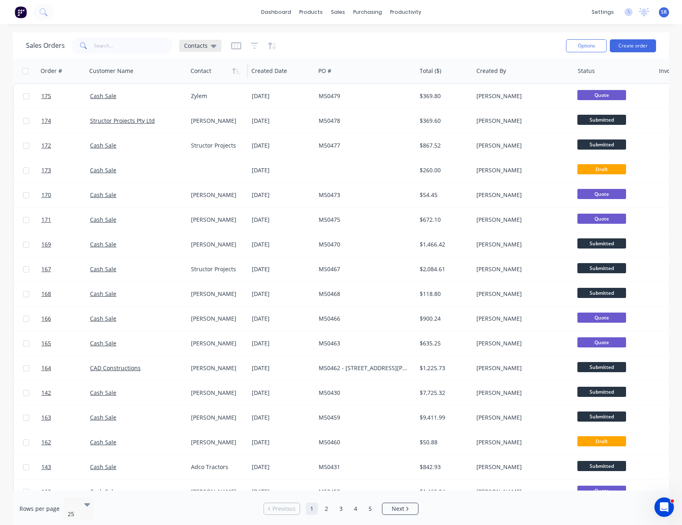
click at [215, 45] on icon at bounding box center [214, 46] width 6 height 3
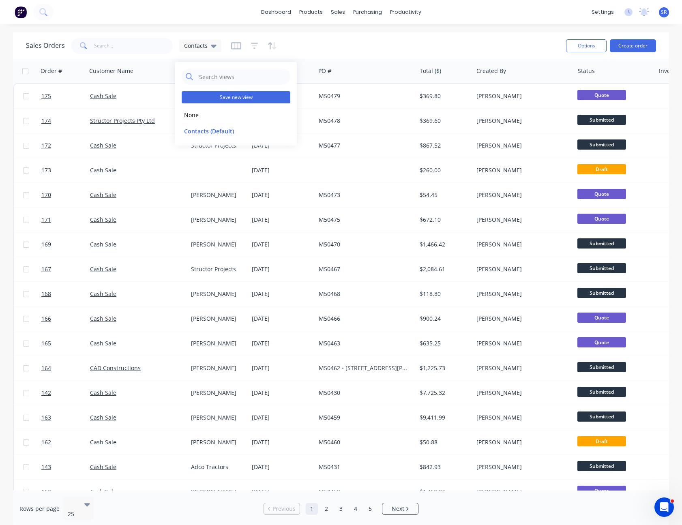
click at [228, 94] on button "Save new view" at bounding box center [236, 97] width 109 height 12
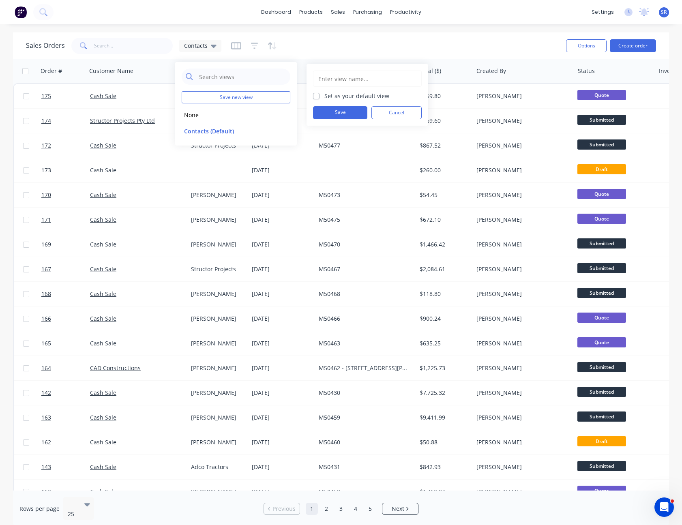
click at [370, 112] on div "Save Cancel" at bounding box center [367, 112] width 109 height 13
click at [374, 112] on button "Cancel" at bounding box center [397, 112] width 50 height 13
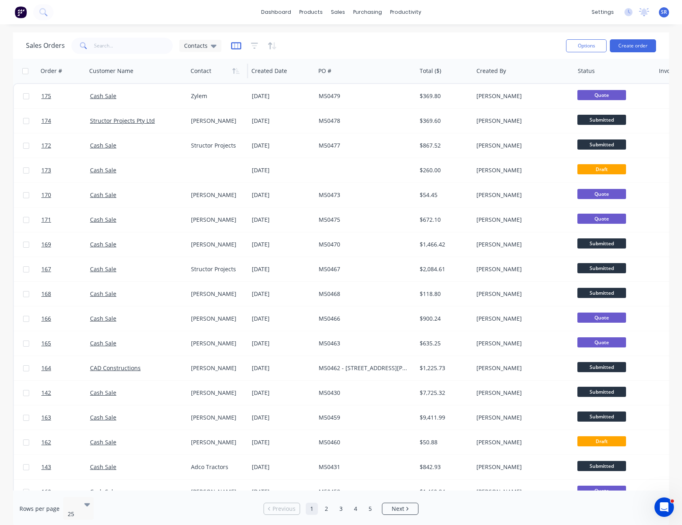
click at [239, 48] on icon "button" at bounding box center [236, 46] width 10 height 8
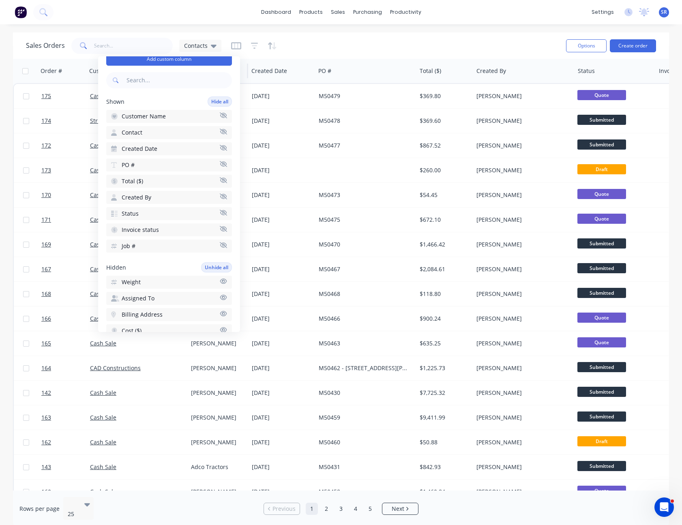
scroll to position [41, 0]
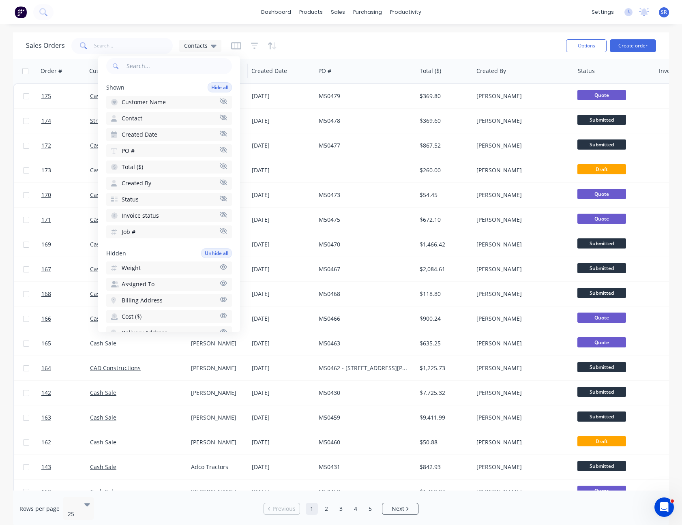
click at [180, 231] on button "Job #" at bounding box center [169, 232] width 126 height 13
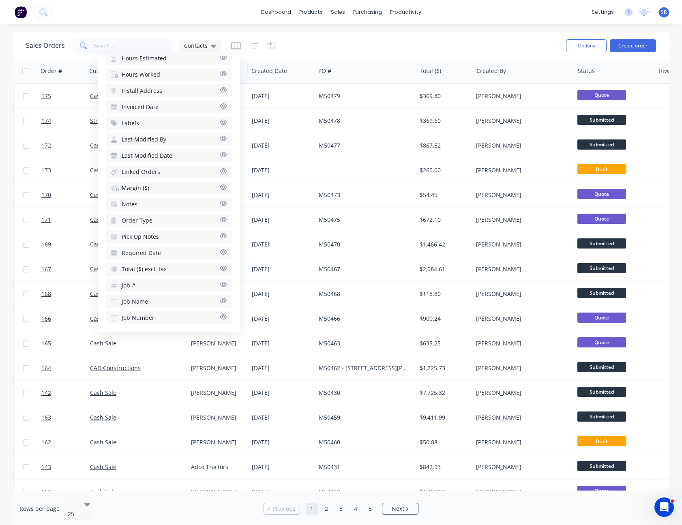
scroll to position [335, 0]
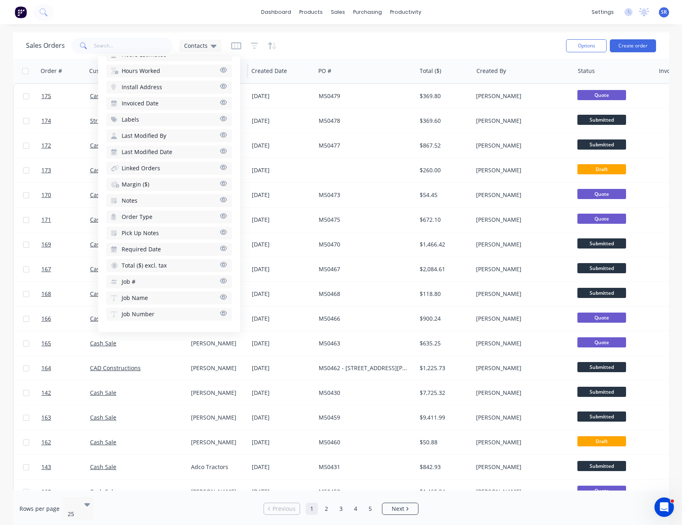
click at [149, 297] on button "Job Name" at bounding box center [169, 298] width 126 height 13
click at [146, 315] on span "Job Number" at bounding box center [138, 314] width 33 height 8
click at [343, 37] on div "Sales Orders Contacts" at bounding box center [293, 46] width 534 height 20
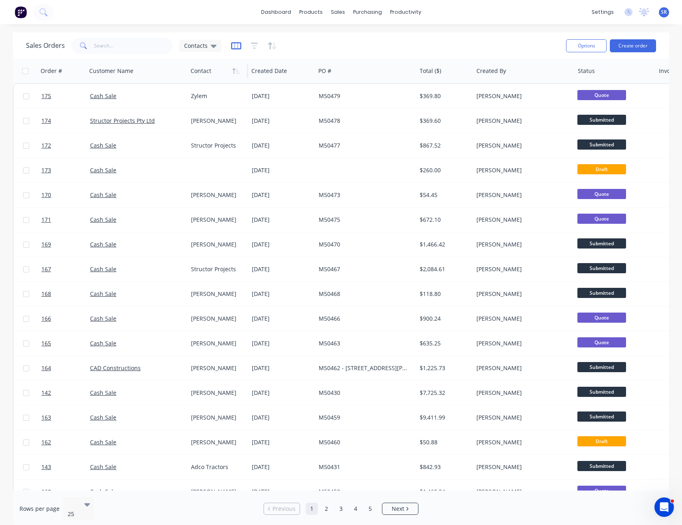
click at [236, 49] on icon "button" at bounding box center [236, 45] width 10 height 7
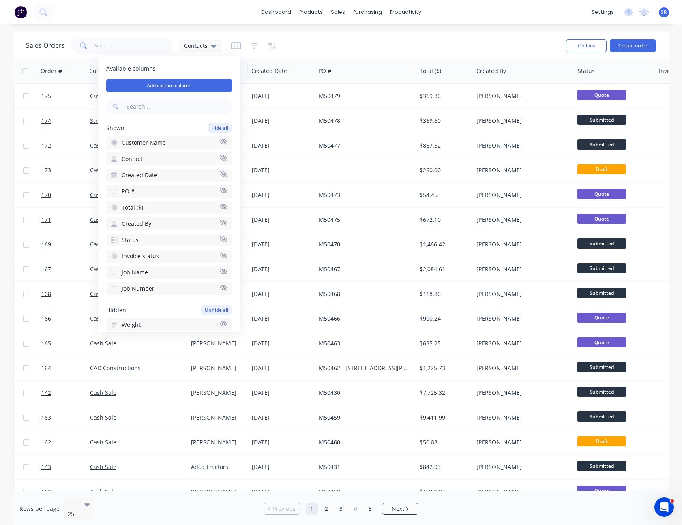
drag, startPoint x: 166, startPoint y: 273, endPoint x: 170, endPoint y: 164, distance: 108.4
click at [170, 164] on div "Shown Hide all Customer Name Contact Created Date PO # Total ($) Created By Sta…" at bounding box center [169, 209] width 126 height 172
click at [339, 35] on div "Sales Orders Contacts Options Create order" at bounding box center [341, 45] width 656 height 26
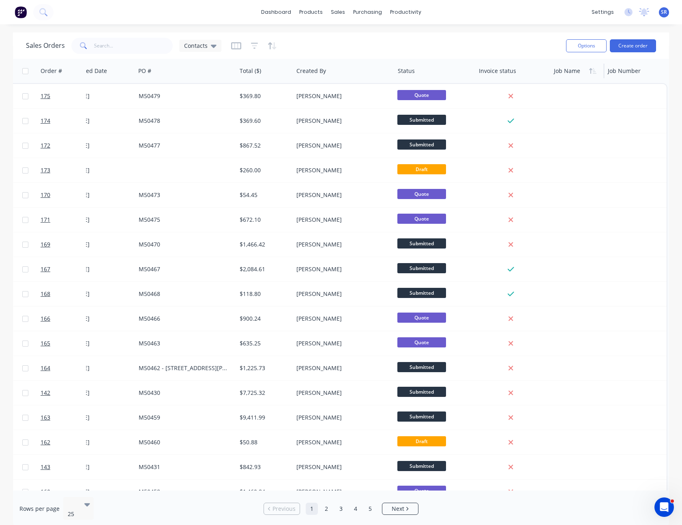
scroll to position [0, 180]
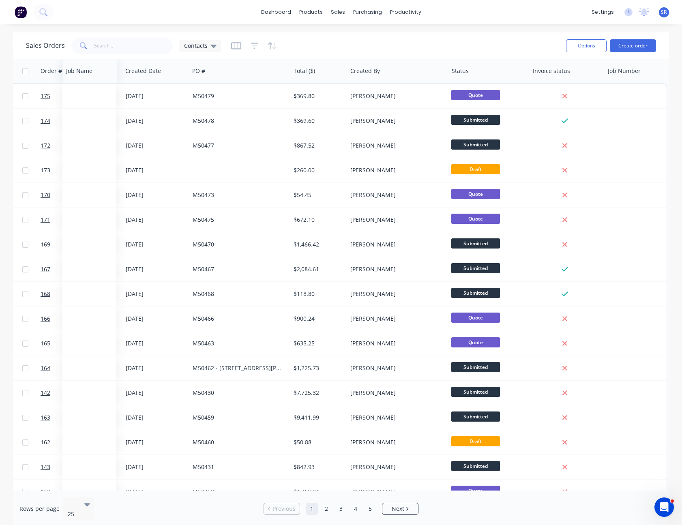
drag, startPoint x: 568, startPoint y: 73, endPoint x: 80, endPoint y: 58, distance: 488.2
click at [80, 58] on div "Sales Orders Contacts Options Create order Order # Customer Name Contact Create…" at bounding box center [341, 279] width 656 height 495
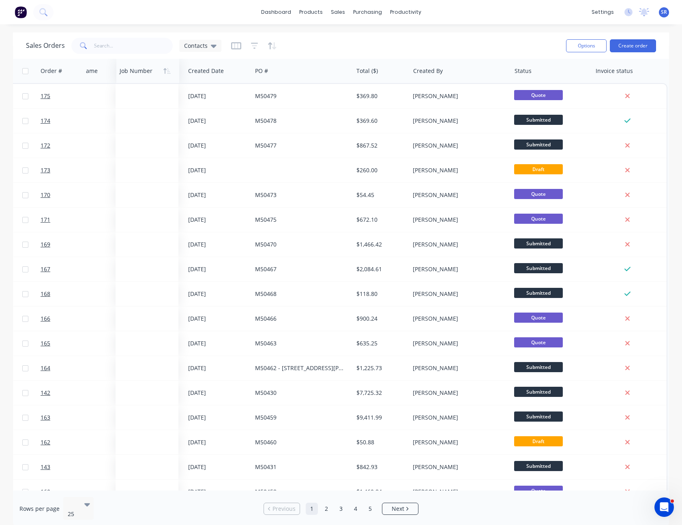
drag, startPoint x: 622, startPoint y: 74, endPoint x: 134, endPoint y: 70, distance: 488.4
click at [134, 70] on div at bounding box center [147, 71] width 54 height 16
click at [94, 71] on div at bounding box center [93, 71] width 45 height 16
click at [112, 73] on icon "button" at bounding box center [112, 71] width 4 height 6
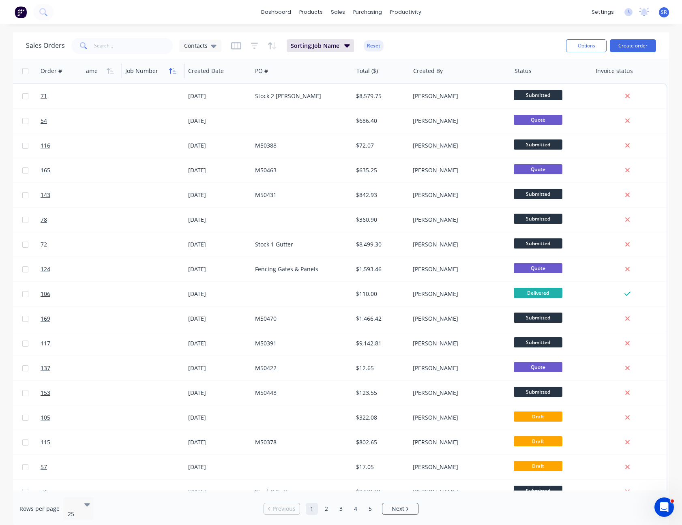
click at [176, 71] on icon "button" at bounding box center [172, 71] width 7 height 6
click at [339, 73] on icon "button" at bounding box center [338, 71] width 7 height 6
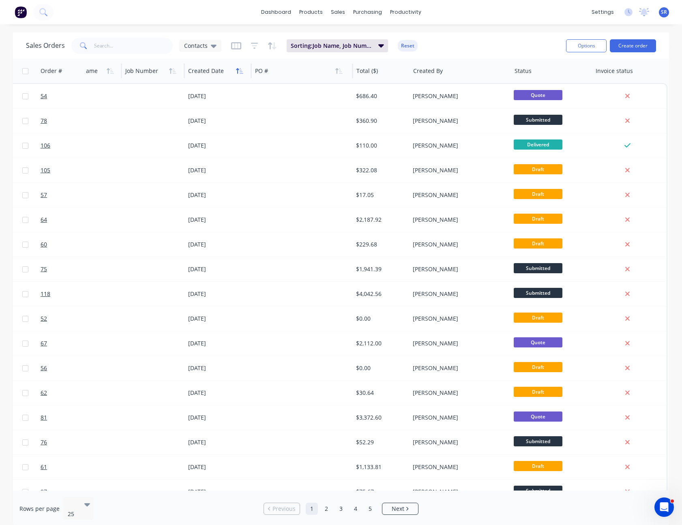
click at [239, 69] on icon "button" at bounding box center [237, 71] width 3 height 6
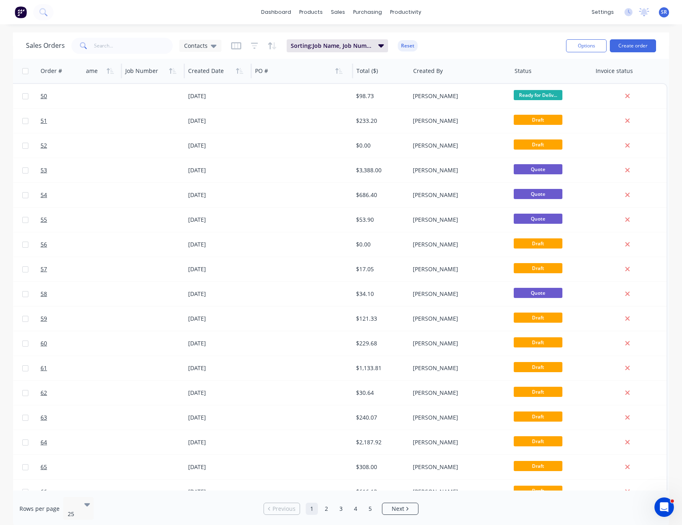
click at [239, 69] on icon "button" at bounding box center [237, 71] width 3 height 6
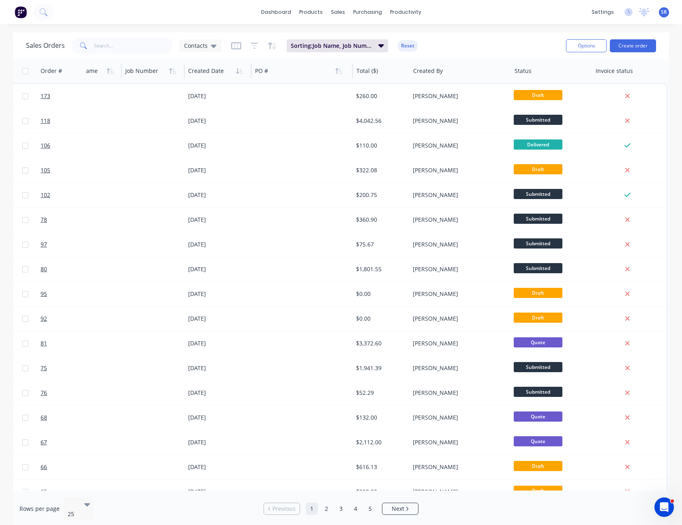
click at [239, 69] on icon "button" at bounding box center [239, 71] width 7 height 6
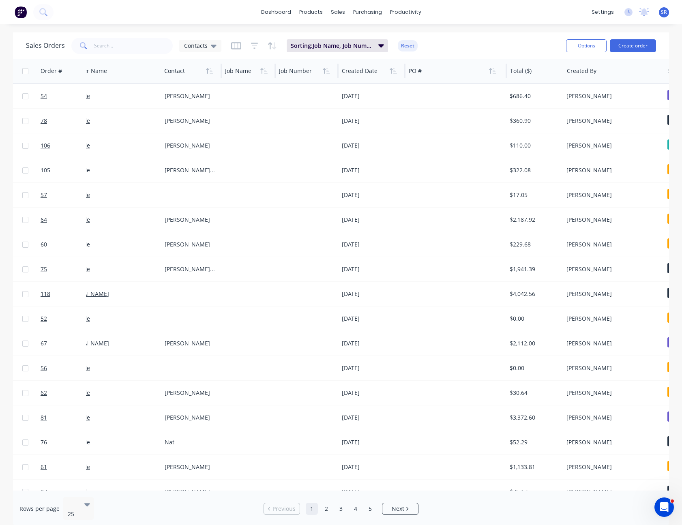
scroll to position [0, 0]
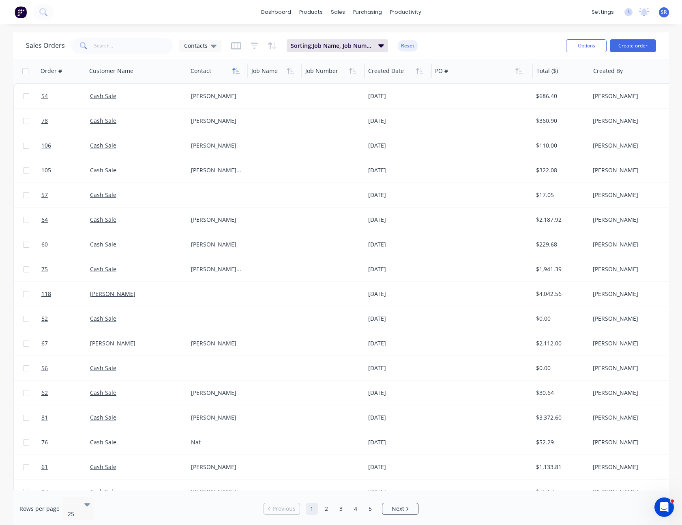
click at [234, 68] on icon "button" at bounding box center [235, 71] width 7 height 6
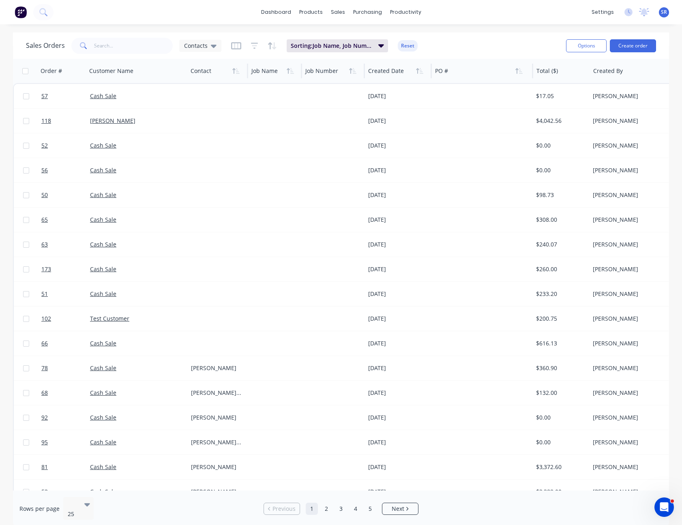
click at [234, 68] on icon "button" at bounding box center [235, 71] width 7 height 6
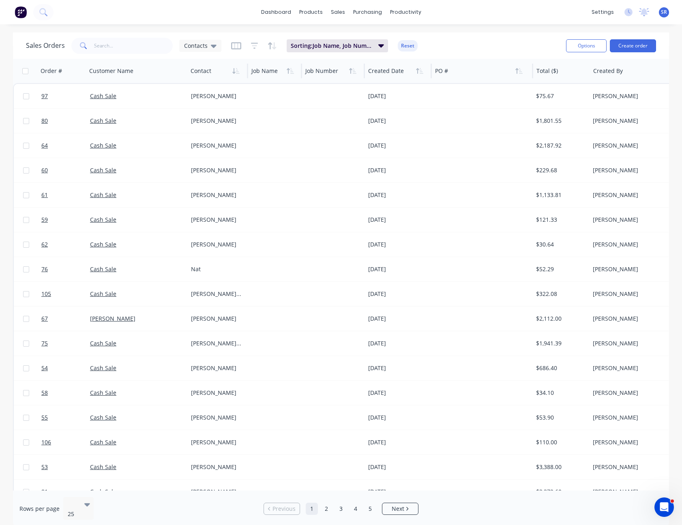
click at [234, 68] on icon "button" at bounding box center [235, 71] width 7 height 6
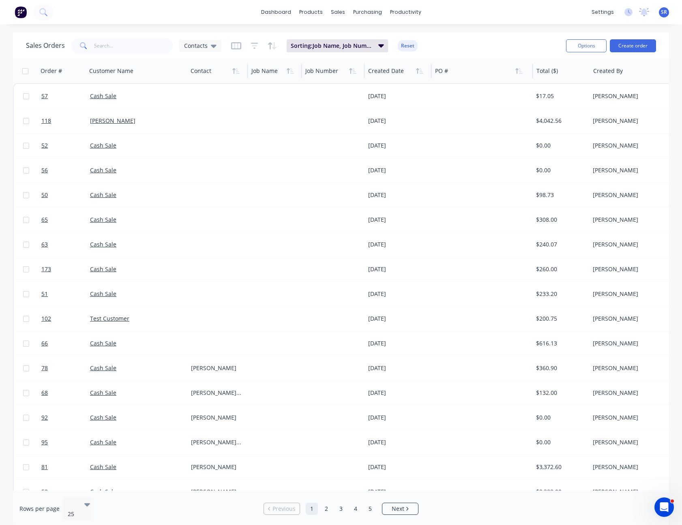
click at [234, 68] on icon "button" at bounding box center [235, 71] width 7 height 6
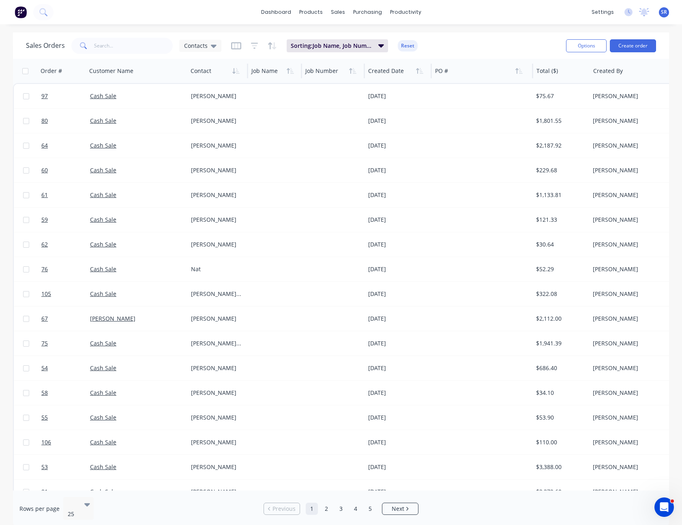
click at [459, 75] on div at bounding box center [480, 71] width 90 height 16
click at [517, 71] on icon "button" at bounding box center [517, 71] width 3 height 6
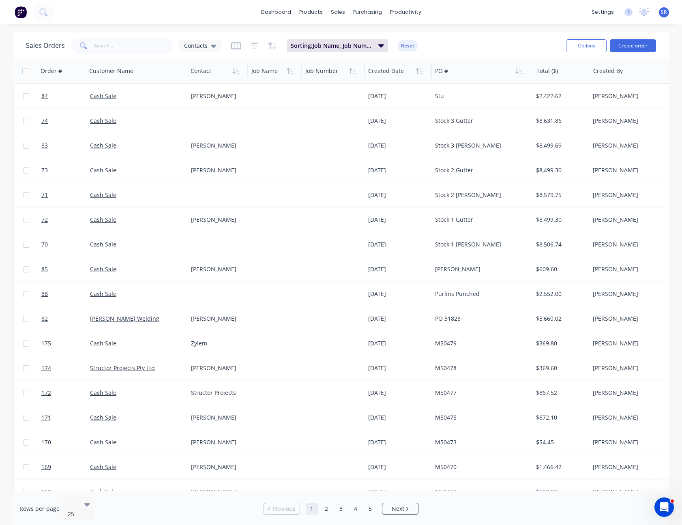
click at [517, 71] on icon "button" at bounding box center [517, 71] width 3 height 6
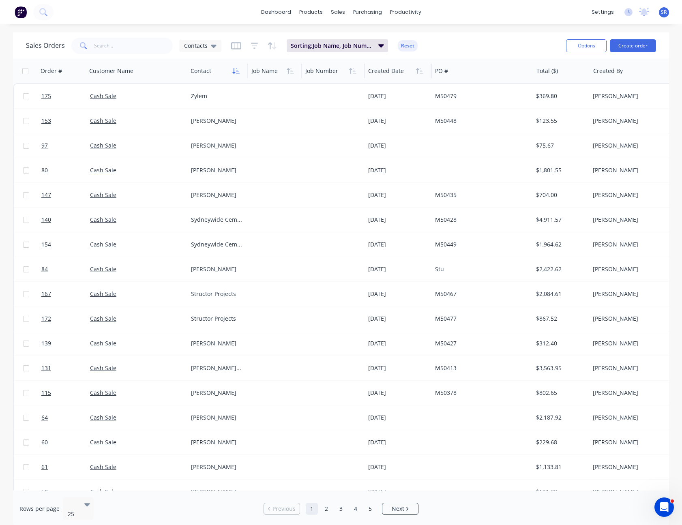
click at [233, 71] on icon "button" at bounding box center [235, 71] width 7 height 6
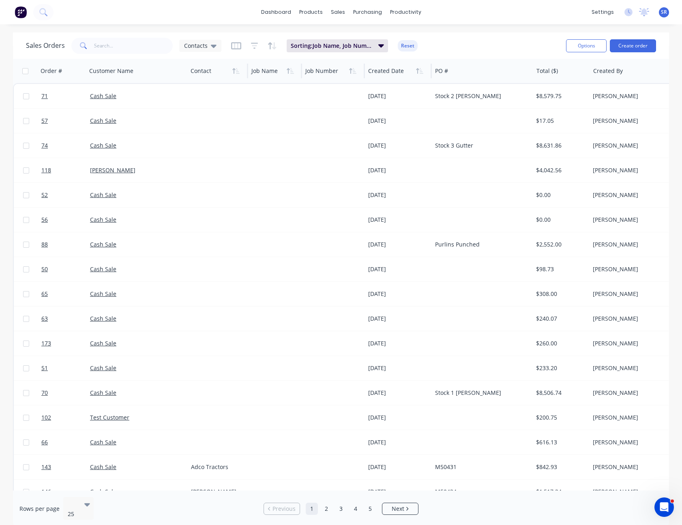
click at [233, 71] on icon "button" at bounding box center [235, 71] width 7 height 6
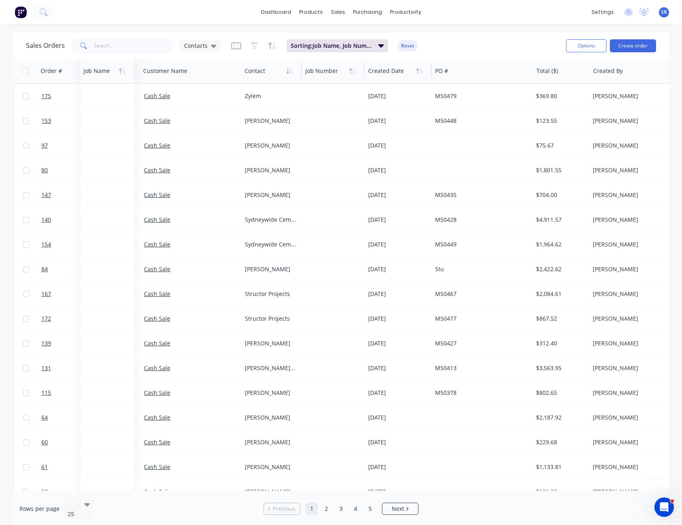
drag, startPoint x: 277, startPoint y: 73, endPoint x: 109, endPoint y: 75, distance: 168.0
click at [109, 75] on div at bounding box center [106, 71] width 45 height 16
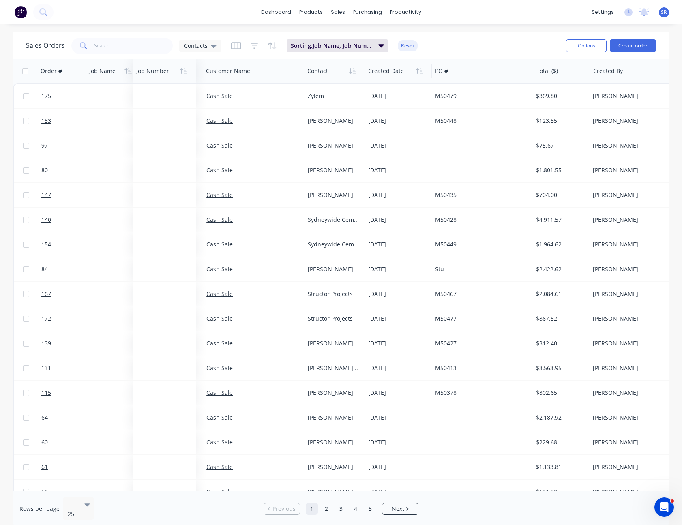
drag, startPoint x: 326, startPoint y: 73, endPoint x: 157, endPoint y: 69, distance: 169.2
click at [157, 69] on div at bounding box center [163, 71] width 54 height 16
click at [290, 68] on icon "button" at bounding box center [289, 71] width 7 height 6
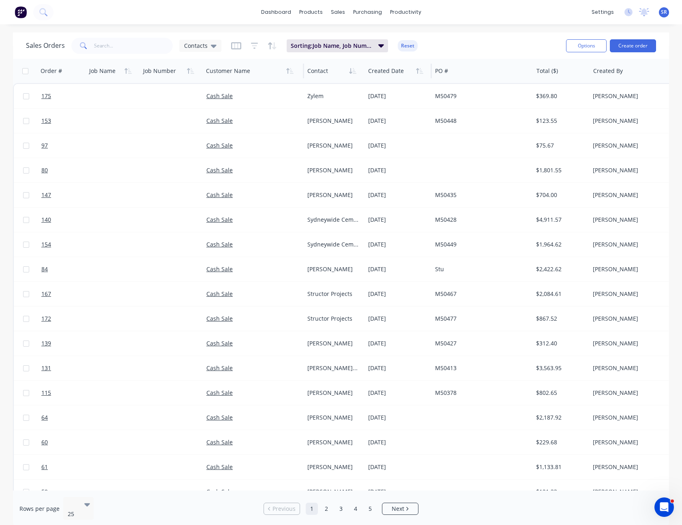
click at [290, 68] on icon "button" at bounding box center [289, 71] width 7 height 6
click at [353, 68] on icon "button" at bounding box center [352, 71] width 7 height 6
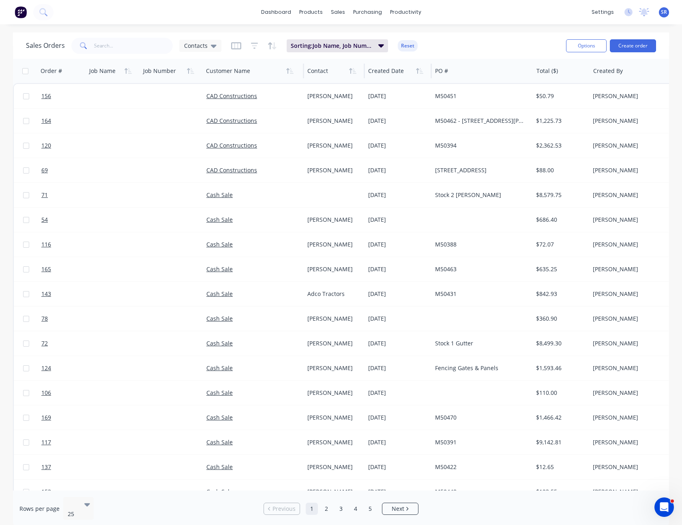
click at [353, 68] on icon "button" at bounding box center [352, 71] width 7 height 6
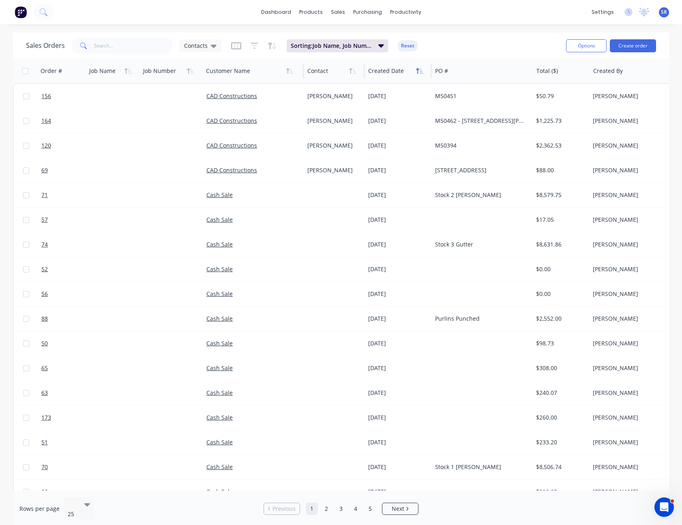
click at [418, 73] on icon "button" at bounding box center [419, 71] width 7 height 6
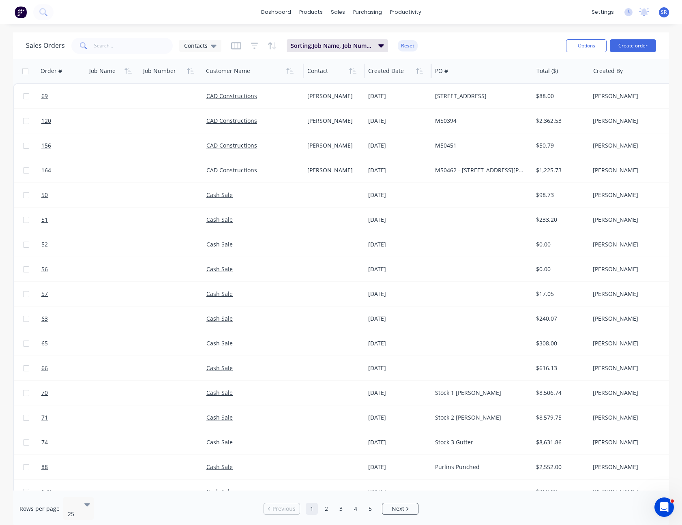
click at [417, 73] on icon "button" at bounding box center [417, 71] width 3 height 6
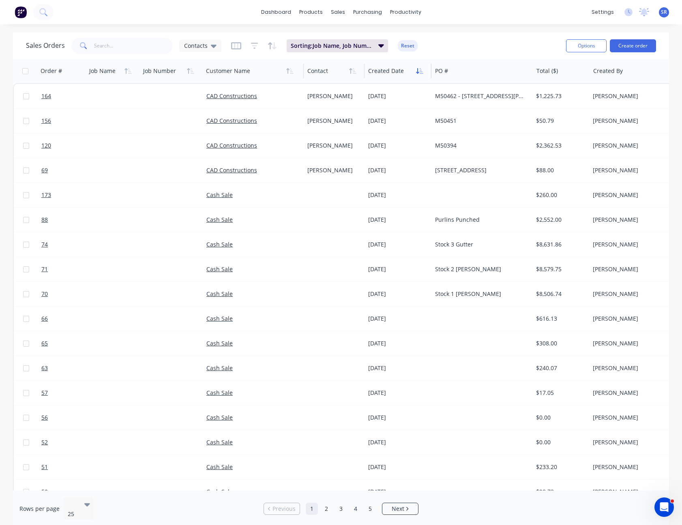
click at [417, 71] on icon "button" at bounding box center [417, 71] width 3 height 6
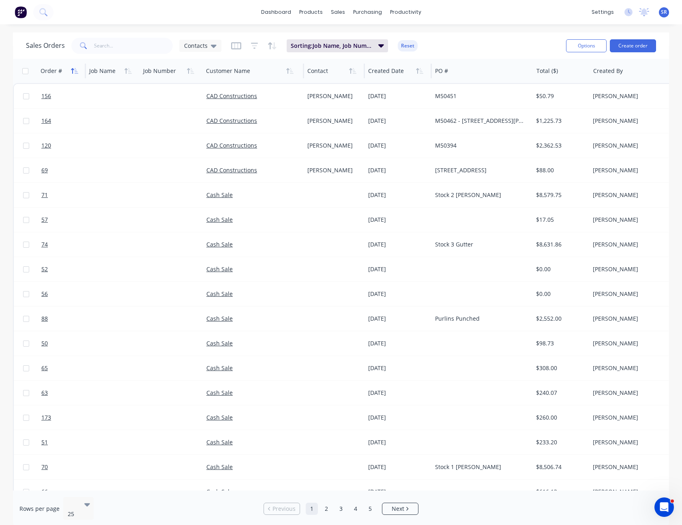
click at [75, 69] on icon "button" at bounding box center [77, 71] width 4 height 6
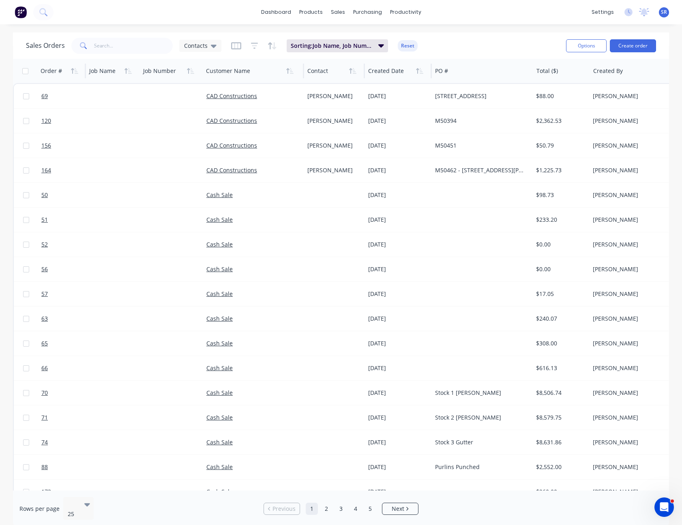
click at [75, 69] on icon "button" at bounding box center [77, 71] width 4 height 6
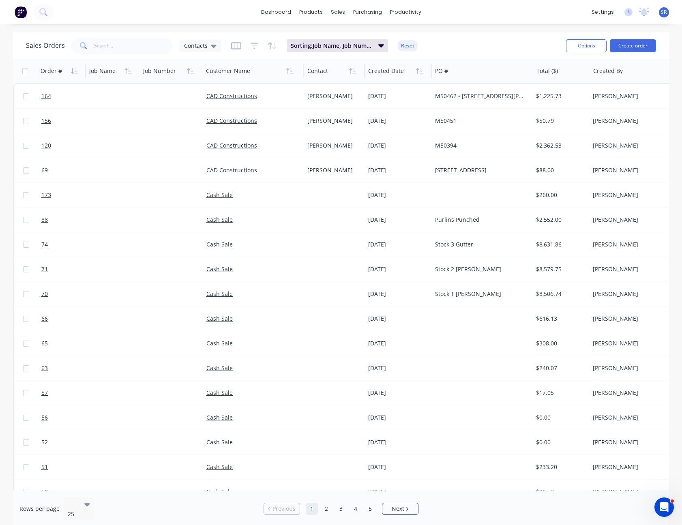
click at [75, 69] on icon "button" at bounding box center [77, 71] width 4 height 6
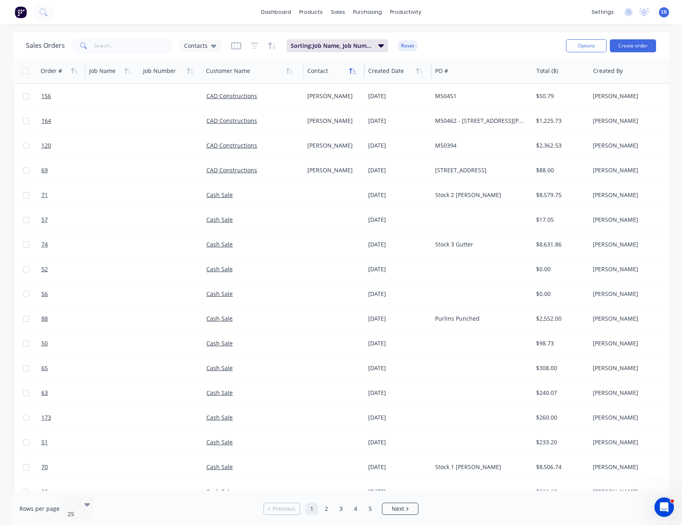
click at [355, 71] on icon "button" at bounding box center [352, 71] width 7 height 6
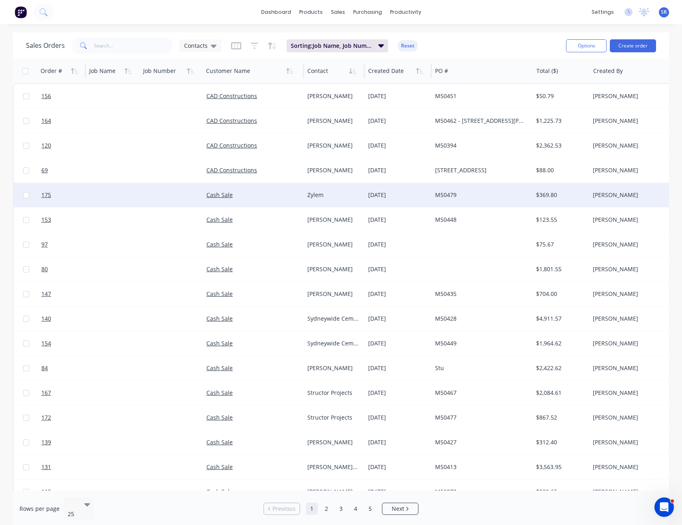
click at [357, 198] on div "Zylem" at bounding box center [333, 195] width 52 height 8
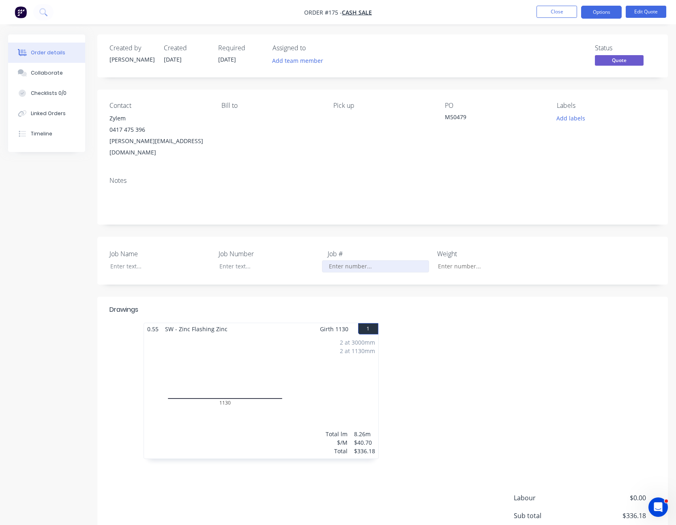
click at [343, 260] on input "Job Name" at bounding box center [375, 266] width 107 height 12
drag, startPoint x: 350, startPoint y: 255, endPoint x: 277, endPoint y: 252, distance: 73.1
click at [277, 252] on div "Job Name Job Number Job # 50479 Weight" at bounding box center [382, 261] width 571 height 48
type input "50,479"
click at [275, 260] on div at bounding box center [263, 266] width 101 height 12
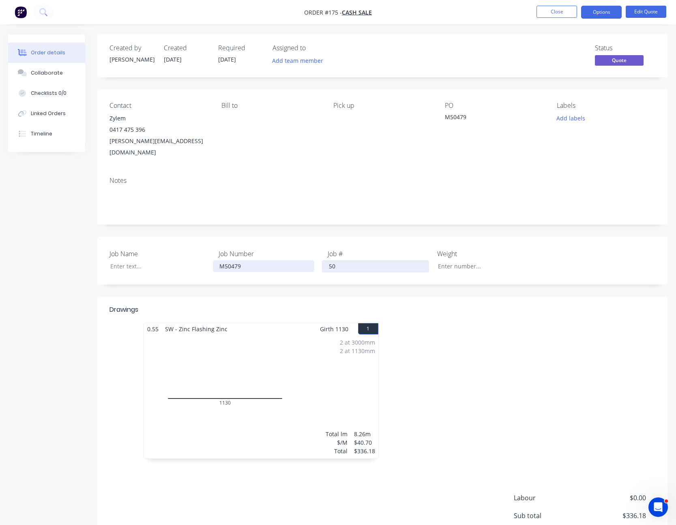
type input "5"
click at [560, 13] on button "Close" at bounding box center [557, 12] width 41 height 12
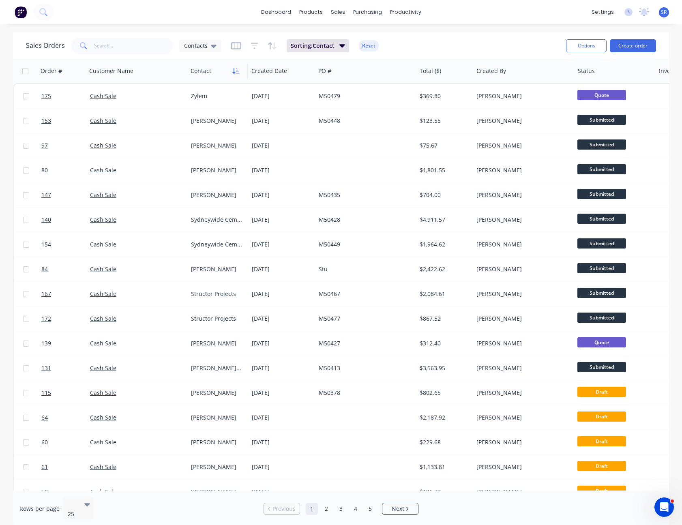
click at [234, 71] on icon "button" at bounding box center [235, 71] width 7 height 6
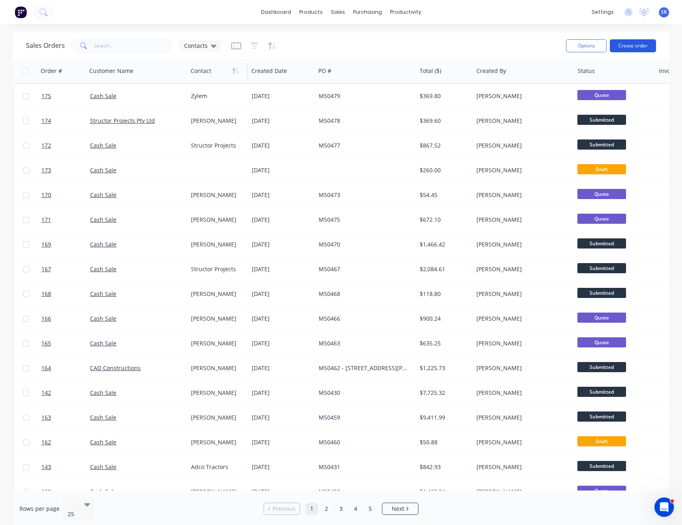
click at [641, 49] on button "Create order" at bounding box center [633, 45] width 46 height 13
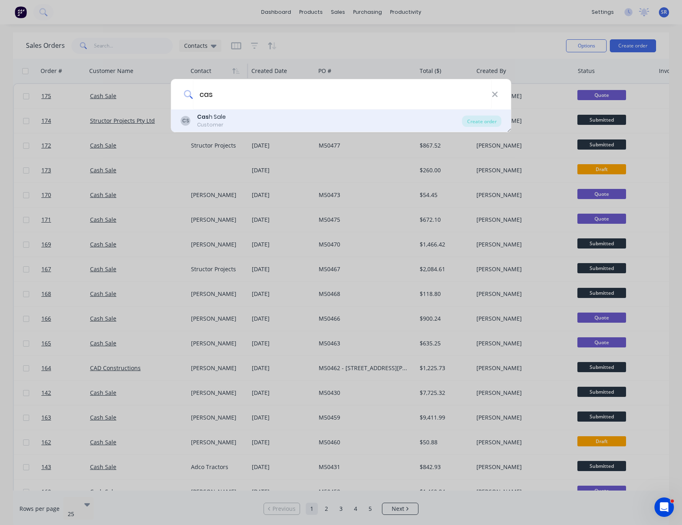
type input "cas"
click at [221, 114] on div "Cas h Sale" at bounding box center [211, 117] width 29 height 9
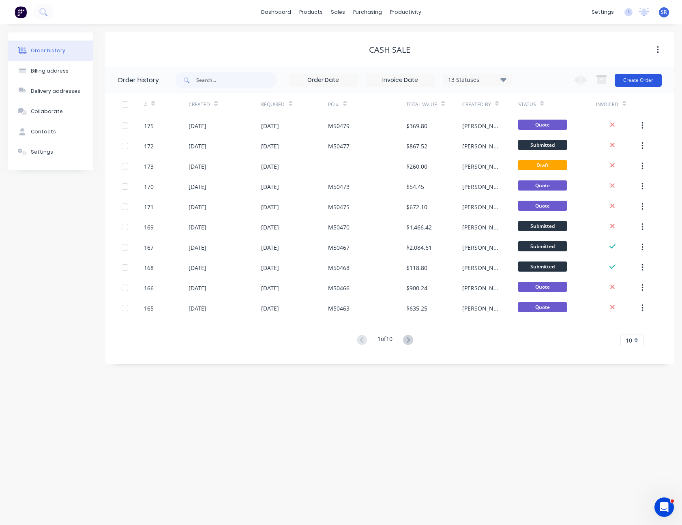
click at [642, 80] on button "Create Order" at bounding box center [638, 80] width 47 height 13
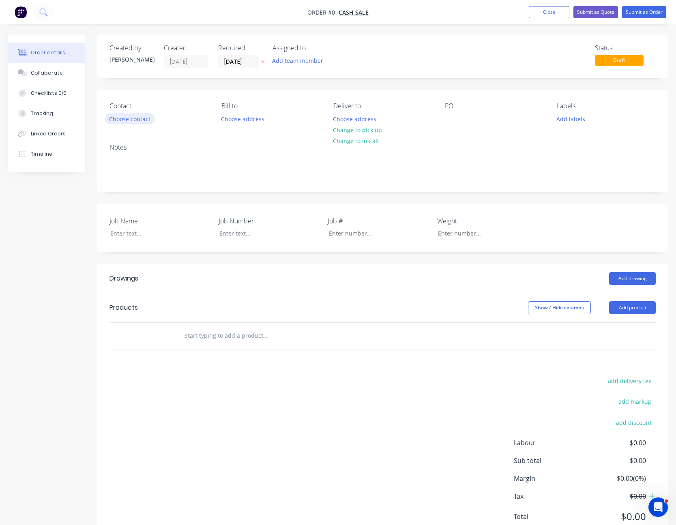
click at [137, 119] on button "Choose contact" at bounding box center [130, 118] width 50 height 11
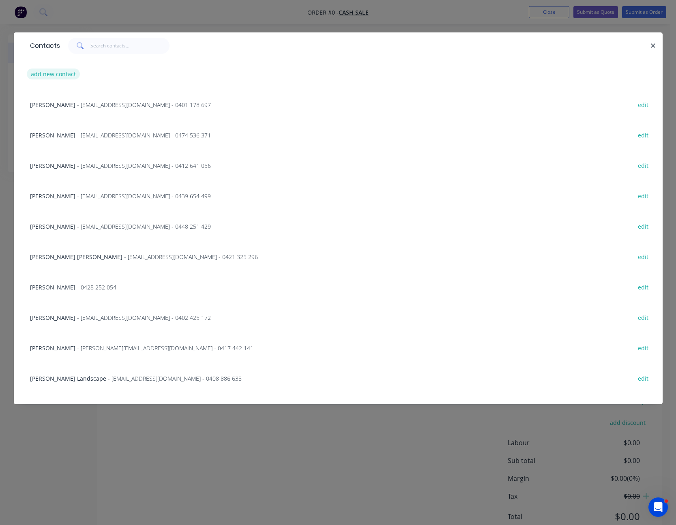
click at [59, 76] on button "add new contact" at bounding box center [54, 74] width 54 height 11
select select "AU"
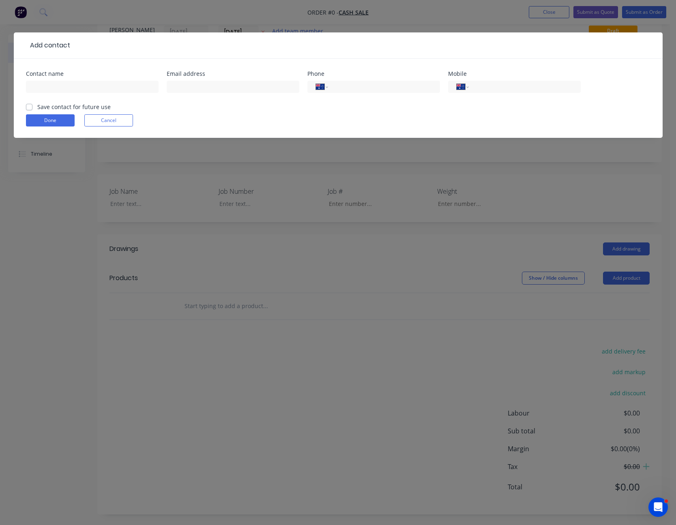
scroll to position [31, 0]
click at [57, 85] on input "text" at bounding box center [92, 87] width 133 height 12
type input "[PERSON_NAME]"
click at [50, 116] on button "Done" at bounding box center [50, 120] width 49 height 12
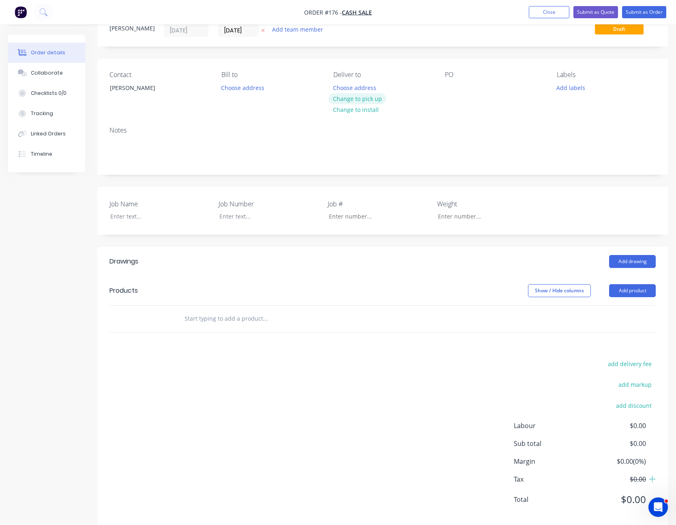
click at [368, 95] on button "Change to pick up" at bounding box center [358, 98] width 58 height 11
click at [638, 290] on button "Add product" at bounding box center [632, 290] width 47 height 13
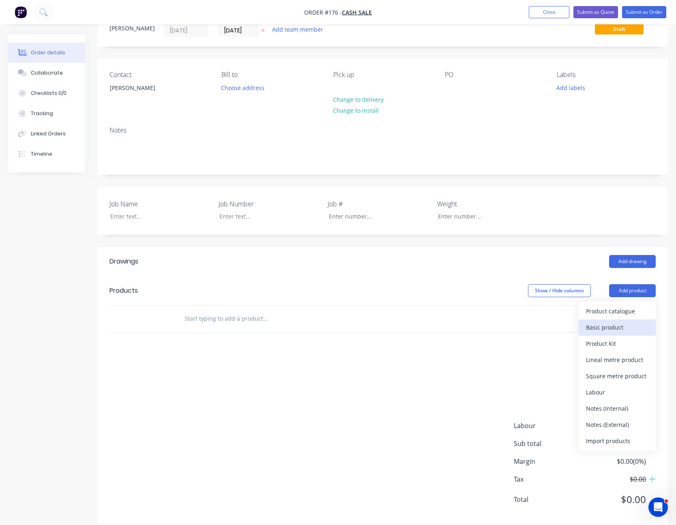
click at [621, 327] on div "Basic product" at bounding box center [617, 328] width 62 height 12
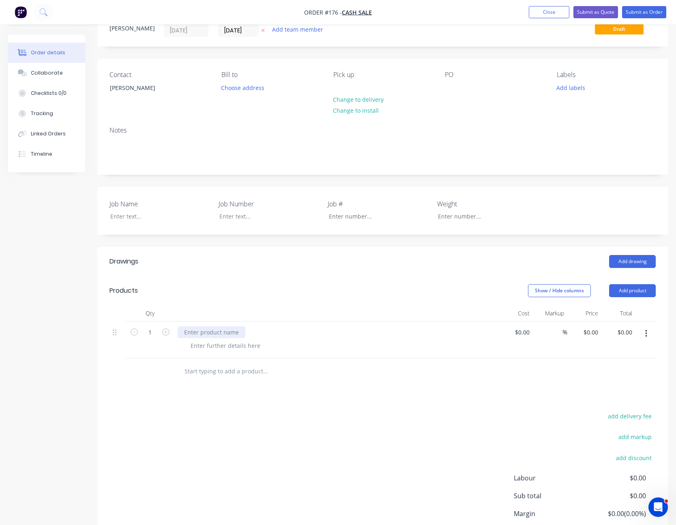
click at [192, 336] on div at bounding box center [212, 333] width 68 height 12
click at [204, 349] on div at bounding box center [225, 346] width 83 height 12
click at [217, 344] on div at bounding box center [225, 346] width 83 height 12
type input "$0.00"
type input "$545.45"
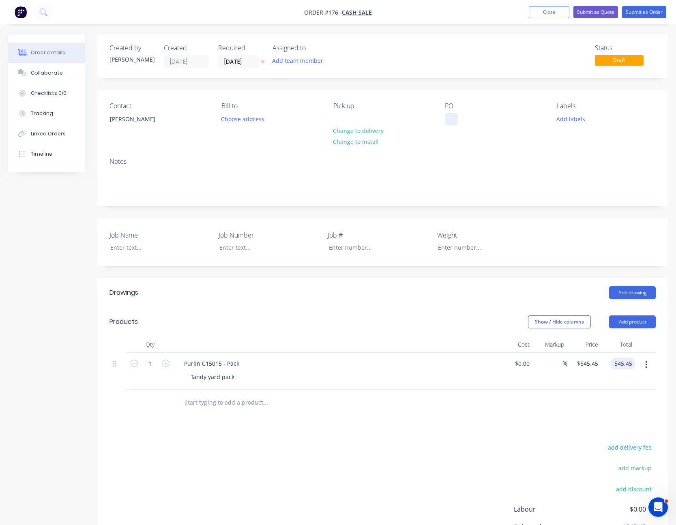
type input "$545.45"
click at [452, 120] on div at bounding box center [451, 119] width 13 height 12
click at [463, 155] on div "Notes" at bounding box center [382, 178] width 571 height 54
click at [599, 9] on button "Submit as Quote" at bounding box center [596, 12] width 45 height 12
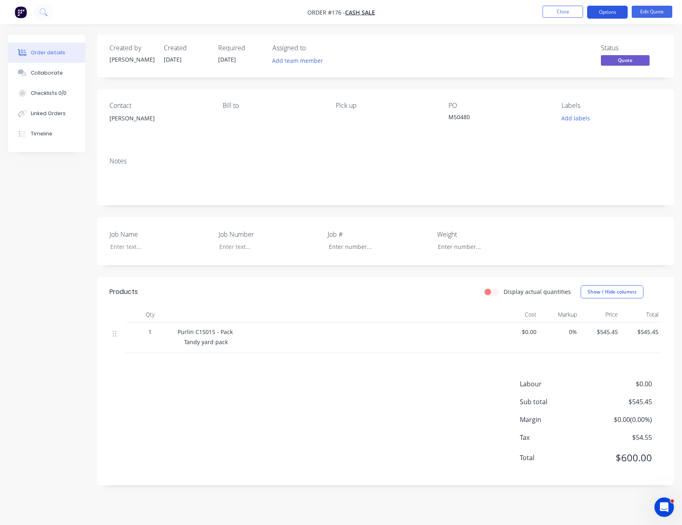
click at [603, 9] on button "Options" at bounding box center [607, 12] width 41 height 13
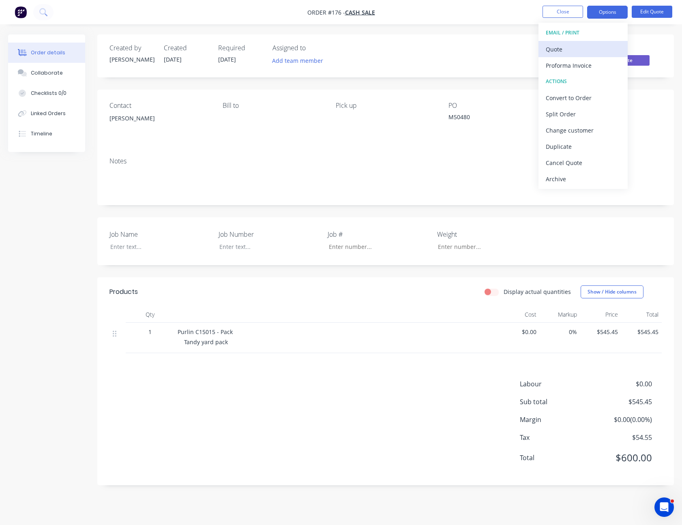
click at [598, 49] on div "Quote" at bounding box center [583, 49] width 75 height 12
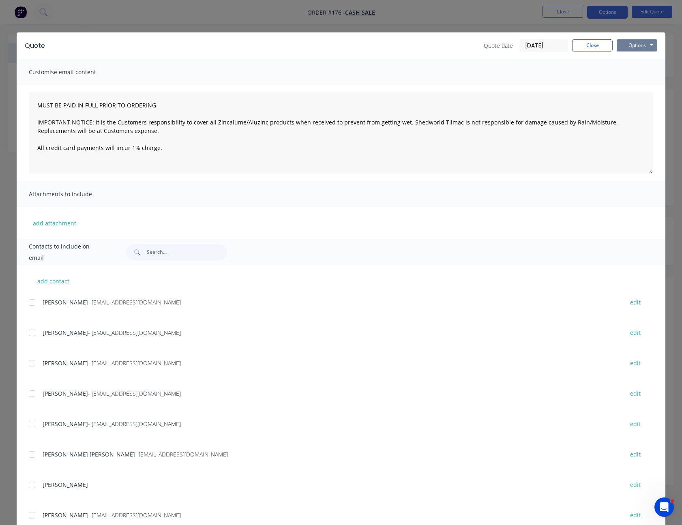
click at [635, 44] on button "Options" at bounding box center [637, 45] width 41 height 12
click at [639, 71] on button "Print" at bounding box center [643, 73] width 52 height 13
click at [593, 48] on button "Close" at bounding box center [592, 45] width 41 height 12
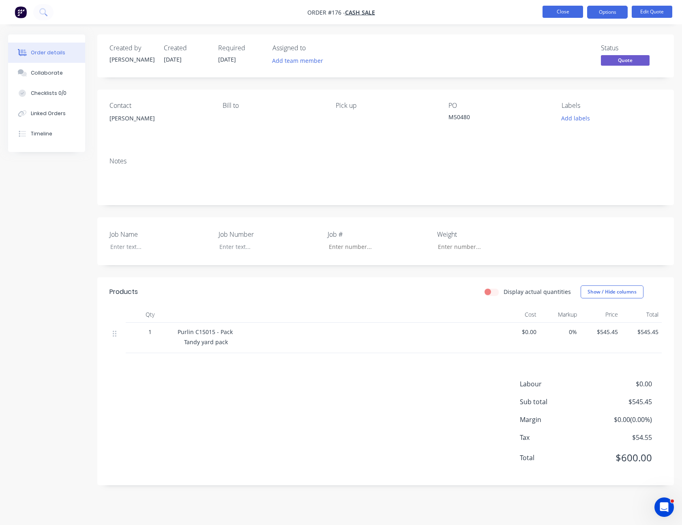
click at [572, 11] on button "Close" at bounding box center [563, 12] width 41 height 12
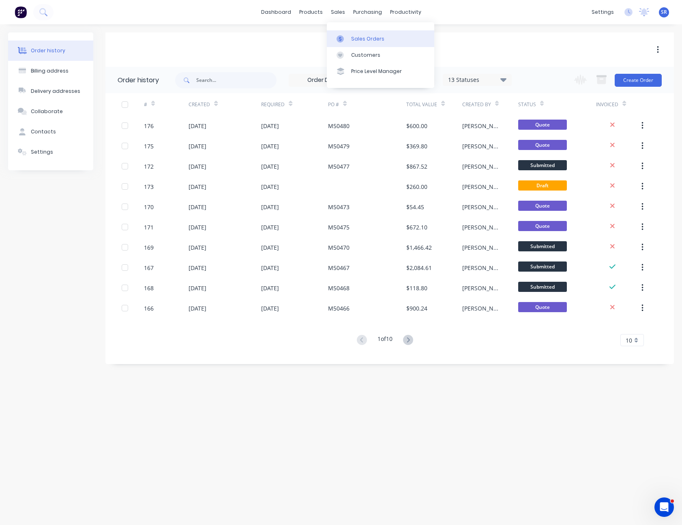
click at [357, 33] on link "Sales Orders" at bounding box center [381, 38] width 108 height 16
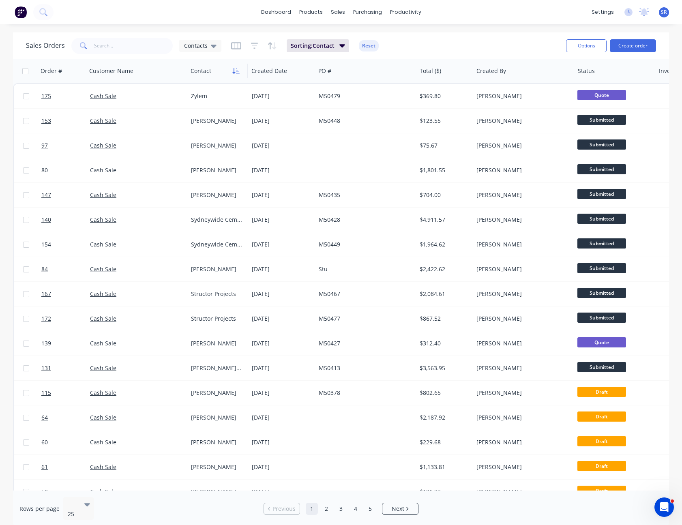
click at [234, 72] on icon "button" at bounding box center [234, 71] width 3 height 6
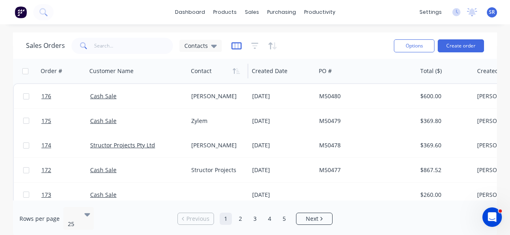
click at [234, 48] on icon "button" at bounding box center [236, 45] width 4 height 5
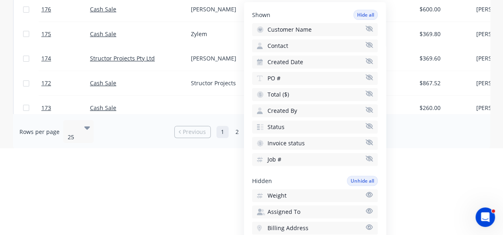
scroll to position [18, 0]
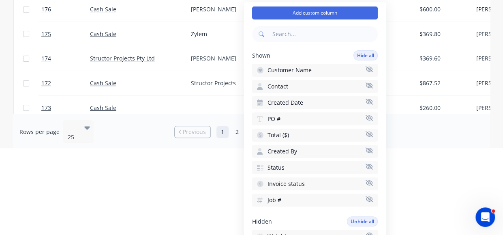
click at [423, 148] on html "dashboard products sales purchasing productivity dashboard products Product Cat…" at bounding box center [251, 30] width 503 height 235
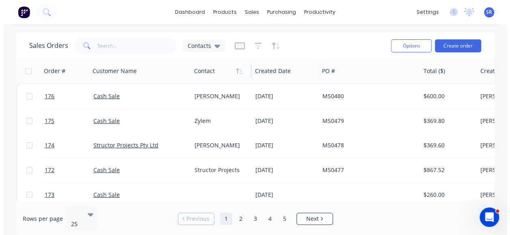
scroll to position [0, 0]
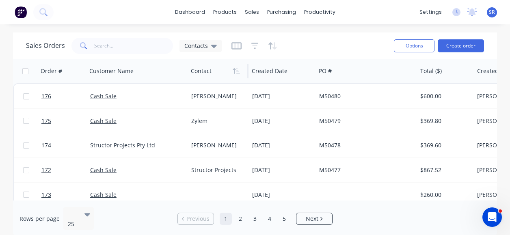
click at [492, 13] on span "SR" at bounding box center [491, 12] width 6 height 7
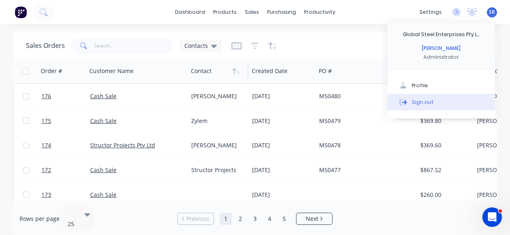
click at [435, 100] on button "Sign out" at bounding box center [441, 102] width 108 height 16
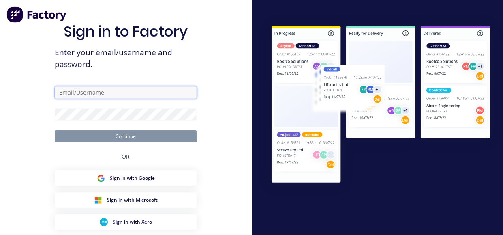
click at [151, 91] on input "text" at bounding box center [126, 92] width 142 height 12
type input "[PERSON_NAME][EMAIL_ADDRESS][PERSON_NAME][DOMAIN_NAME]"
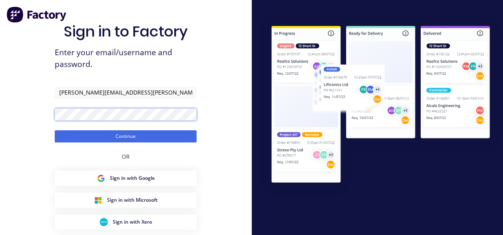
click at [55, 130] on button "Continue" at bounding box center [126, 136] width 142 height 12
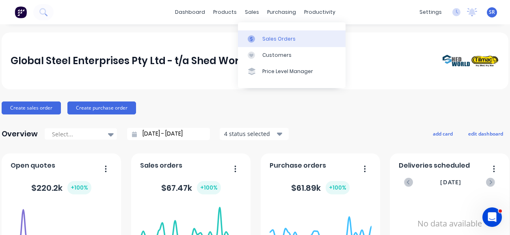
click at [259, 32] on link "Sales Orders" at bounding box center [292, 38] width 108 height 16
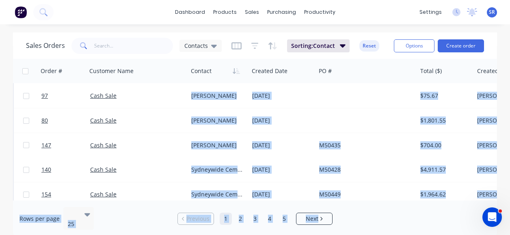
drag, startPoint x: 390, startPoint y: 201, endPoint x: 413, endPoint y: 198, distance: 22.8
click at [411, 198] on div "Sales Orders Contacts Sorting: Contact Reset Options Create order Order # Custo…" at bounding box center [255, 134] width 484 height 204
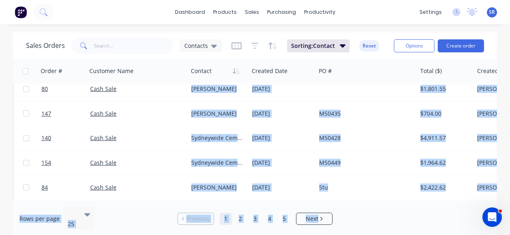
scroll to position [81, 281]
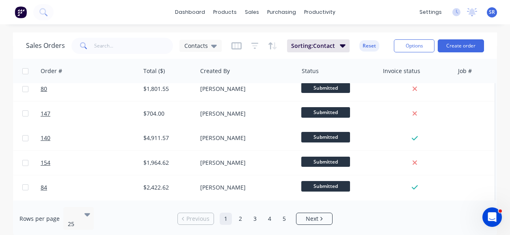
click at [341, 55] on div "Sales Orders Contacts Sorting: Contact Reset" at bounding box center [206, 46] width 361 height 20
click at [205, 43] on span "Contacts" at bounding box center [196, 45] width 24 height 9
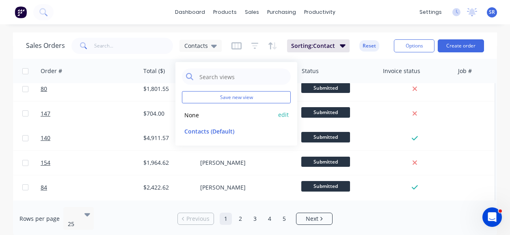
drag, startPoint x: 197, startPoint y: 109, endPoint x: 200, endPoint y: 114, distance: 5.8
click at [197, 110] on div "None edit" at bounding box center [236, 115] width 109 height 16
click at [195, 114] on button "None" at bounding box center [228, 114] width 92 height 9
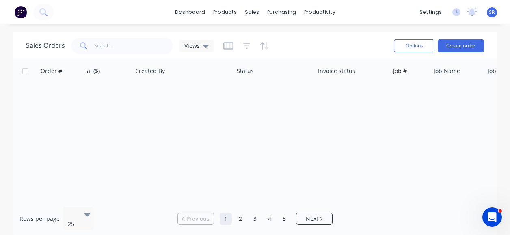
scroll to position [0, 281]
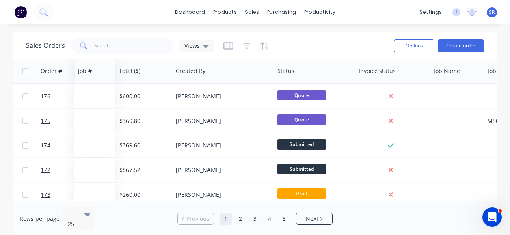
drag, startPoint x: 401, startPoint y: 69, endPoint x: 85, endPoint y: 24, distance: 319.3
click at [85, 24] on div "dashboard products sales purchasing productivity dashboard products Product Cat…" at bounding box center [255, 117] width 510 height 235
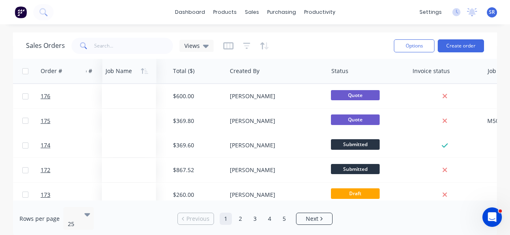
drag, startPoint x: 453, startPoint y: 72, endPoint x: 125, endPoint y: 66, distance: 327.8
click at [125, 66] on div at bounding box center [127, 71] width 45 height 16
click at [117, 72] on div "Job Name" at bounding box center [143, 71] width 54 height 24
click at [114, 71] on div "Job #" at bounding box center [95, 71] width 41 height 24
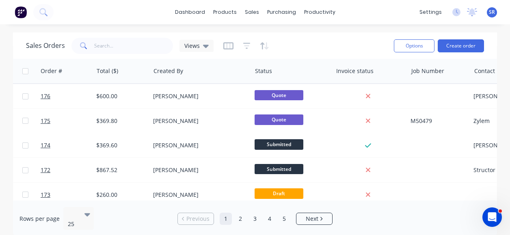
scroll to position [0, 671]
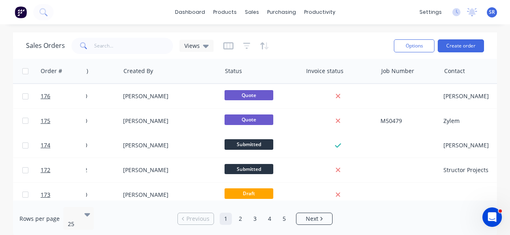
click at [479, 200] on div "Sales Orders Views Options Create order Order # Customer Name Created Date PO #…" at bounding box center [255, 134] width 484 height 204
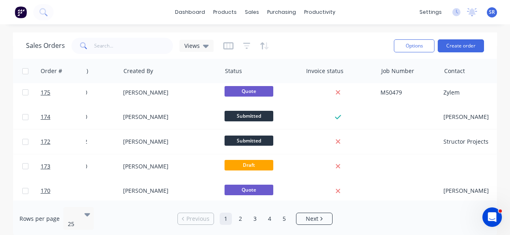
click at [428, 207] on div "Rows per page 25 Previous 1 2 3 4 5 Next" at bounding box center [255, 218] width 484 height 37
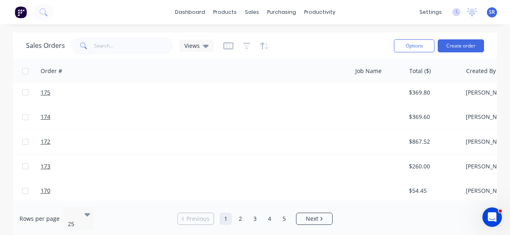
scroll to position [28, 355]
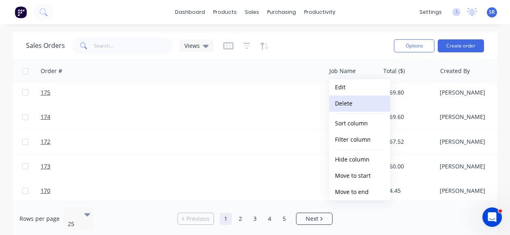
click at [348, 102] on button "Delete" at bounding box center [359, 103] width 61 height 16
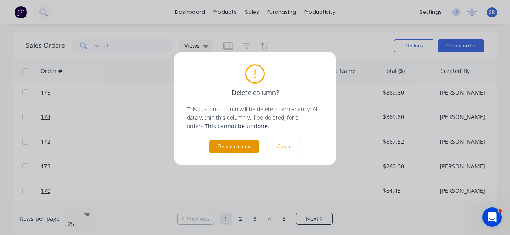
click at [249, 143] on button "Delete column" at bounding box center [234, 146] width 50 height 13
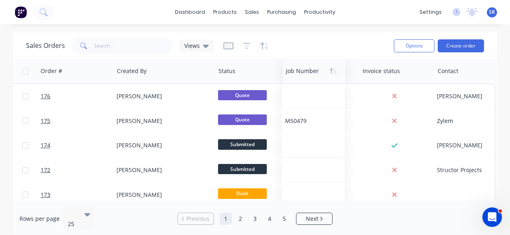
scroll to position [0, 624]
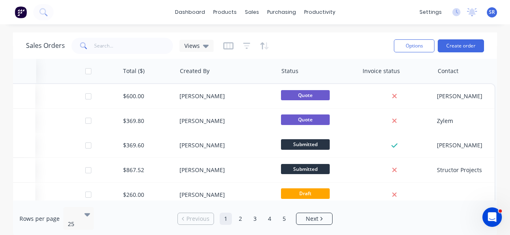
drag, startPoint x: 393, startPoint y: 73, endPoint x: -5, endPoint y: 62, distance: 398.1
click at [0, 62] on html "dashboard products sales purchasing productivity dashboard products Product Cat…" at bounding box center [255, 117] width 510 height 235
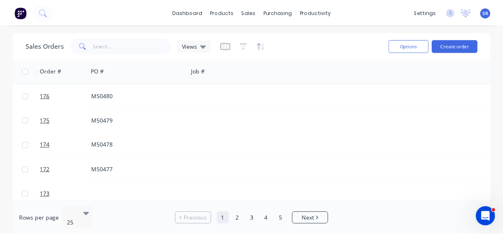
scroll to position [0, 0]
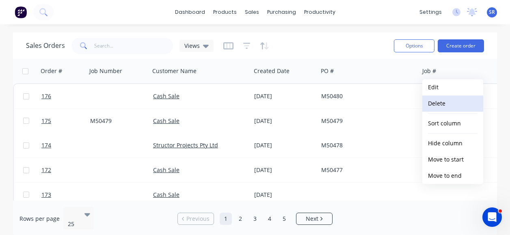
click at [444, 104] on button "Delete" at bounding box center [452, 103] width 61 height 16
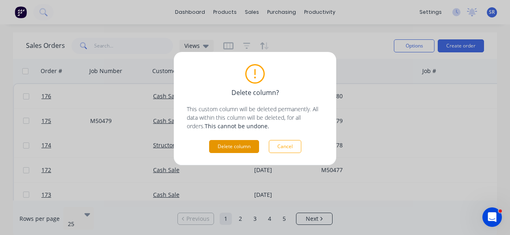
click at [230, 141] on button "Delete column" at bounding box center [234, 146] width 50 height 13
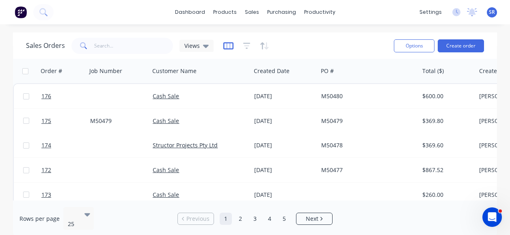
click at [227, 47] on icon "button" at bounding box center [228, 46] width 10 height 8
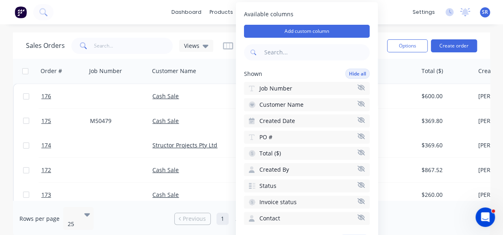
click at [294, 69] on div "Shown Hide all" at bounding box center [307, 74] width 126 height 10
click at [389, 28] on div "dashboard products sales purchasing productivity dashboard products Product Cat…" at bounding box center [251, 117] width 503 height 235
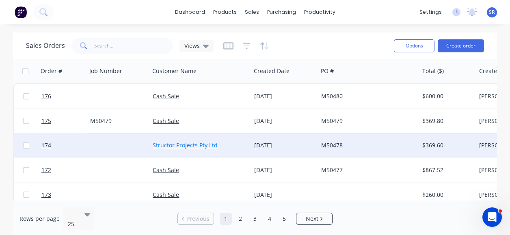
click at [184, 143] on link "Structor Projects Pty Ltd" at bounding box center [185, 145] width 65 height 8
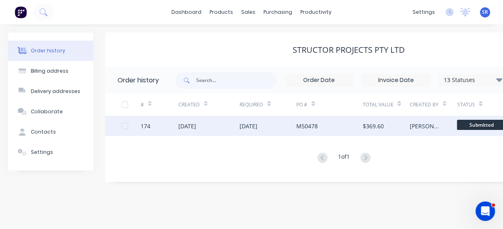
click at [209, 132] on div "[DATE]" at bounding box center [208, 126] width 61 height 20
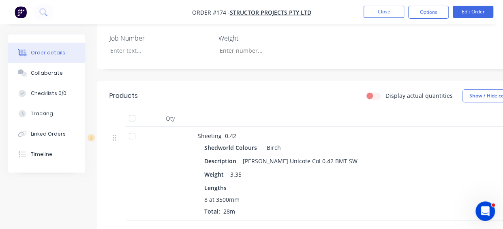
scroll to position [243, 0]
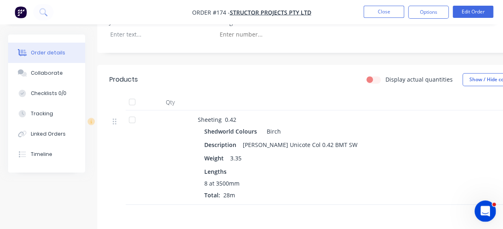
click at [484, 207] on icon "Open Intercom Messenger" at bounding box center [485, 209] width 6 height 6
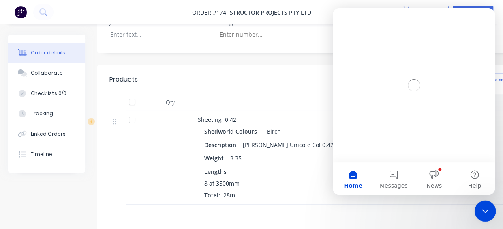
scroll to position [0, 0]
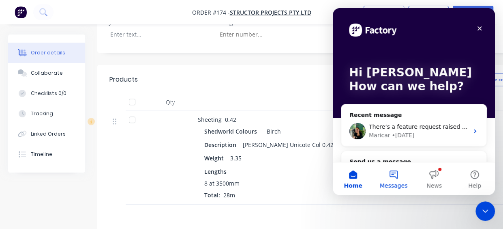
click at [397, 178] on button "Messages" at bounding box center [394, 178] width 41 height 32
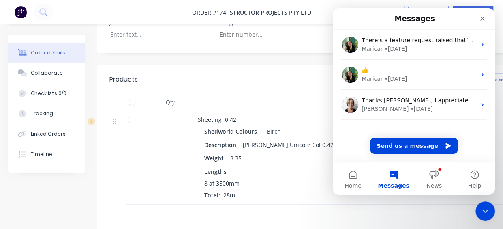
scroll to position [284, 0]
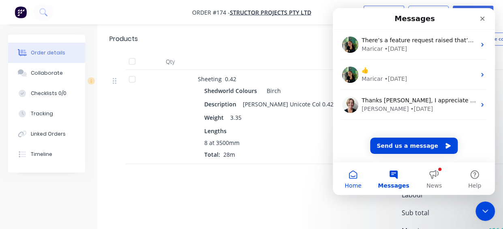
click at [357, 173] on button "Home" at bounding box center [353, 178] width 41 height 32
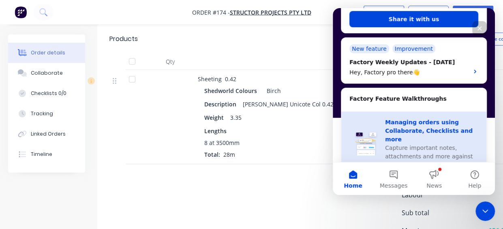
scroll to position [162, 0]
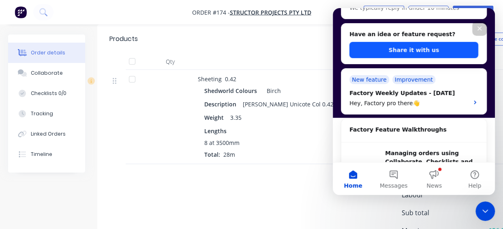
click at [415, 49] on button "Share it with us" at bounding box center [414, 50] width 129 height 16
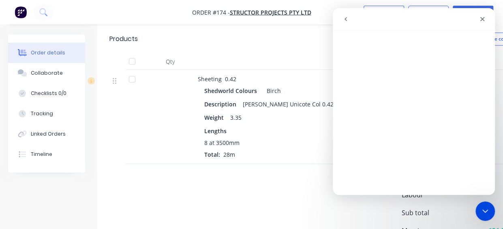
click at [345, 20] on icon "go back" at bounding box center [346, 19] width 6 height 6
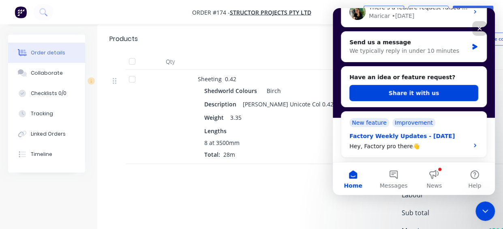
scroll to position [122, 0]
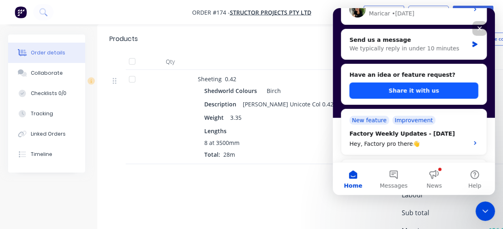
click at [411, 89] on button "Share it with us" at bounding box center [414, 90] width 129 height 16
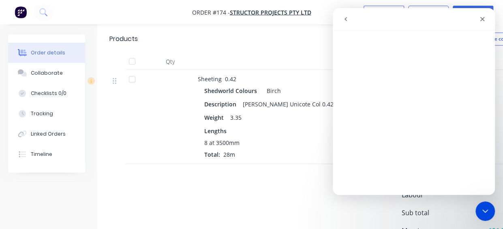
click at [348, 17] on icon "go back" at bounding box center [346, 19] width 6 height 6
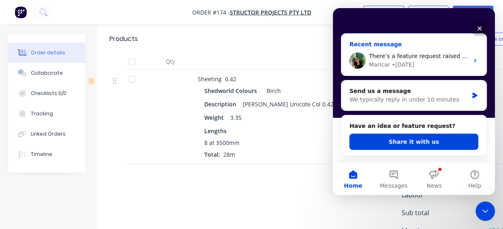
scroll to position [81, 0]
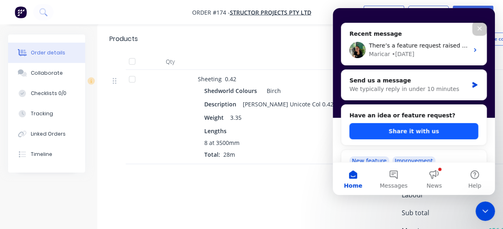
click at [413, 126] on button "Share it with us" at bounding box center [414, 131] width 129 height 16
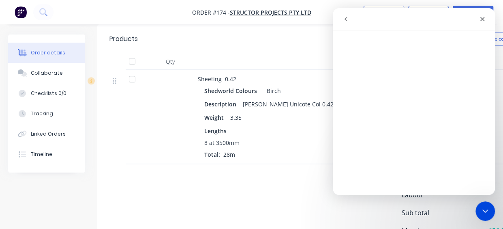
click at [308, 101] on div "Shedworld Colours Birch Description [PERSON_NAME] Unicote Col 0.42 BMT SW Weigh…" at bounding box center [357, 122] width 318 height 74
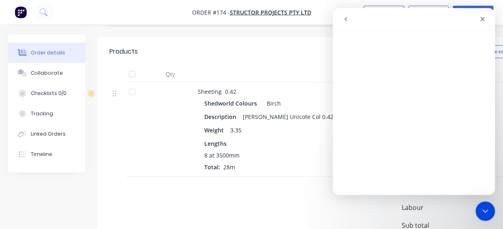
scroll to position [284, 0]
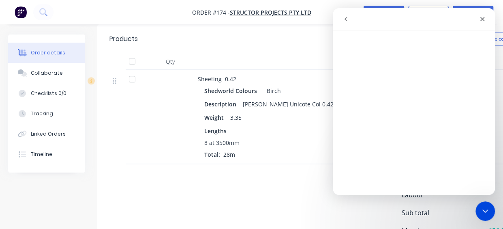
click at [382, 7] on button "Close" at bounding box center [384, 12] width 41 height 12
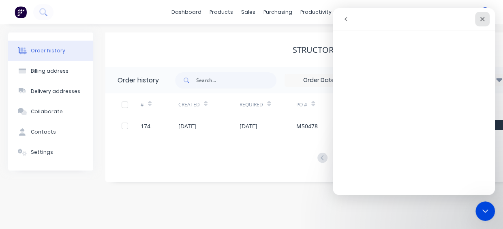
click at [486, 20] on icon "Close" at bounding box center [482, 19] width 6 height 6
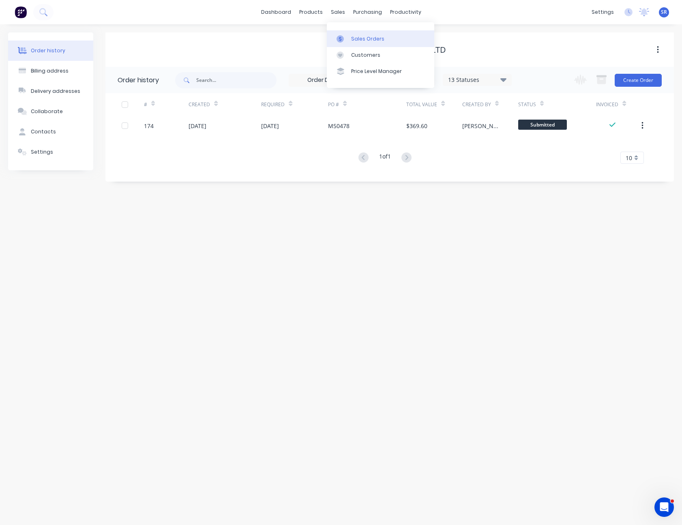
click at [355, 35] on div "Sales Orders" at bounding box center [367, 38] width 33 height 7
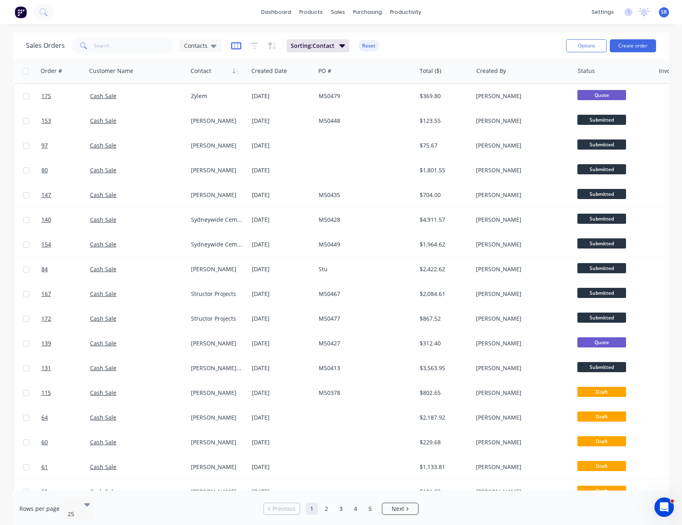
click at [238, 48] on icon "button" at bounding box center [236, 45] width 10 height 7
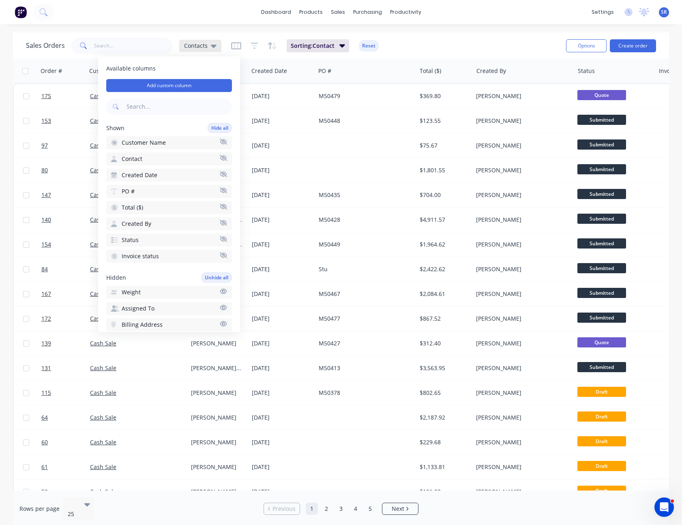
click at [204, 44] on span "Contacts" at bounding box center [196, 45] width 24 height 9
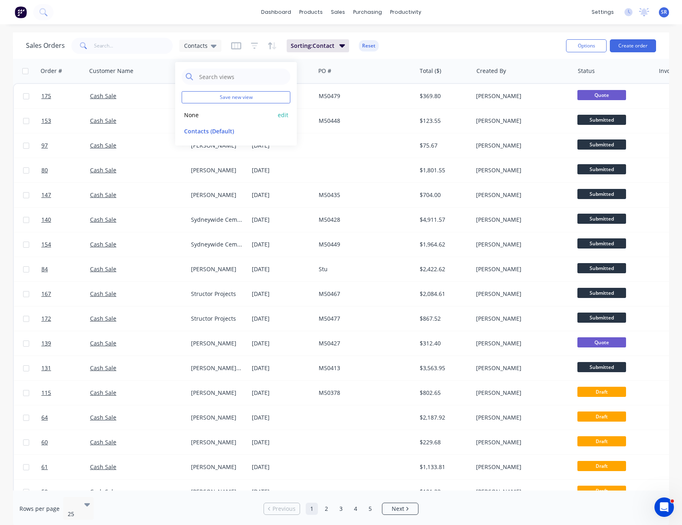
click at [197, 117] on button "None" at bounding box center [228, 114] width 92 height 9
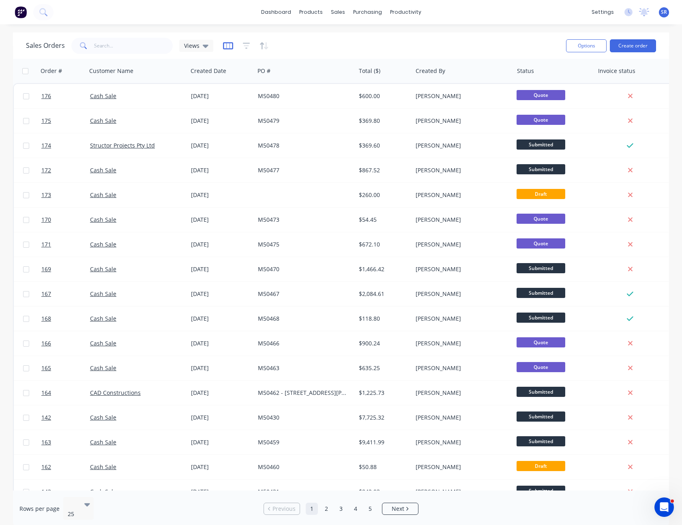
click at [228, 45] on icon "button" at bounding box center [228, 46] width 10 height 8
click at [372, 46] on div "Sales Orders Views" at bounding box center [293, 46] width 534 height 20
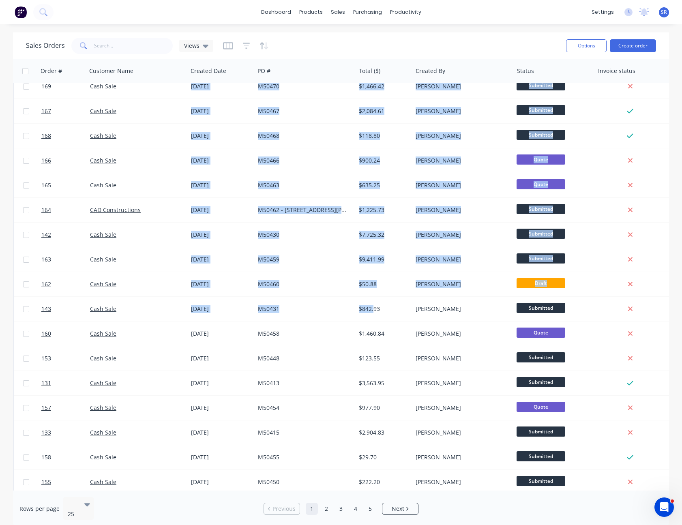
scroll to position [215, 0]
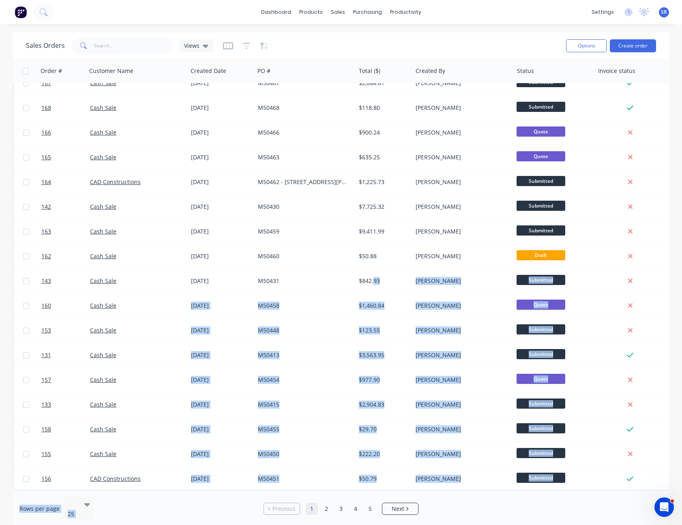
drag, startPoint x: 375, startPoint y: 486, endPoint x: 249, endPoint y: 500, distance: 126.5
click at [249, 500] on div "Sales Orders Views Options Create order Order # Customer Name Created Date PO #…" at bounding box center [341, 279] width 656 height 495
click at [219, 510] on div "Rows per page 25" at bounding box center [126, 509] width 215 height 24
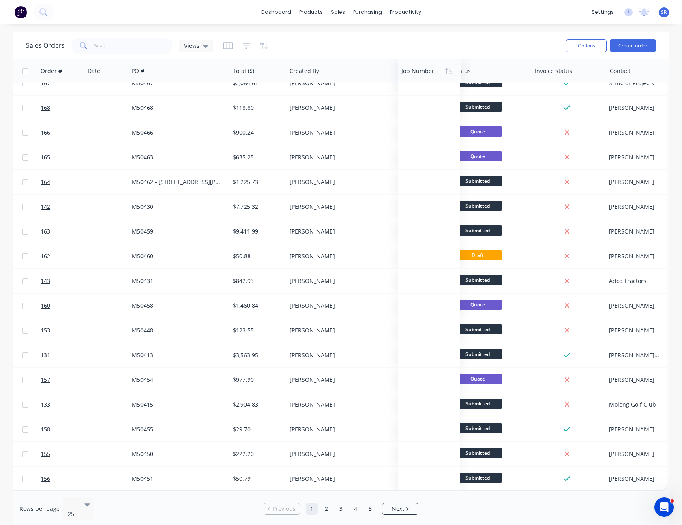
scroll to position [211, 126]
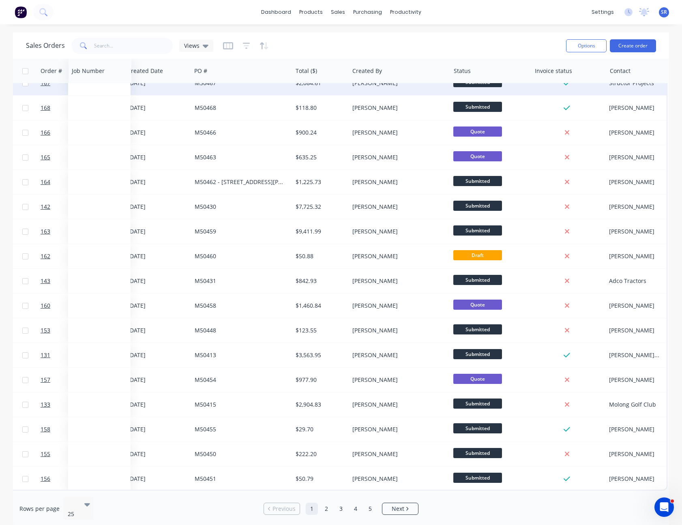
drag, startPoint x: 561, startPoint y: 73, endPoint x: 86, endPoint y: 90, distance: 474.5
click at [86, 90] on div "Order # Customer Name Created Date PO # Total ($) Created By Status Invoice sta…" at bounding box center [277, 169] width 781 height 643
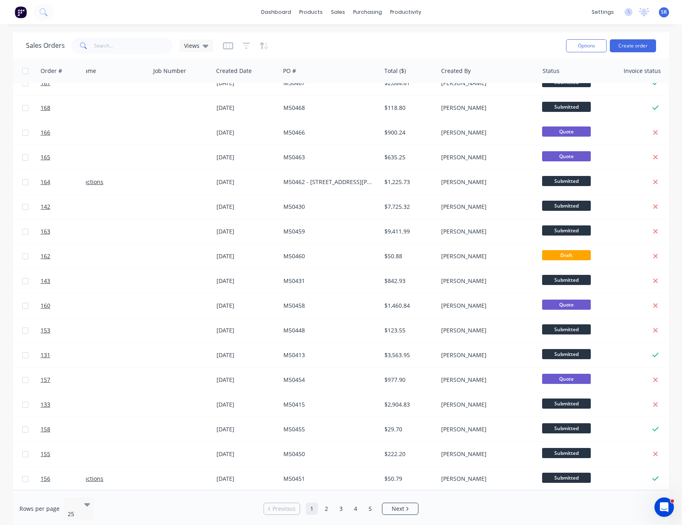
scroll to position [211, 0]
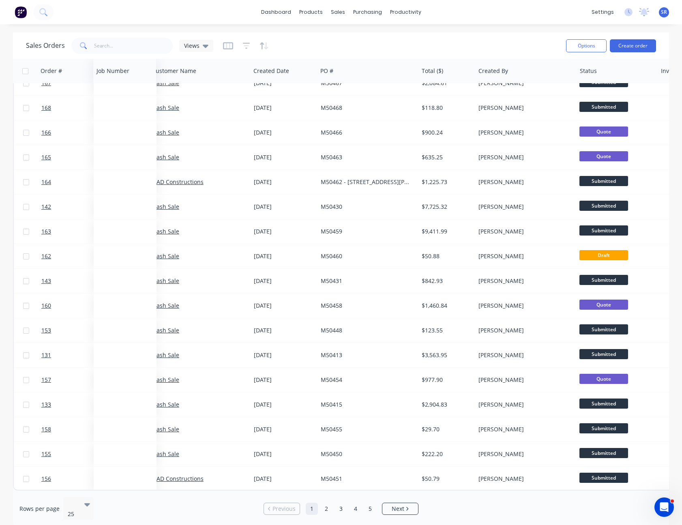
drag, startPoint x: 204, startPoint y: 74, endPoint x: 100, endPoint y: 80, distance: 104.5
click at [100, 80] on div "Job Number" at bounding box center [124, 71] width 63 height 24
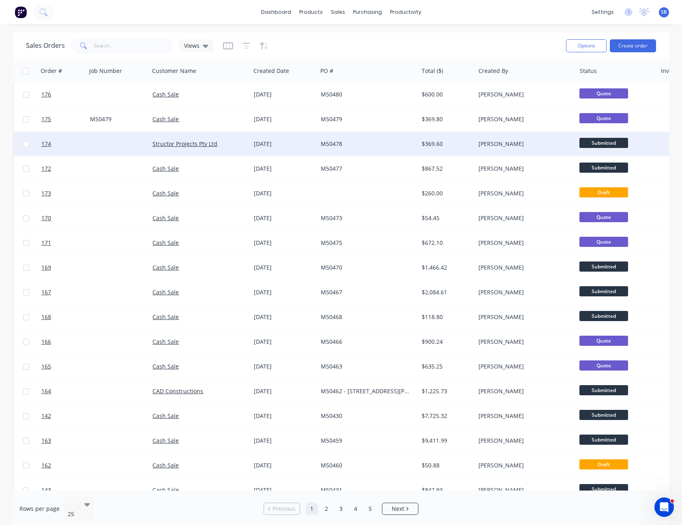
scroll to position [0, 0]
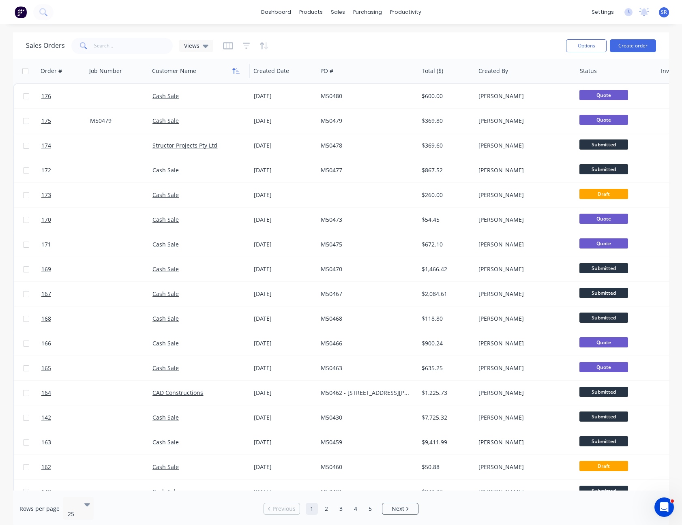
click at [234, 71] on icon "button" at bounding box center [234, 71] width 3 height 6
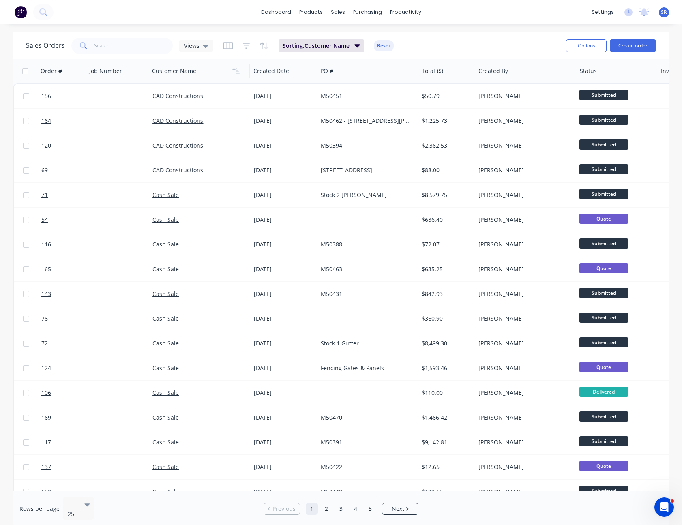
click at [234, 71] on icon "button" at bounding box center [234, 71] width 3 height 6
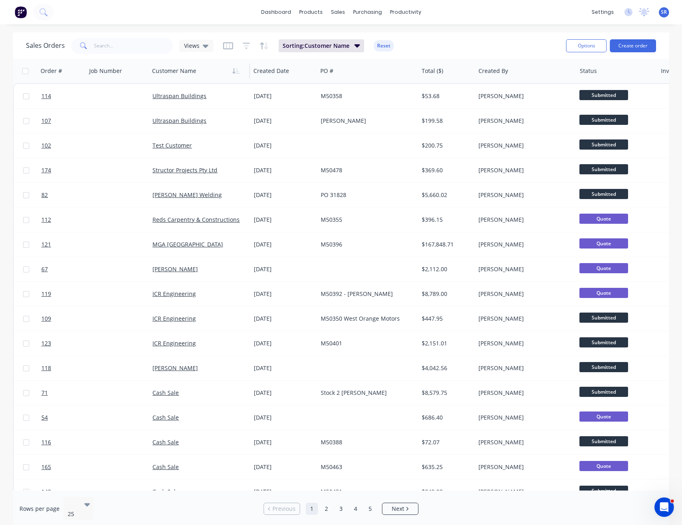
click at [234, 71] on icon "button" at bounding box center [234, 71] width 3 height 6
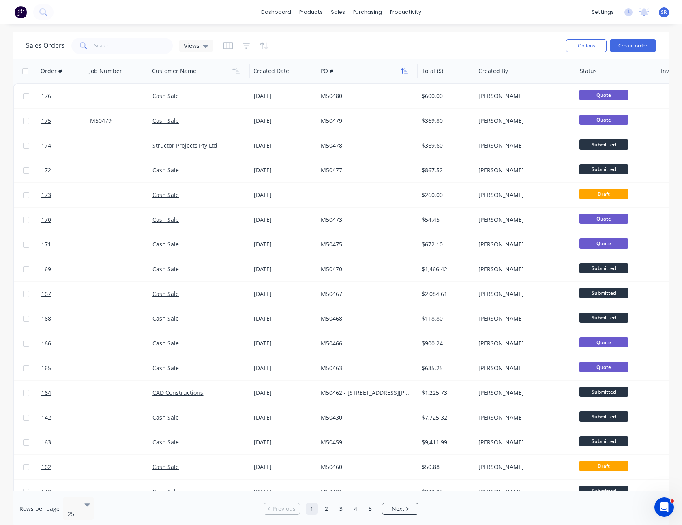
click at [405, 72] on icon "button" at bounding box center [406, 71] width 4 height 6
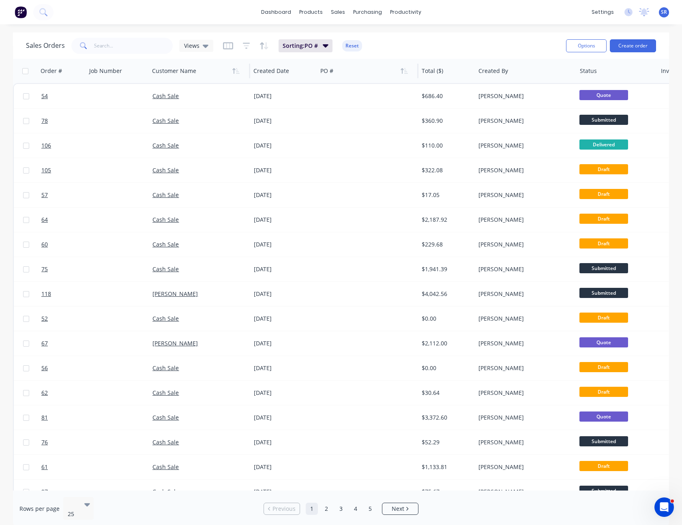
click at [405, 72] on icon "button" at bounding box center [406, 71] width 4 height 6
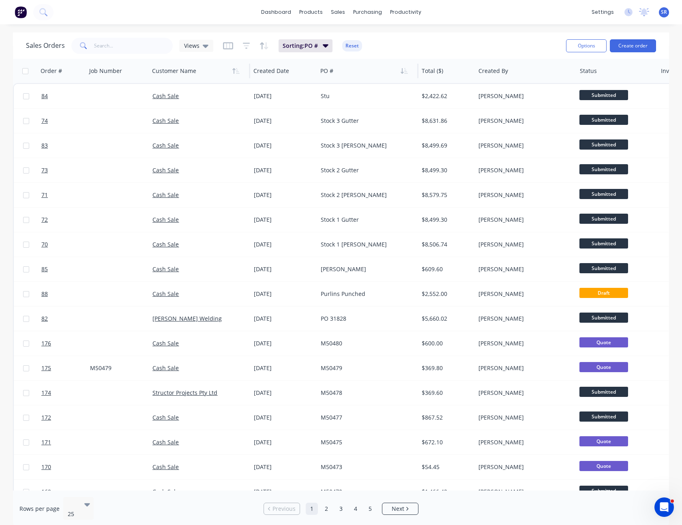
click at [405, 72] on icon "button" at bounding box center [406, 71] width 4 height 6
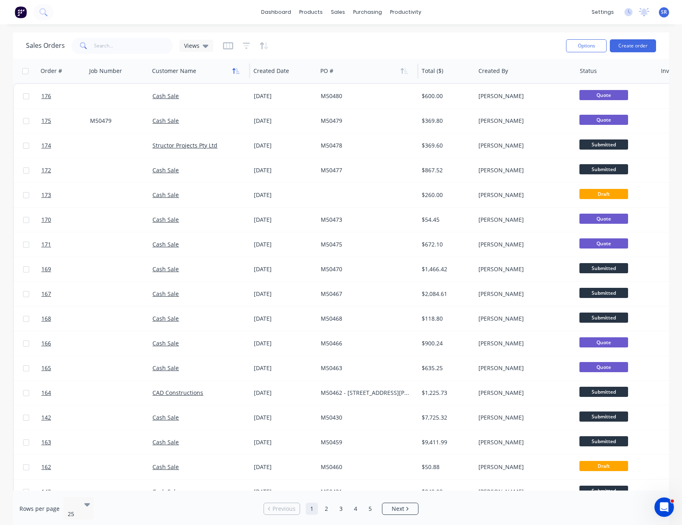
click at [239, 71] on icon "button" at bounding box center [235, 71] width 7 height 6
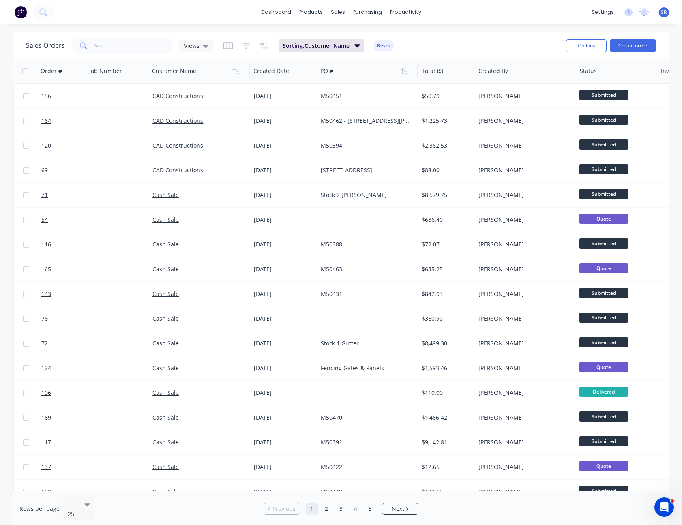
click at [239, 71] on icon "button" at bounding box center [235, 71] width 7 height 6
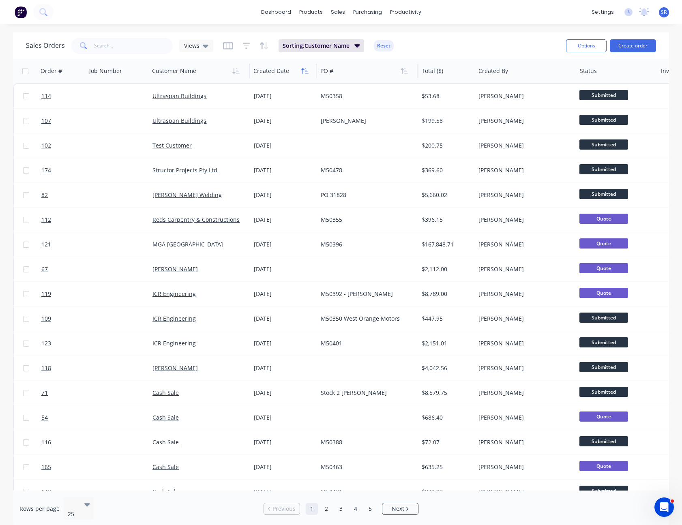
click at [307, 69] on icon "button" at bounding box center [304, 71] width 7 height 6
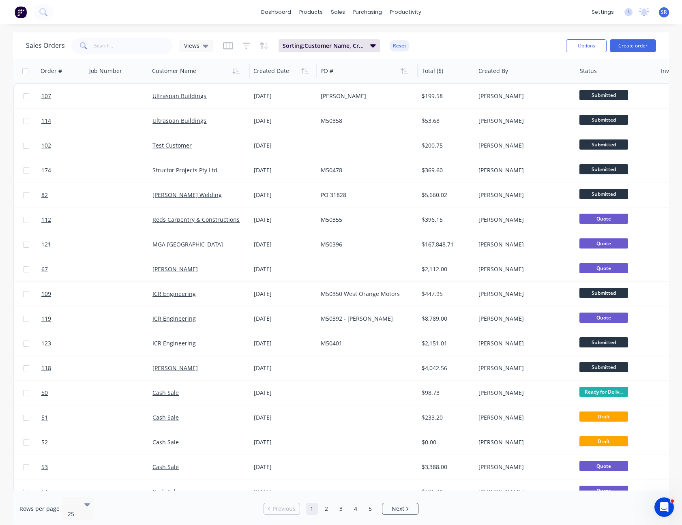
click at [307, 69] on icon "button" at bounding box center [304, 71] width 7 height 6
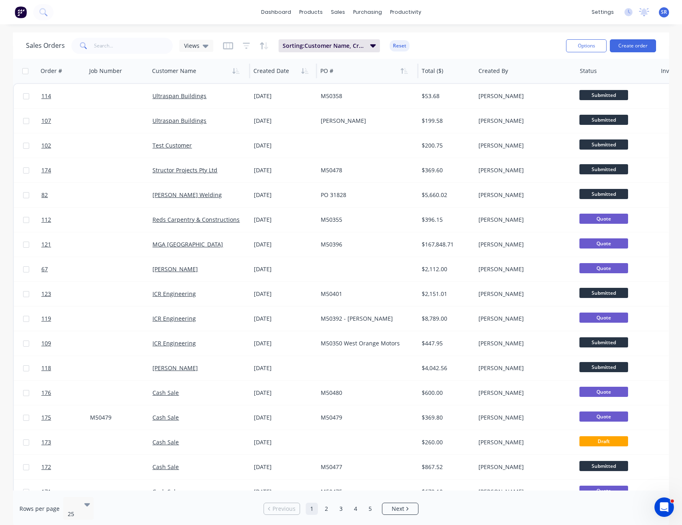
click at [307, 69] on icon "button" at bounding box center [304, 71] width 7 height 6
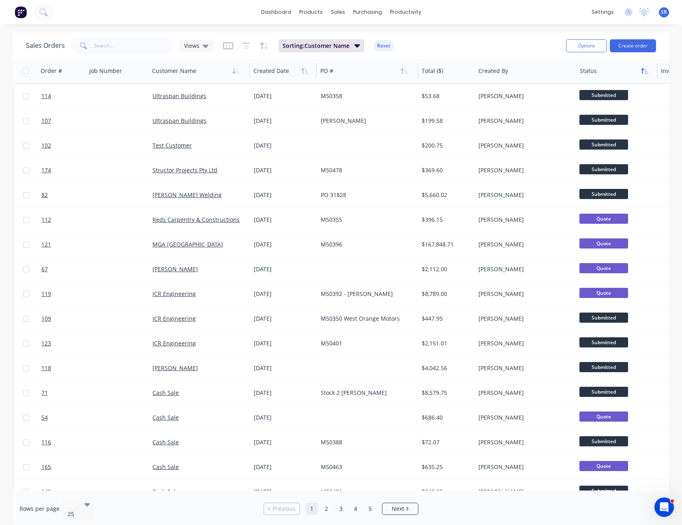
click at [643, 71] on icon "button" at bounding box center [644, 71] width 7 height 6
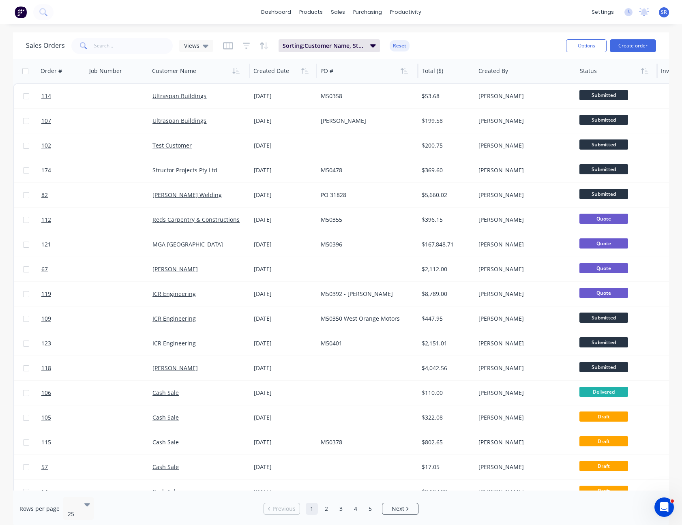
click at [643, 71] on icon "button" at bounding box center [644, 71] width 7 height 6
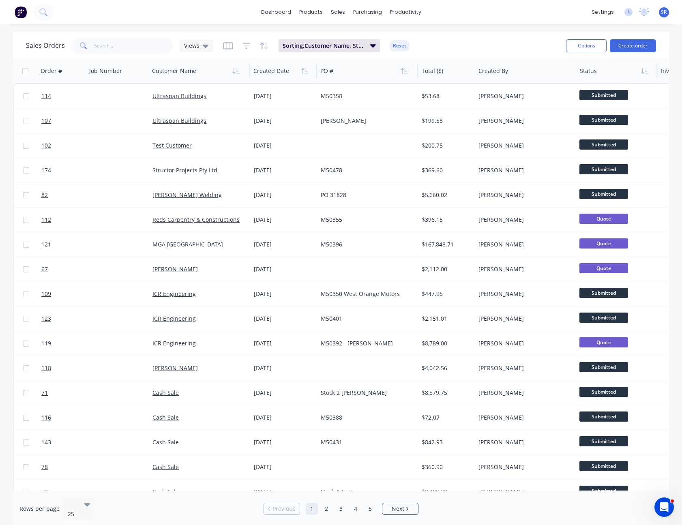
click at [643, 71] on icon "button" at bounding box center [644, 71] width 7 height 6
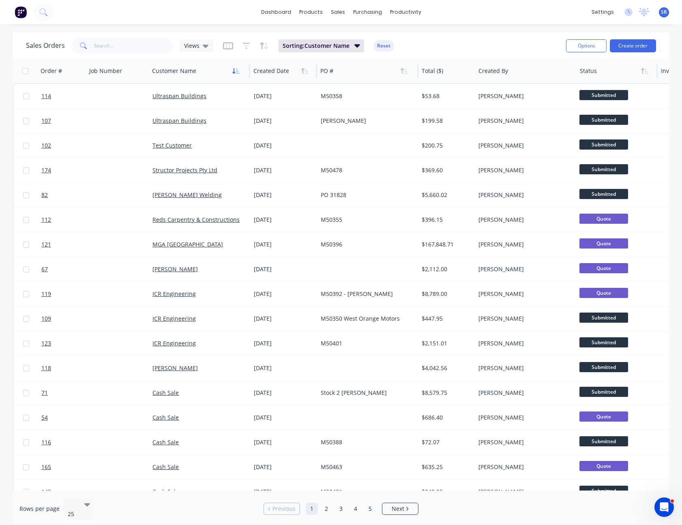
click at [239, 73] on icon "button" at bounding box center [235, 71] width 7 height 6
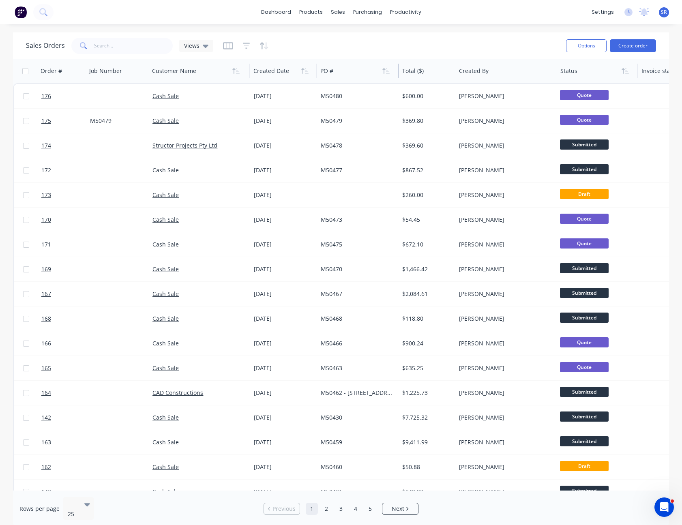
drag, startPoint x: 418, startPoint y: 70, endPoint x: 398, endPoint y: 70, distance: 19.5
click at [398, 70] on div at bounding box center [398, 71] width 1 height 15
click at [388, 69] on icon "button" at bounding box center [386, 71] width 7 height 6
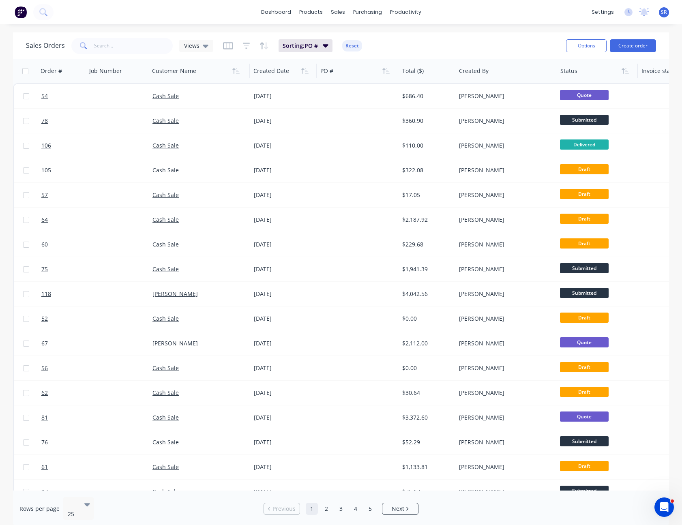
click at [388, 69] on icon "button" at bounding box center [386, 71] width 7 height 6
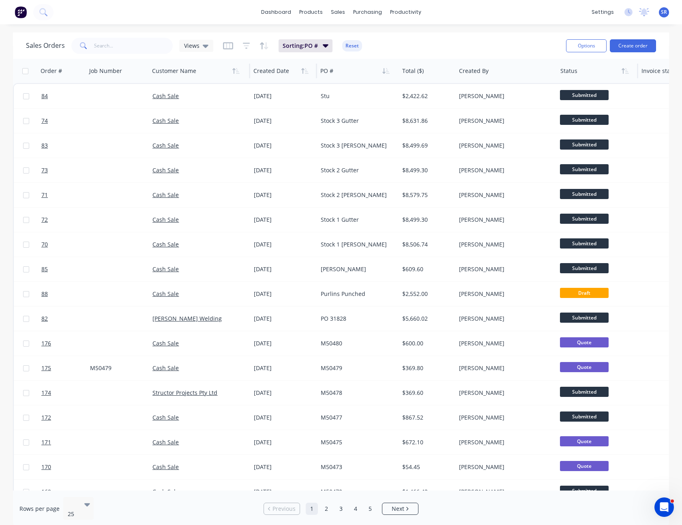
click at [388, 69] on icon "button" at bounding box center [386, 71] width 7 height 6
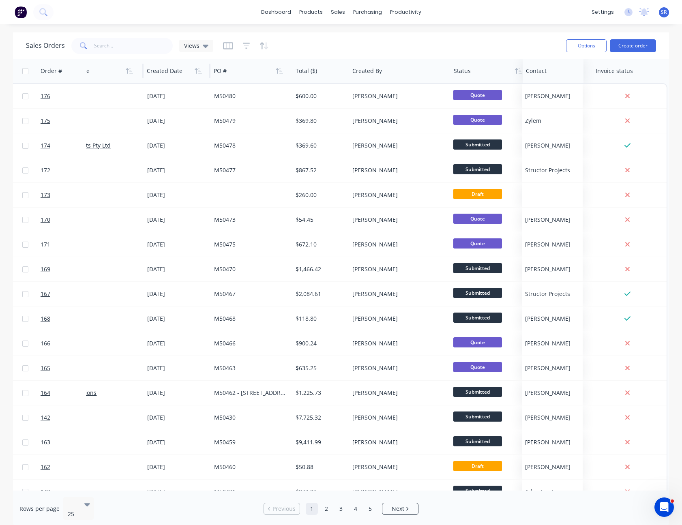
scroll to position [0, 107]
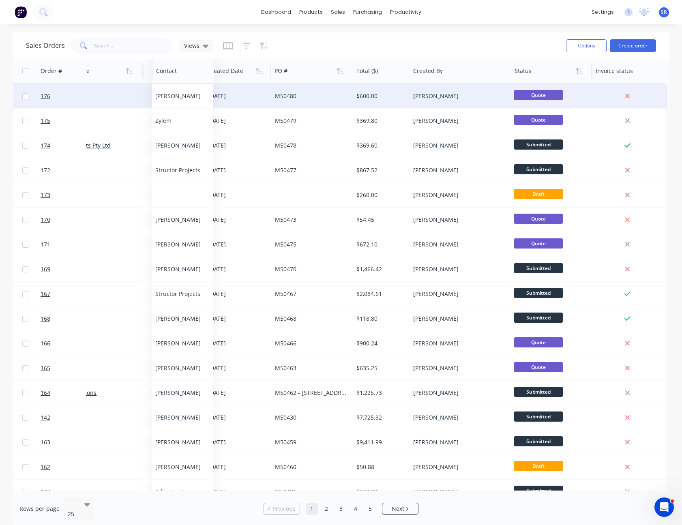
drag, startPoint x: 619, startPoint y: 71, endPoint x: 165, endPoint y: 85, distance: 454.6
click at [165, 85] on div "Order # Job Number Customer Name Created Date PO # Total ($) Created By Status …" at bounding box center [286, 380] width 761 height 643
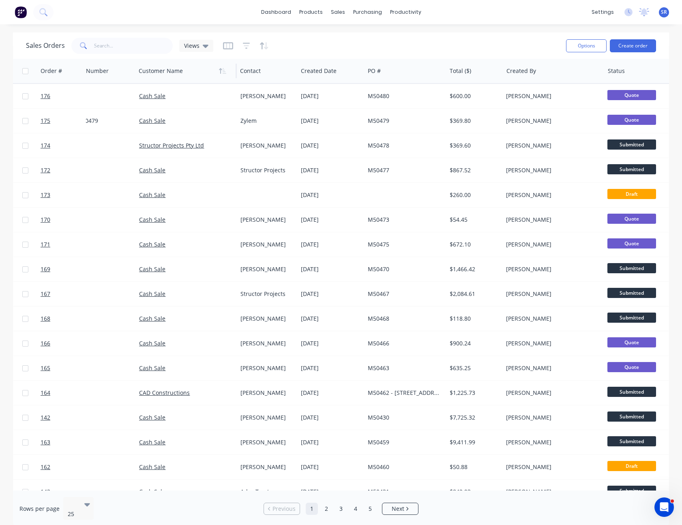
scroll to position [0, 0]
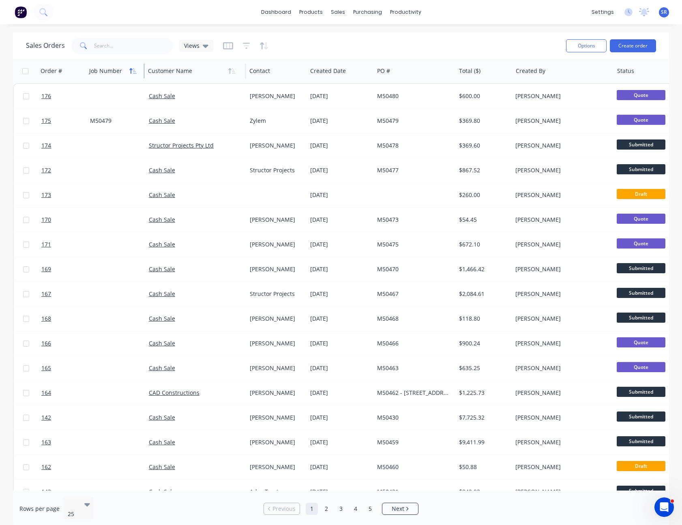
drag, startPoint x: 148, startPoint y: 71, endPoint x: 134, endPoint y: 72, distance: 14.7
click at [134, 72] on div "Job Number" at bounding box center [115, 71] width 59 height 24
click at [144, 74] on div "Order # Job Number Customer Name Contact Created Date PO # Total ($) Created By…" at bounding box center [391, 71] width 757 height 24
drag, startPoint x: 144, startPoint y: 74, endPoint x: 139, endPoint y: 75, distance: 5.0
click at [139, 75] on div "Job Number" at bounding box center [115, 71] width 59 height 24
